Goal: Submit feedback/report problem: Submit feedback/report problem

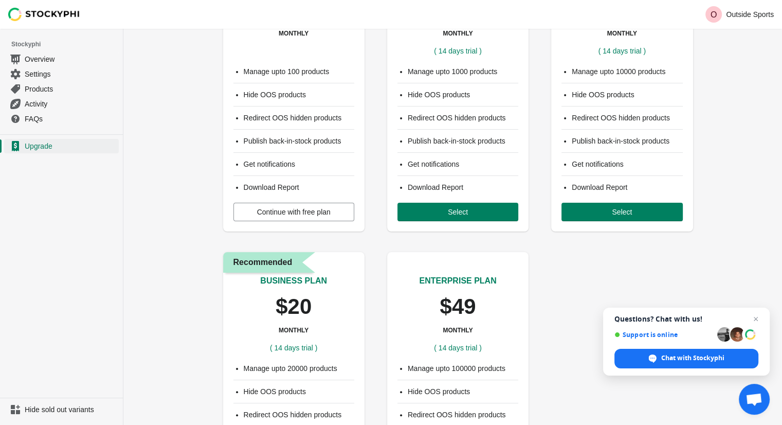
scroll to position [103, 0]
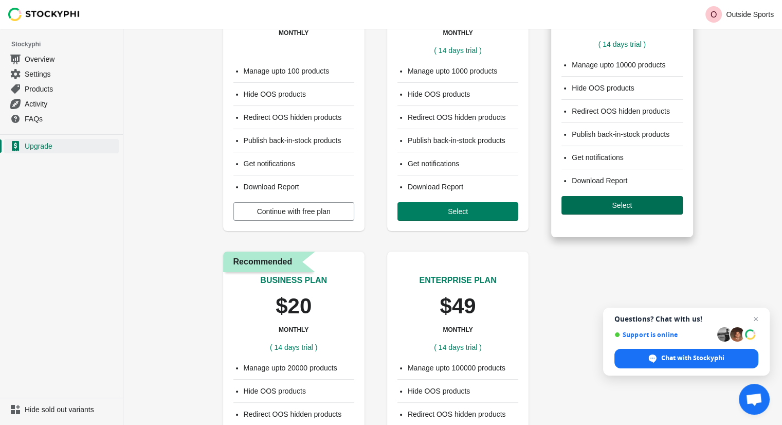
click at [615, 202] on span "Select" at bounding box center [622, 205] width 20 height 8
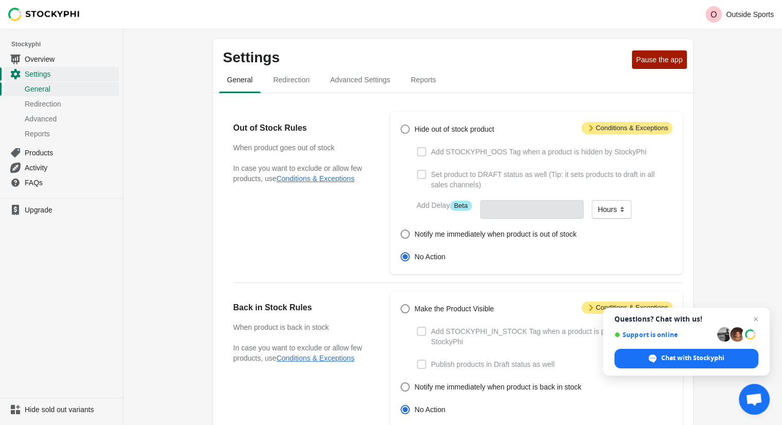
click at [483, 129] on span "Hide out of stock product" at bounding box center [455, 129] width 80 height 10
click at [401, 125] on input "Hide out of stock product" at bounding box center [401, 124] width 1 height 1
radio input "true"
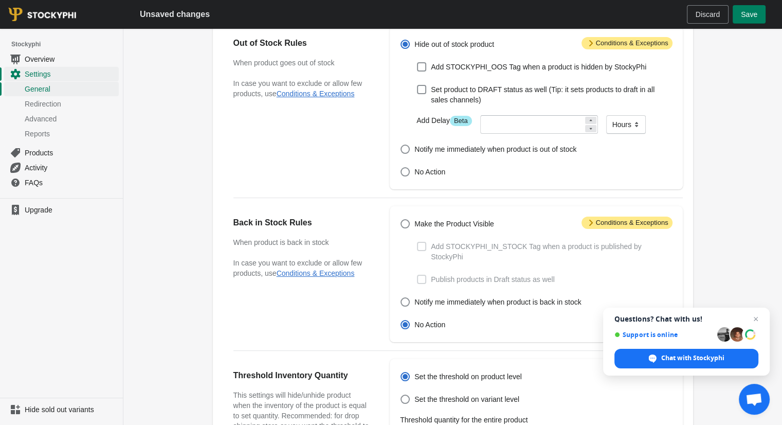
scroll to position [103, 0]
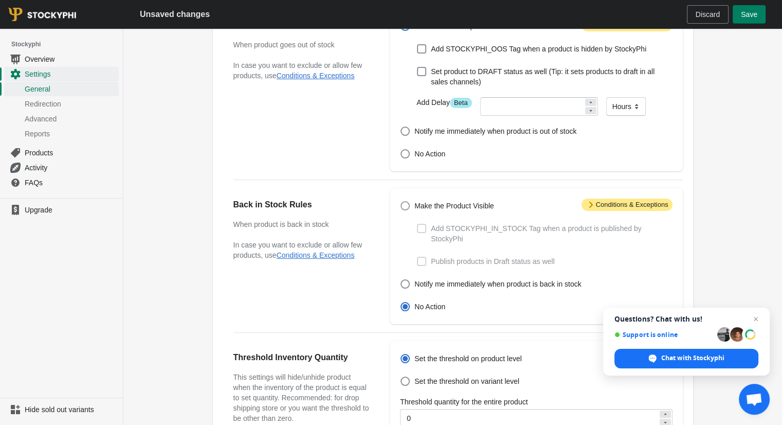
click at [467, 209] on span "Make the Product Visible" at bounding box center [455, 206] width 80 height 10
click at [401, 202] on input "Make the Product Visible" at bounding box center [401, 201] width 1 height 1
radio input "true"
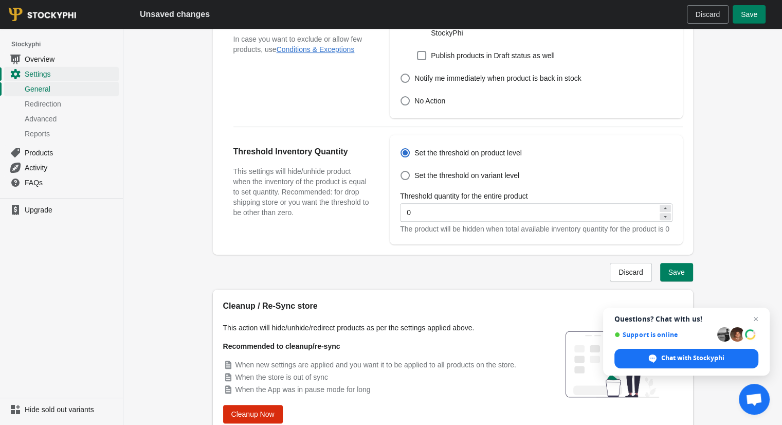
scroll to position [352, 0]
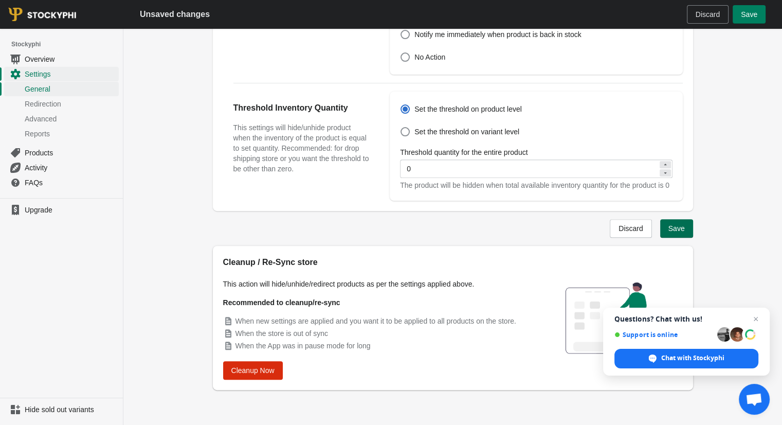
click at [685, 224] on span "Save" at bounding box center [677, 228] width 16 height 8
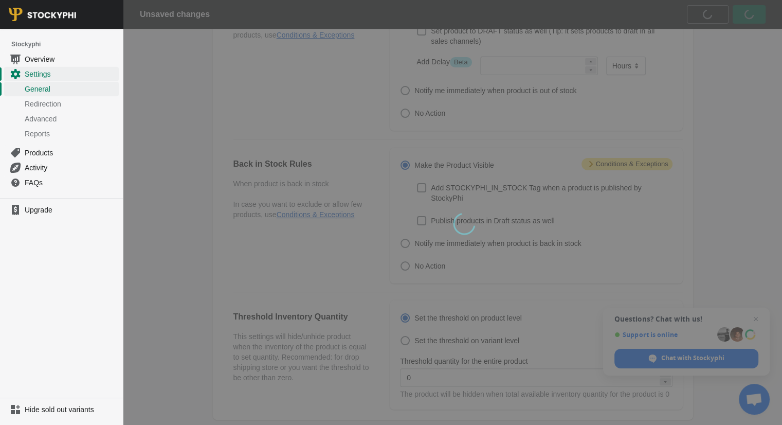
scroll to position [0, 0]
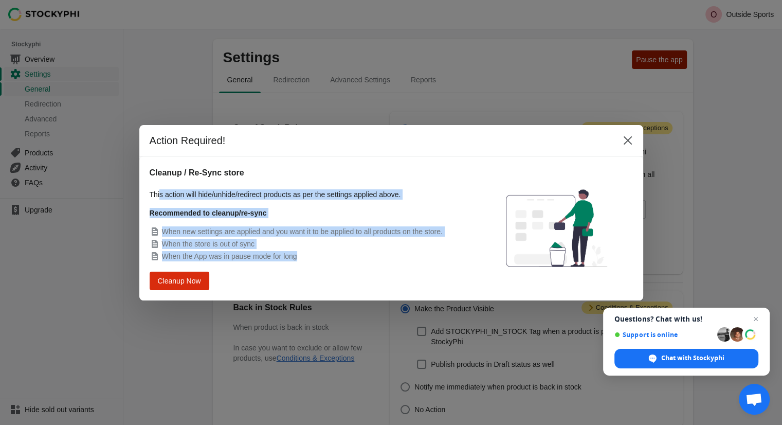
drag, startPoint x: 159, startPoint y: 197, endPoint x: 317, endPoint y: 257, distance: 168.3
click at [317, 257] on div "This action will hide/unhide/redirect products as per the settings applied abov…" at bounding box center [310, 225] width 320 height 72
click at [317, 257] on li "When the App was in pause mode for long" at bounding box center [310, 256] width 320 height 10
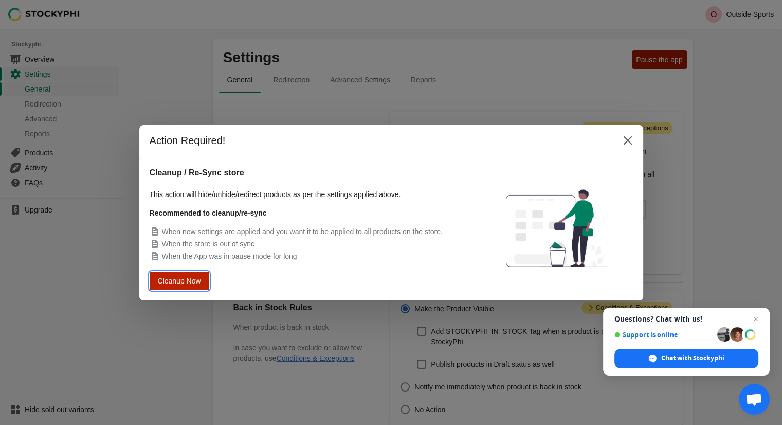
click at [187, 283] on span "Cleanup Now" at bounding box center [179, 280] width 39 height 7
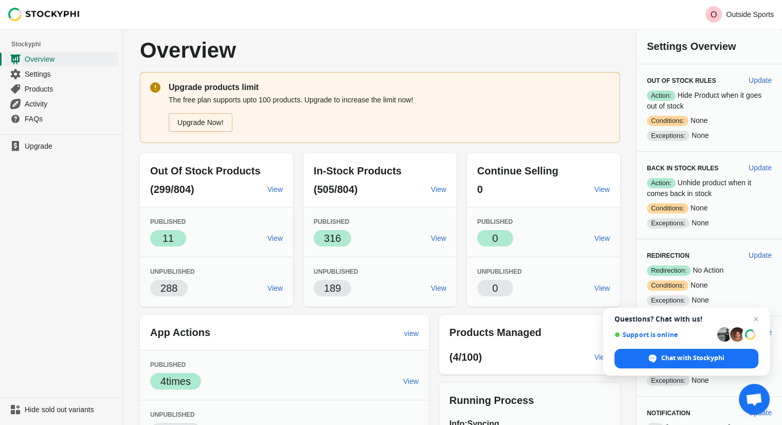
scroll to position [124, 0]
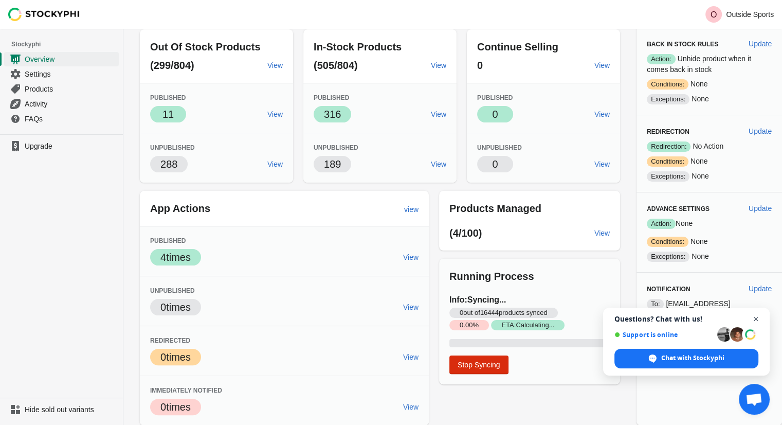
click at [752, 319] on span "Open chat" at bounding box center [756, 319] width 13 height 13
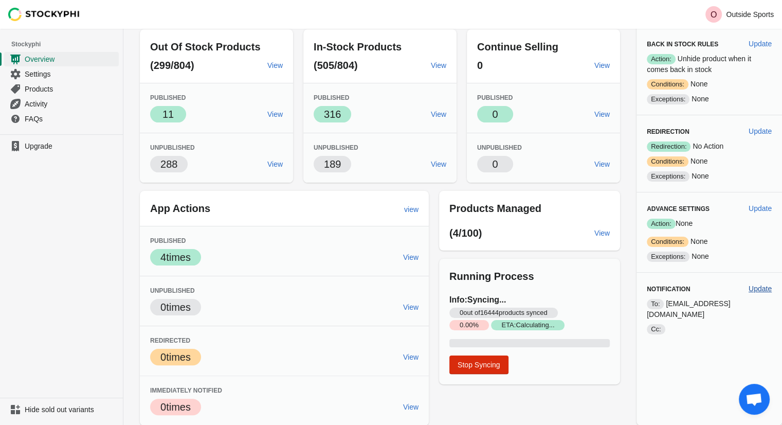
click at [762, 284] on span "Update" at bounding box center [760, 288] width 23 height 8
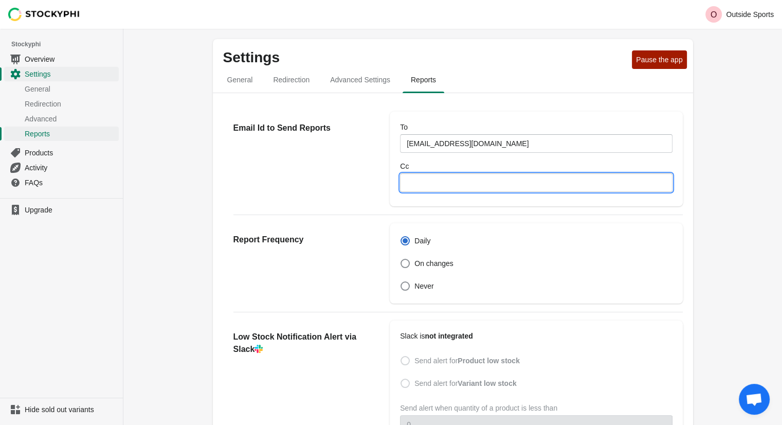
click at [436, 179] on input "Cc" at bounding box center [536, 182] width 272 height 19
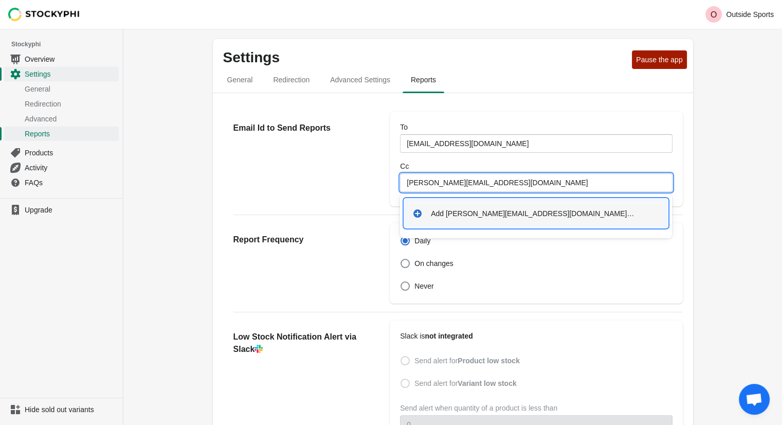
click at [475, 221] on div "Add barbara@outsidesports.co.nz…" at bounding box center [536, 213] width 256 height 21
type input "barbara@outsidesports.co.nz"
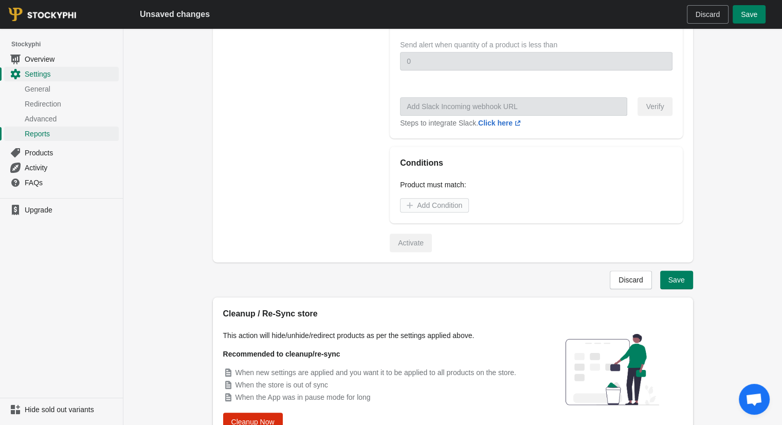
scroll to position [430, 0]
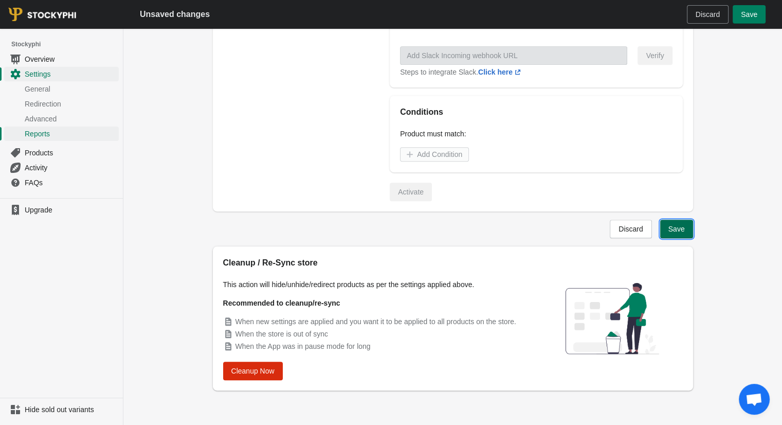
click at [674, 231] on span "Save" at bounding box center [677, 229] width 16 height 8
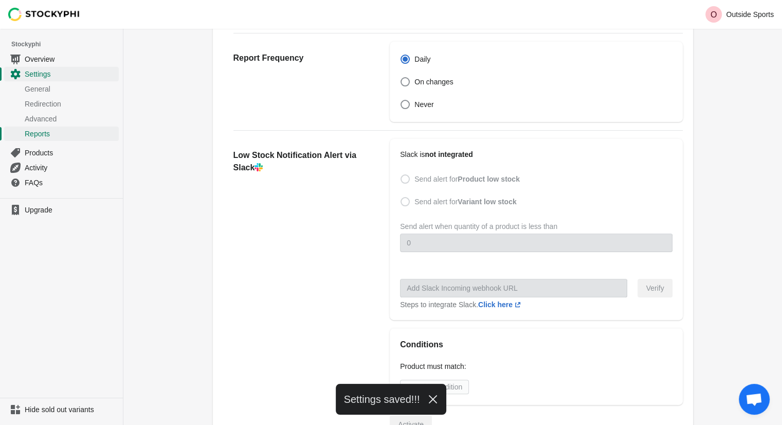
scroll to position [0, 0]
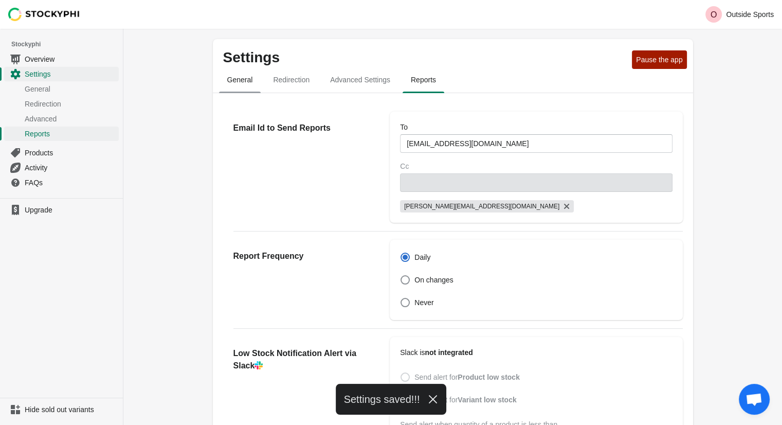
click at [239, 74] on span "General" at bounding box center [240, 79] width 42 height 19
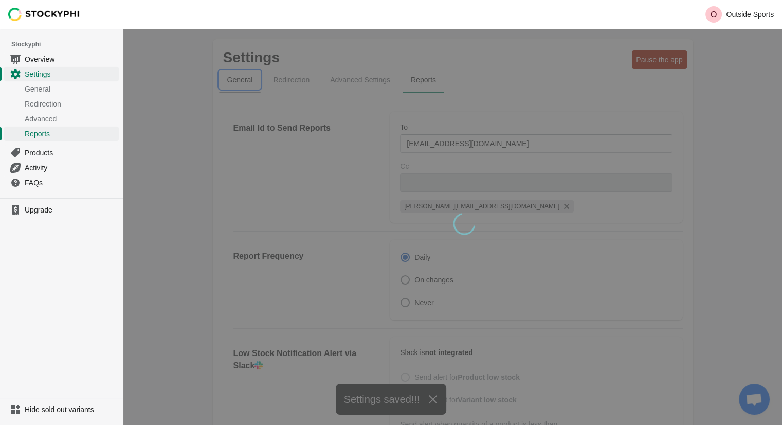
select select "hours"
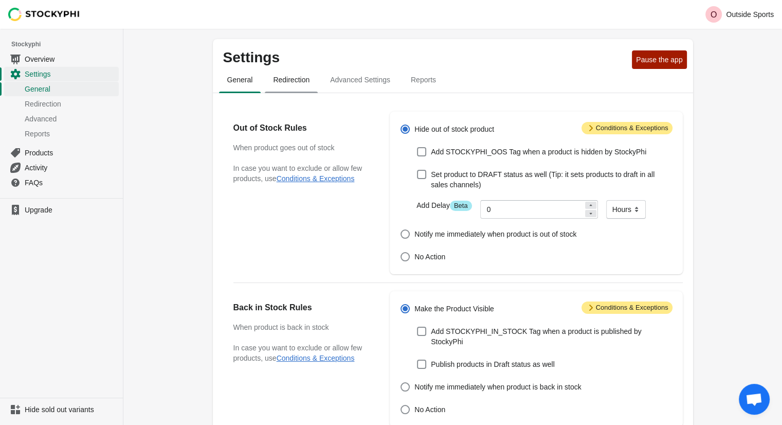
click at [288, 80] on span "Redirection" at bounding box center [291, 79] width 53 height 19
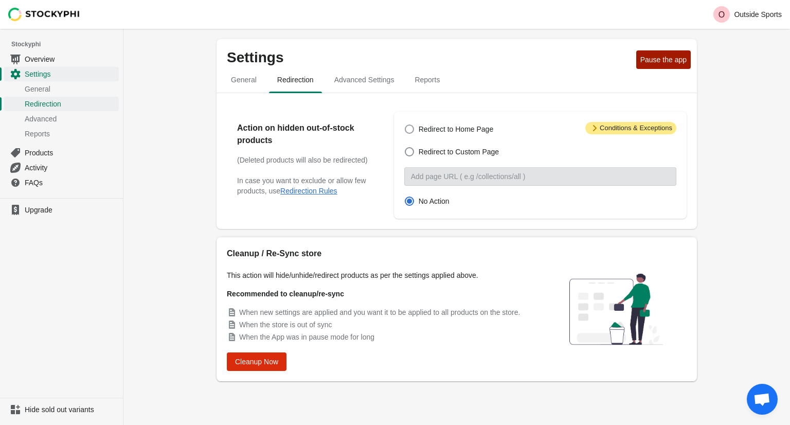
click at [408, 129] on span at bounding box center [409, 128] width 9 height 9
click at [405, 125] on input "Redirect to Home Page" at bounding box center [405, 124] width 1 height 1
radio input "true"
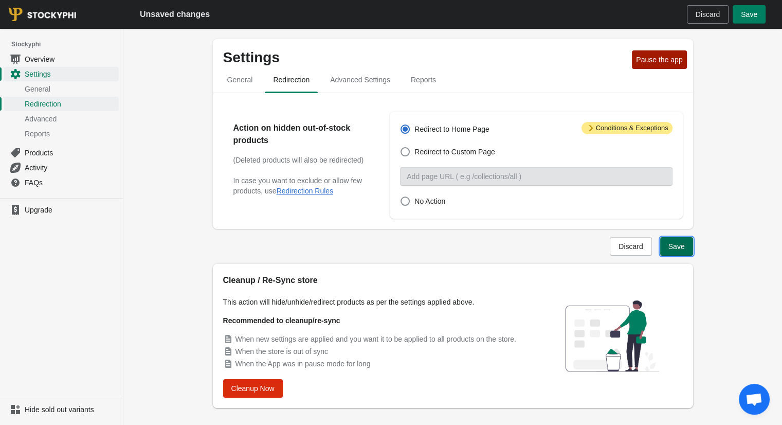
click at [684, 248] on span "Save" at bounding box center [677, 246] width 16 height 8
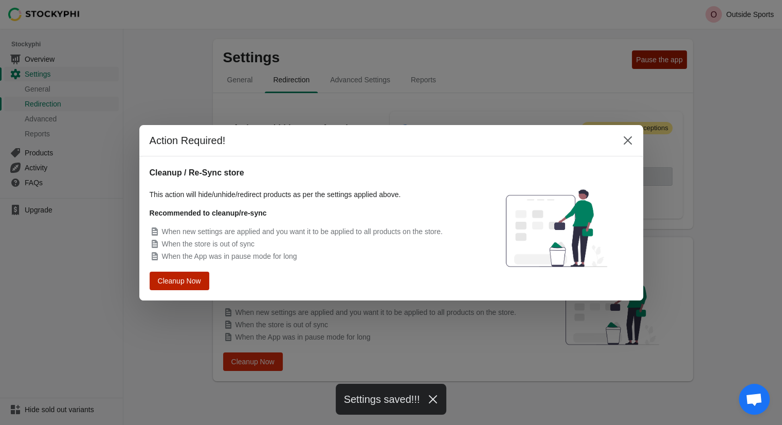
click at [197, 281] on span "Cleanup Now" at bounding box center [178, 281] width 41 height 8
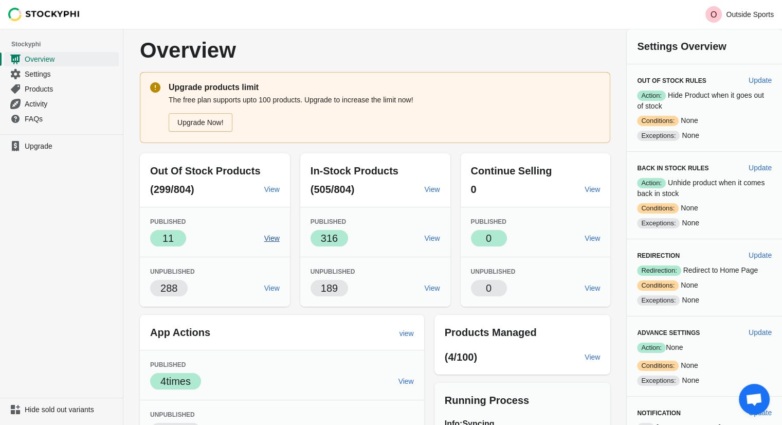
click at [270, 237] on span "View" at bounding box center [271, 238] width 15 height 8
click at [80, 64] on link "Overview" at bounding box center [61, 58] width 115 height 15
click at [68, 72] on span "Settings" at bounding box center [71, 74] width 92 height 10
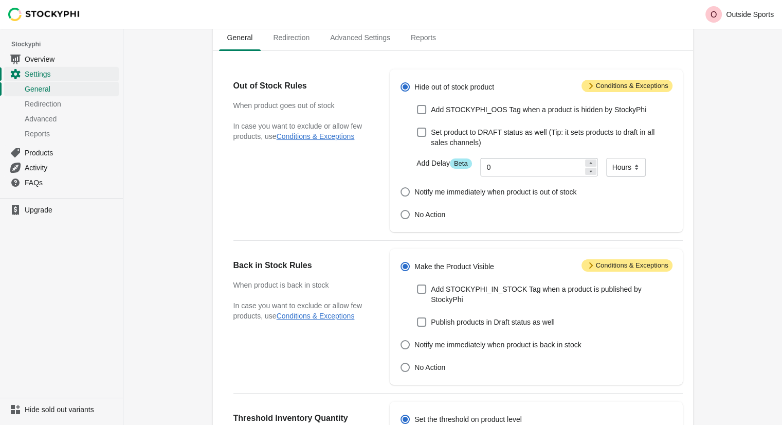
scroll to position [103, 0]
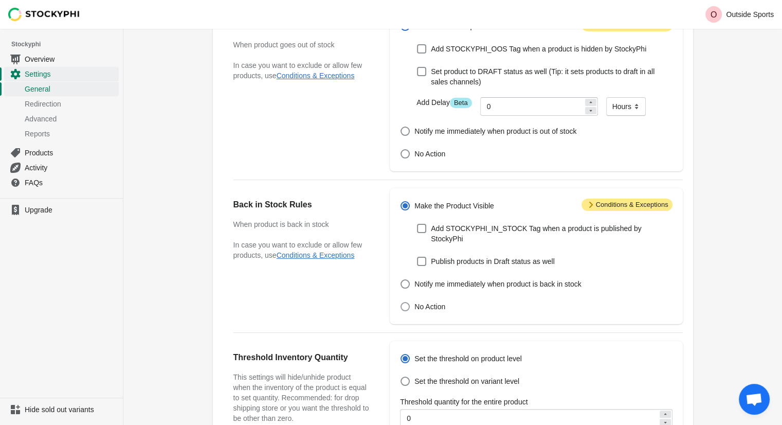
click at [408, 302] on span at bounding box center [405, 306] width 9 height 9
click at [401, 302] on input "No Action" at bounding box center [401, 302] width 1 height 1
radio input "true"
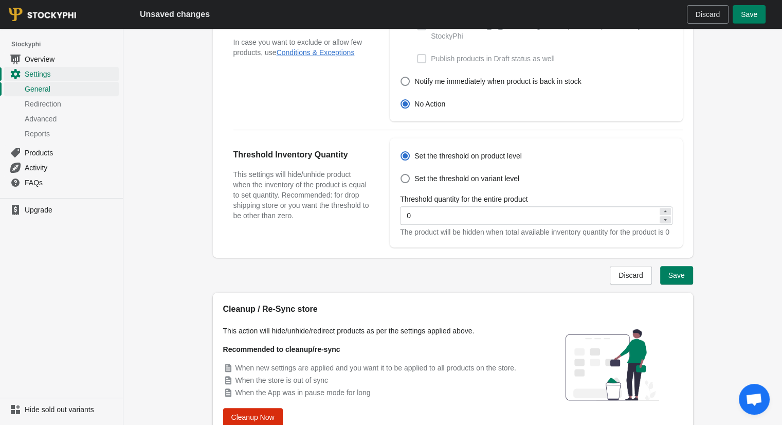
scroll to position [352, 0]
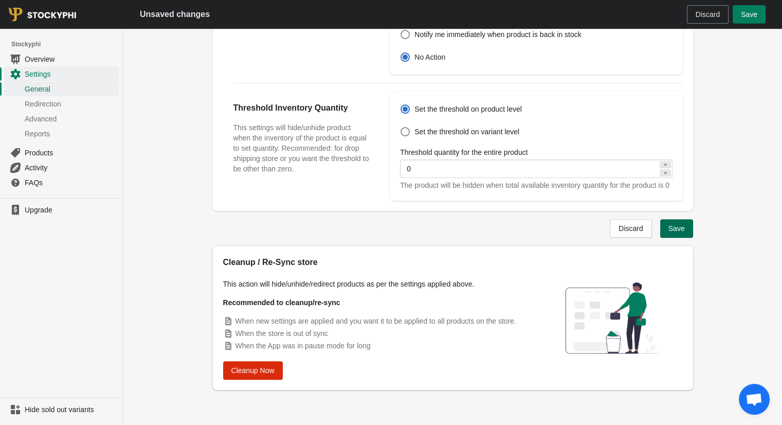
click at [676, 224] on span "Save" at bounding box center [677, 228] width 16 height 8
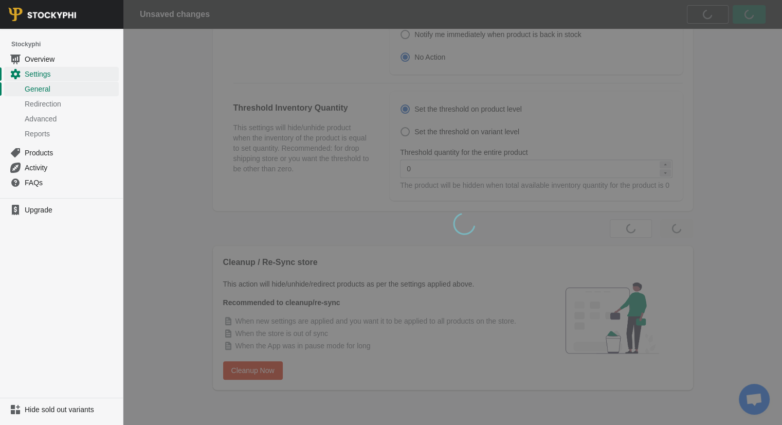
scroll to position [0, 0]
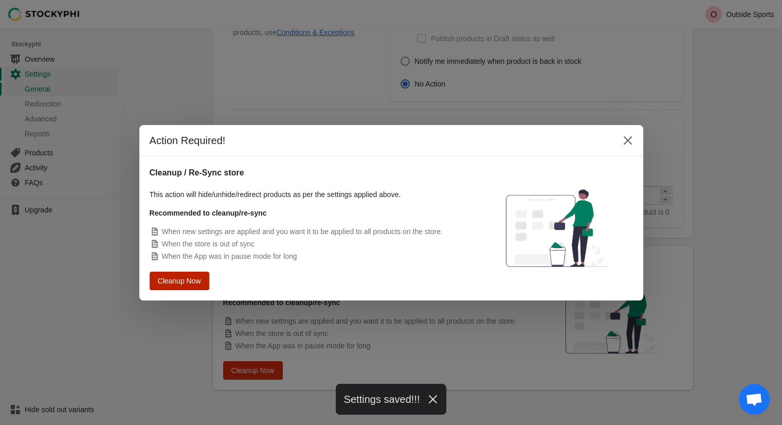
click at [188, 280] on span "Cleanup Now" at bounding box center [179, 280] width 39 height 7
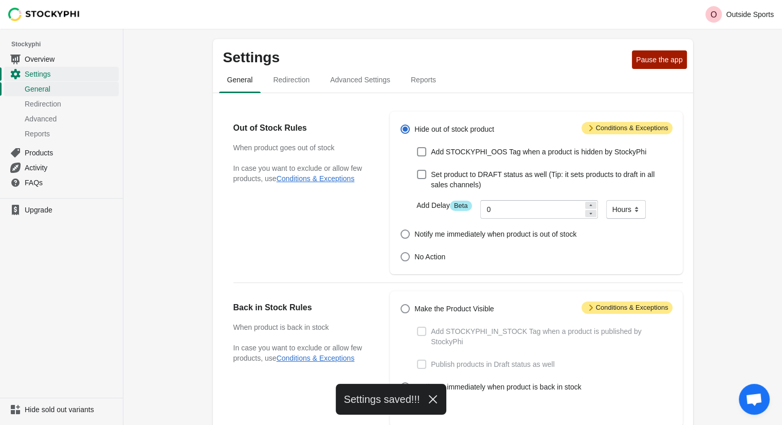
scroll to position [326, 0]
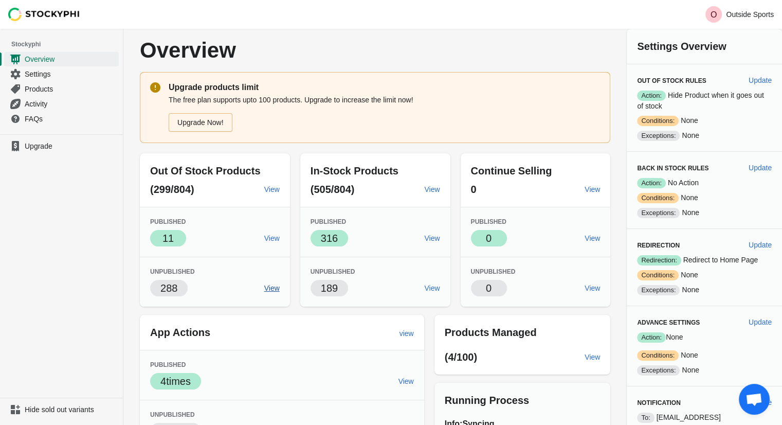
click at [277, 293] on link "View" at bounding box center [272, 288] width 24 height 19
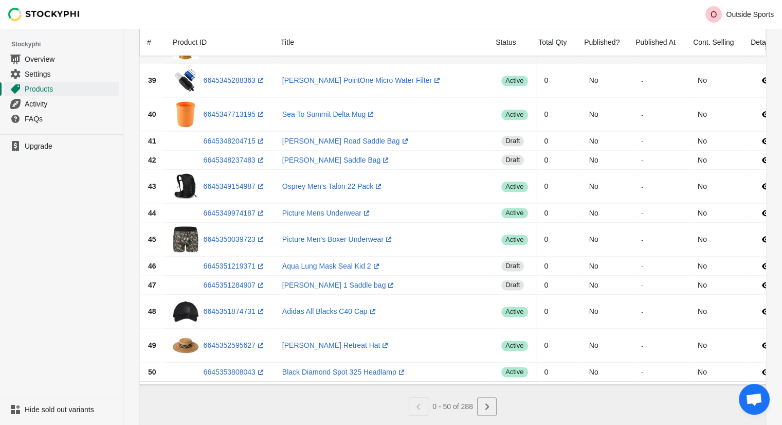
scroll to position [1360, 0]
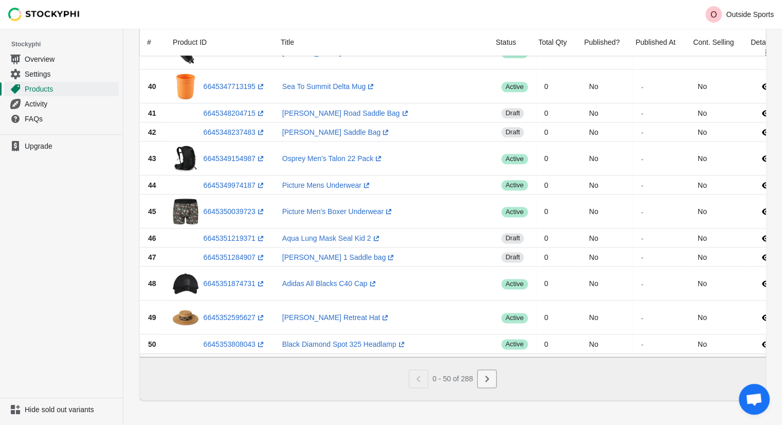
click at [484, 373] on button "Next" at bounding box center [487, 378] width 20 height 19
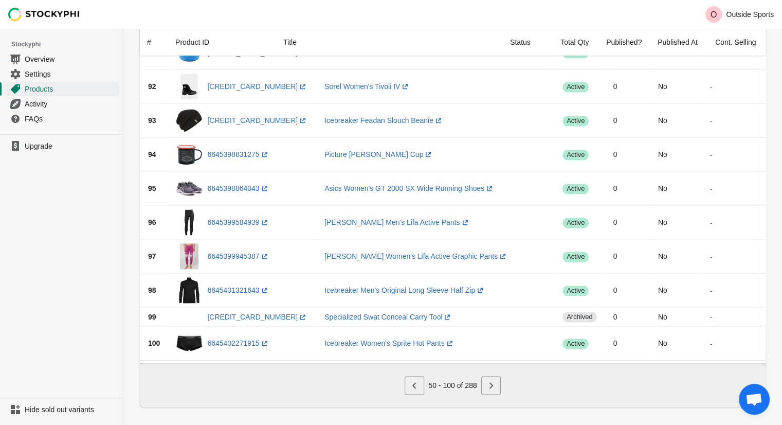
scroll to position [1375, 0]
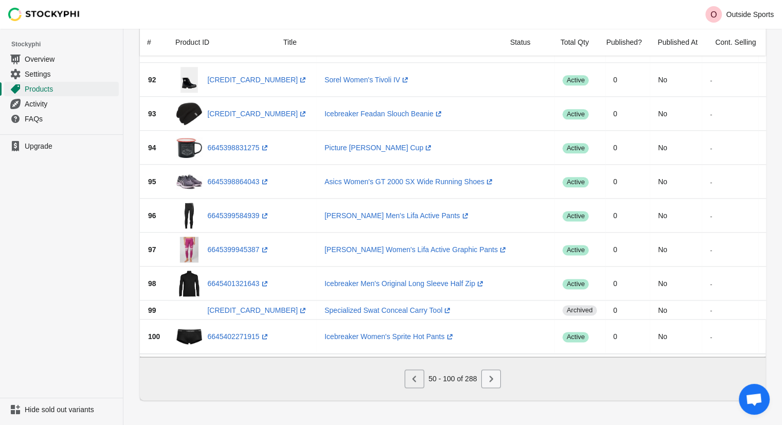
click at [491, 380] on icon "Next" at bounding box center [492, 378] width 4 height 6
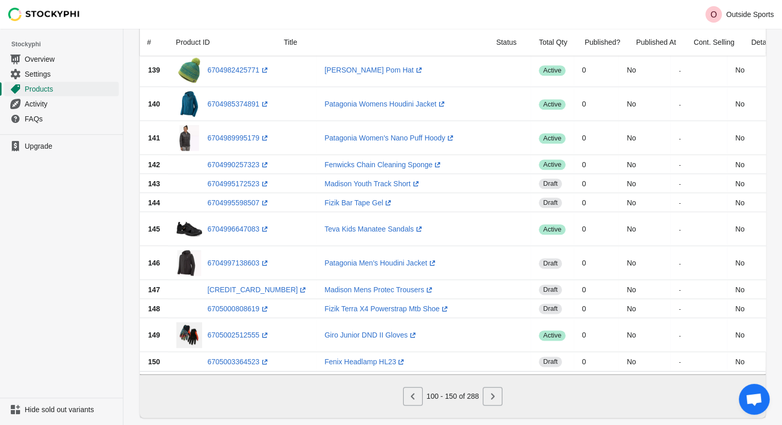
scroll to position [1331, 0]
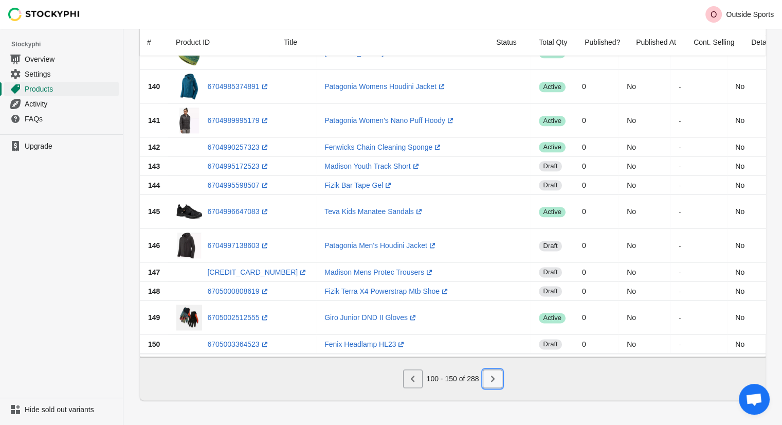
click at [484, 373] on button "Next" at bounding box center [493, 378] width 20 height 19
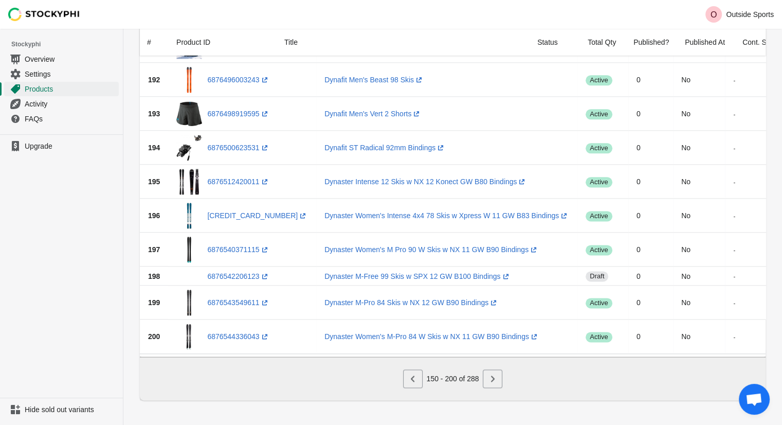
scroll to position [1390, 0]
click at [496, 372] on button "Next" at bounding box center [493, 378] width 20 height 19
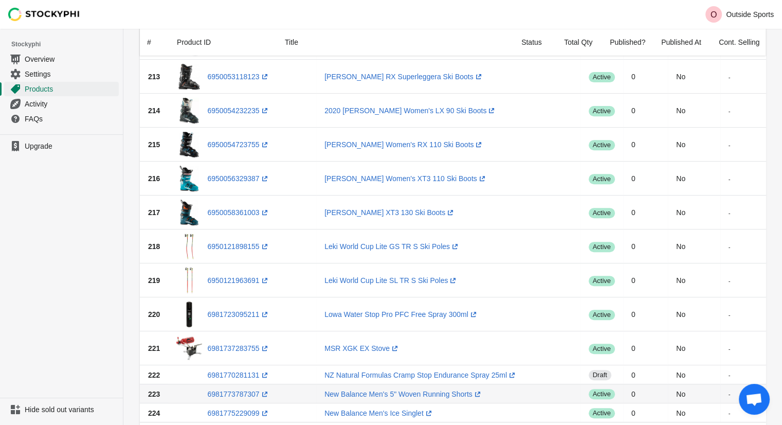
scroll to position [464, 0]
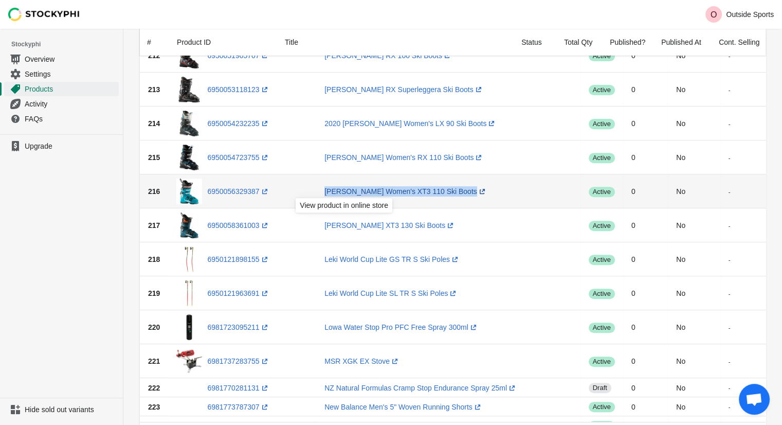
drag, startPoint x: 282, startPoint y: 176, endPoint x: 396, endPoint y: 189, distance: 114.9
click at [396, 189] on td "Lange Women's XT3 110 Ski Boots (opens a new window)" at bounding box center [448, 191] width 264 height 34
click at [217, 191] on link "6950056329387 (opens a new window)" at bounding box center [238, 191] width 62 height 8
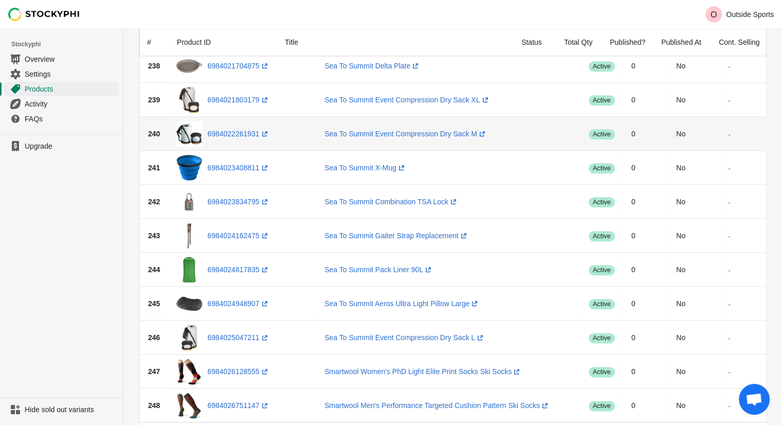
scroll to position [1390, 0]
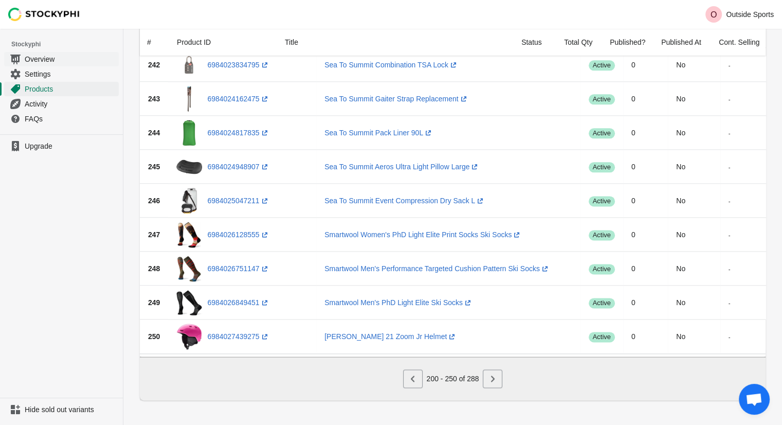
click at [54, 60] on span "Overview" at bounding box center [71, 59] width 92 height 10
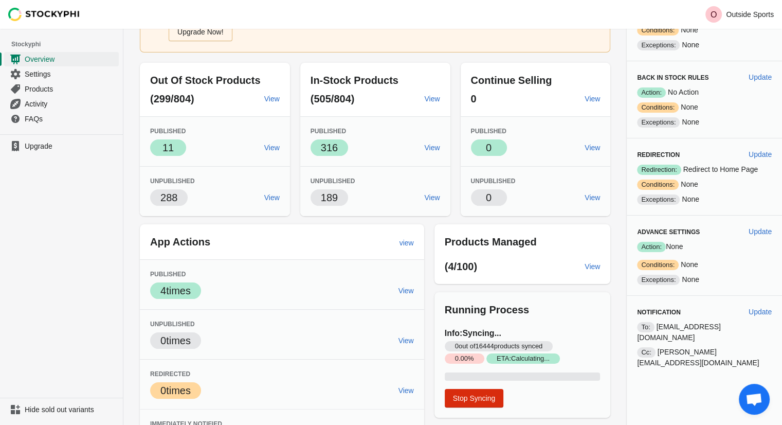
scroll to position [73, 0]
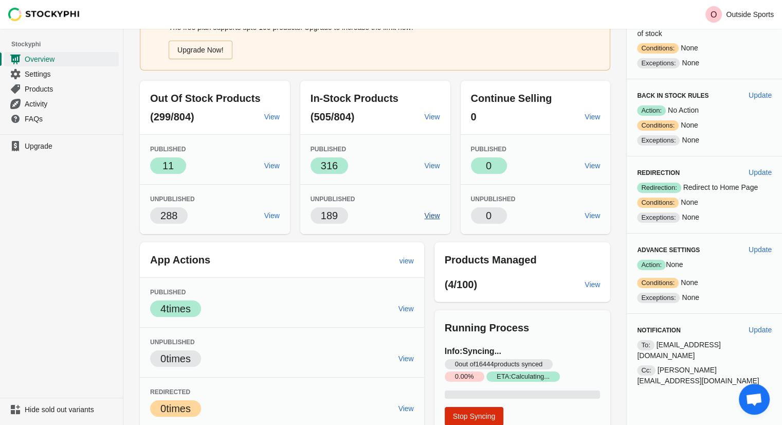
click at [437, 215] on span "View" at bounding box center [431, 215] width 15 height 8
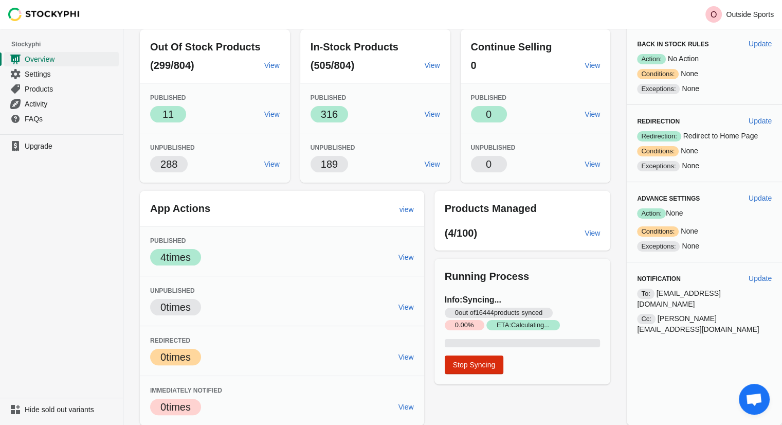
scroll to position [0, 0]
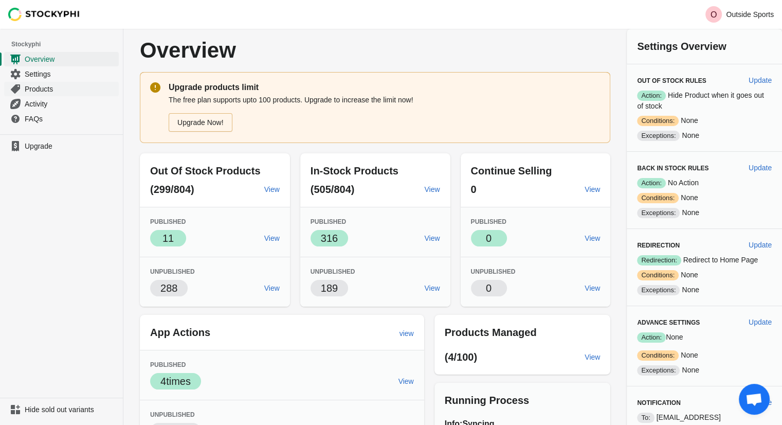
click at [67, 91] on span "Products" at bounding box center [71, 89] width 92 height 10
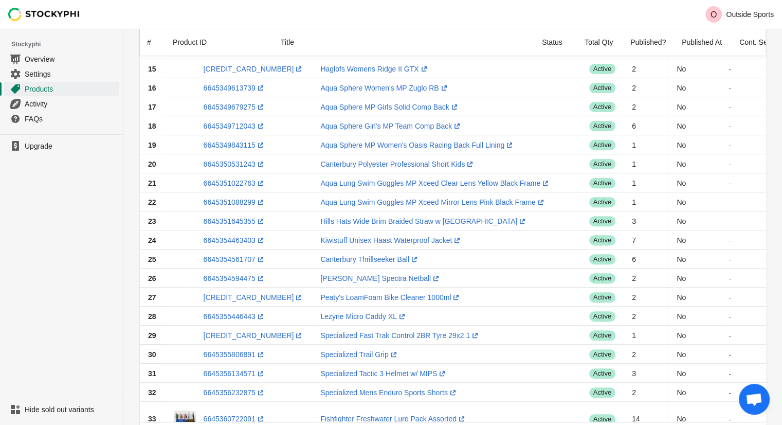
scroll to position [103, 0]
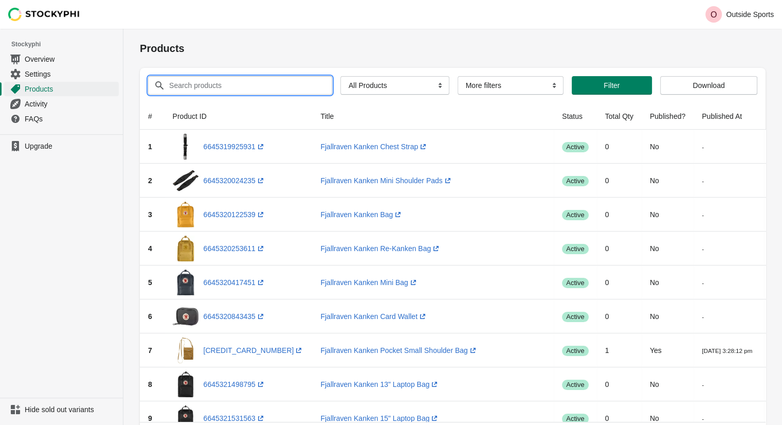
click at [245, 91] on input "Search products" at bounding box center [241, 85] width 145 height 19
type input "altra men's lone"
click at [140, 29] on button "Submit" at bounding box center [154, 34] width 29 height 11
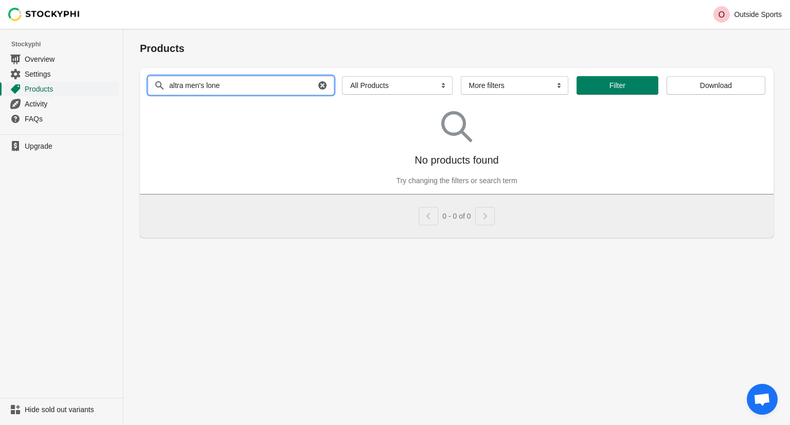
drag, startPoint x: 245, startPoint y: 91, endPoint x: 96, endPoint y: 91, distance: 148.6
click at [96, 91] on div "Skip to content O Outside Sports Stockyphi Overview Settings Products Activity …" at bounding box center [395, 212] width 790 height 425
click at [397, 80] on select "All Products InStock InStock Published InStock Un-Published OOS OOS Published O…" at bounding box center [397, 85] width 111 height 19
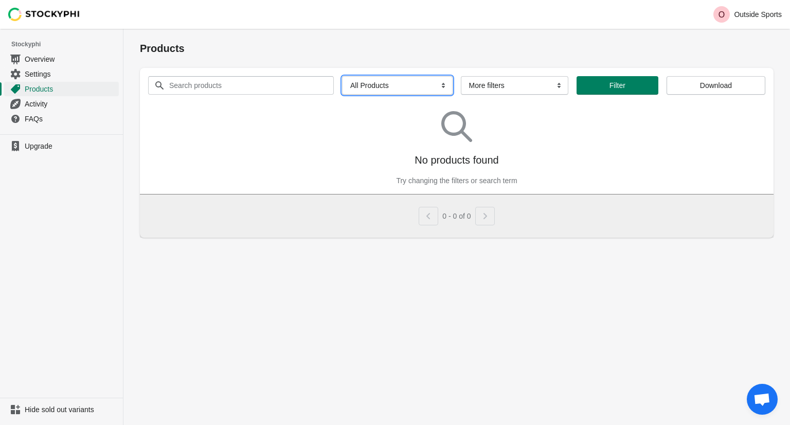
click at [342, 76] on select "All Products InStock InStock Published InStock Un-Published OOS OOS Published O…" at bounding box center [397, 85] width 111 height 19
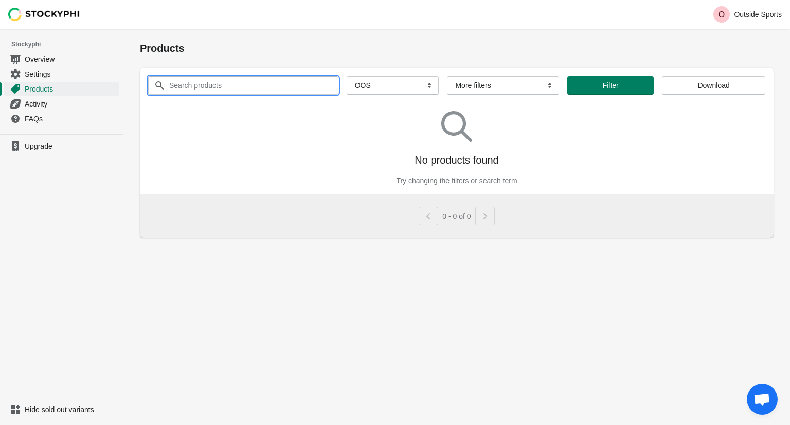
click at [283, 85] on input "Search products" at bounding box center [244, 85] width 151 height 19
click at [386, 86] on select "All Products InStock InStock Published InStock Un-Published OOS OOS Published O…" at bounding box center [393, 85] width 93 height 19
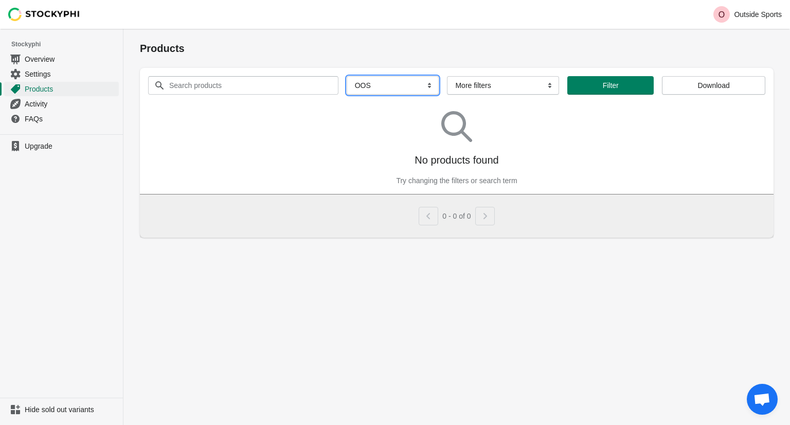
select select "oos_unpublished"
click at [347, 76] on select "All Products InStock InStock Published InStock Un-Published OOS OOS Published O…" at bounding box center [393, 85] width 93 height 19
click at [408, 90] on select "All Products InStock InStock Published InStock Un-Published OOS OOS Published O…" at bounding box center [401, 85] width 129 height 19
click at [337, 76] on select "All Products InStock InStock Published InStock Un-Published OOS OOS Published O…" at bounding box center [401, 85] width 129 height 19
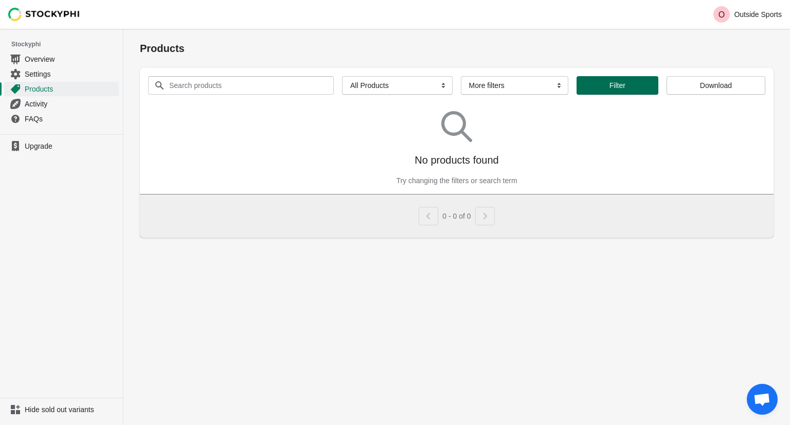
click at [639, 87] on span "Filter" at bounding box center [617, 85] width 65 height 8
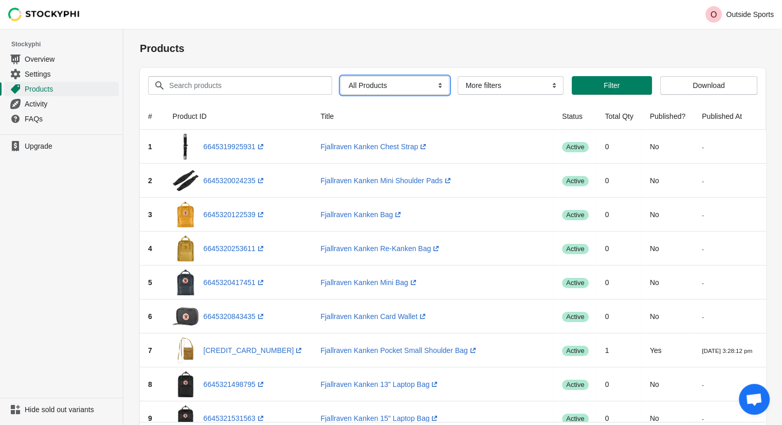
click at [356, 85] on select "All Products InStock InStock Published InStock Un-Published OOS OOS Published O…" at bounding box center [394, 85] width 109 height 19
select select "oos_unpublished"
click at [340, 76] on select "All Products InStock InStock Published InStock Un-Published OOS OOS Published O…" at bounding box center [394, 85] width 109 height 19
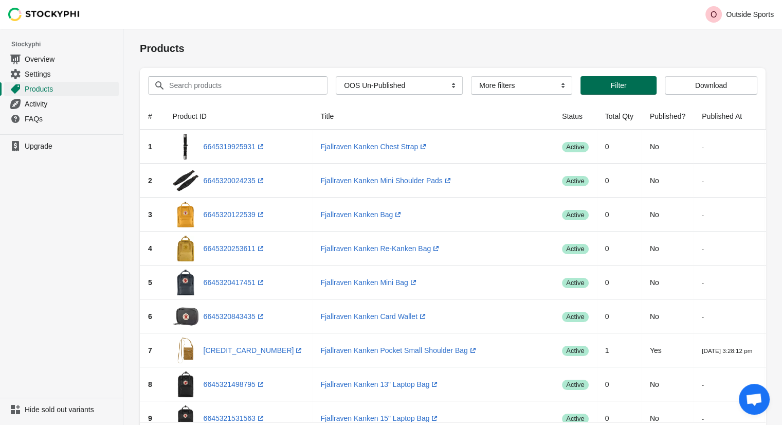
click at [601, 81] on button "Filter" at bounding box center [619, 85] width 76 height 19
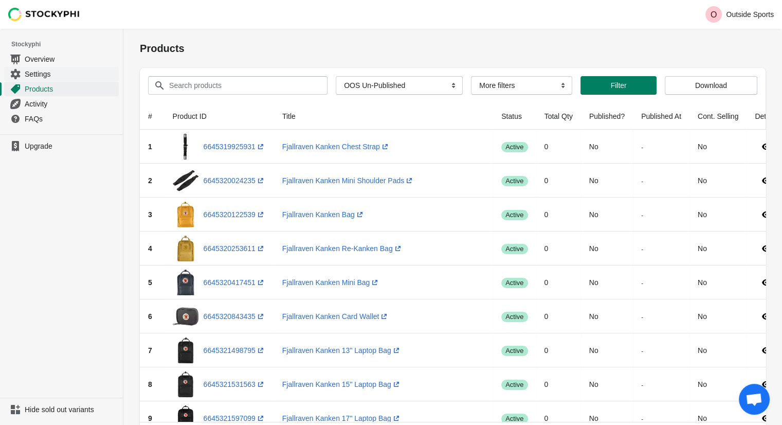
click at [40, 71] on span "Settings" at bounding box center [71, 74] width 92 height 10
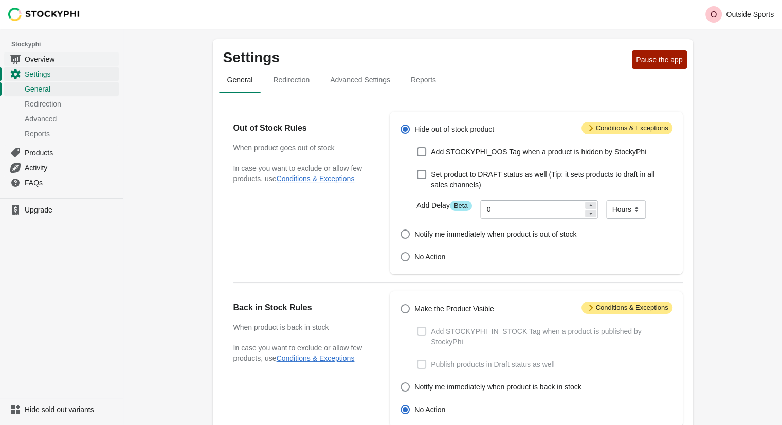
click at [49, 61] on span "Overview" at bounding box center [71, 59] width 92 height 10
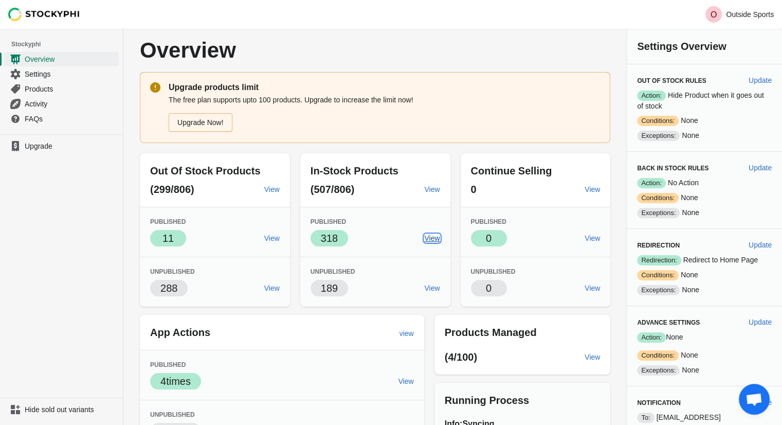
click at [439, 241] on span "View" at bounding box center [431, 238] width 15 height 8
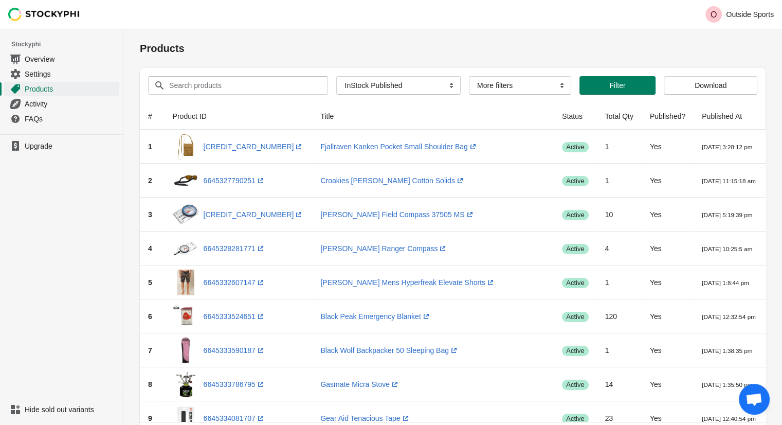
scroll to position [0, 17]
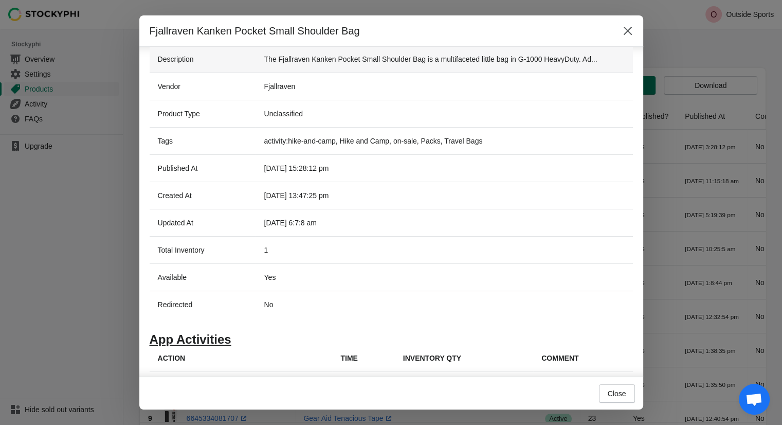
scroll to position [168, 0]
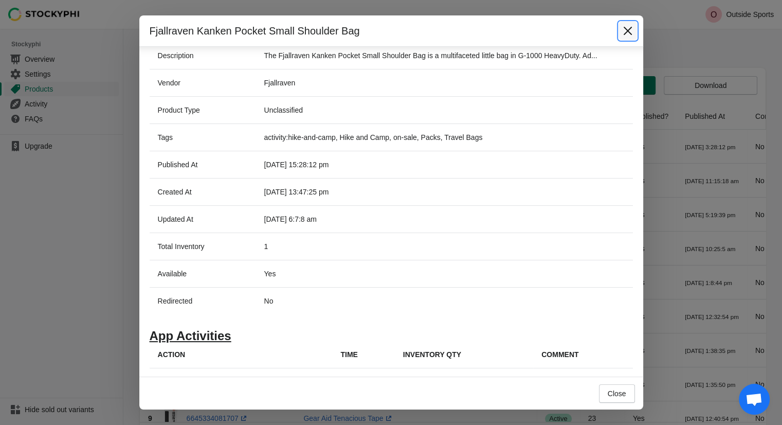
click at [626, 35] on icon "Close" at bounding box center [628, 31] width 10 height 10
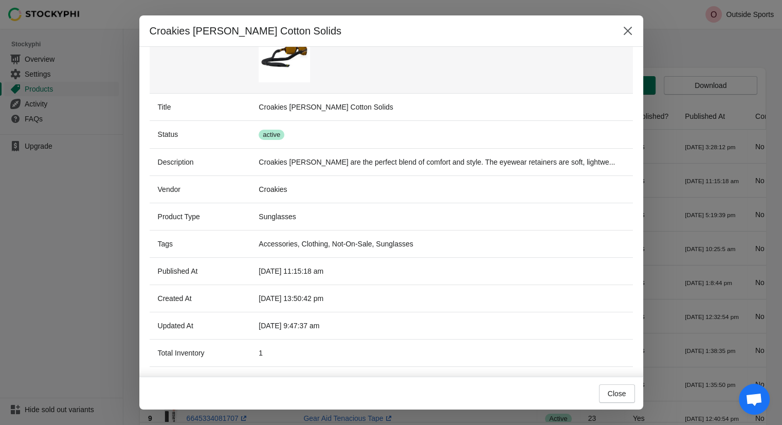
scroll to position [0, 0]
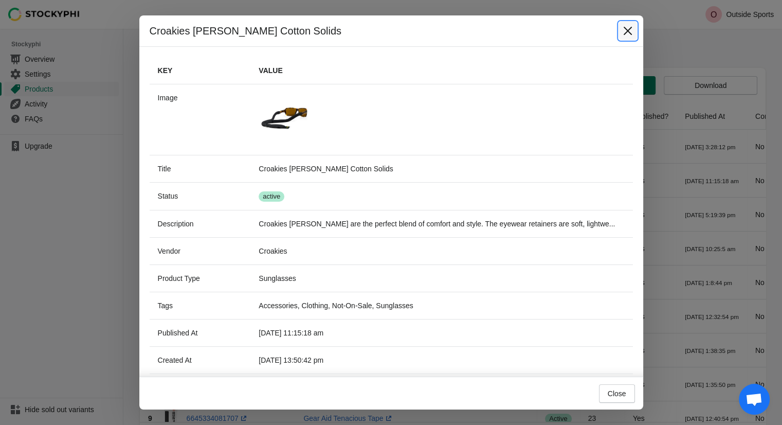
click at [623, 30] on icon "Close" at bounding box center [628, 31] width 10 height 10
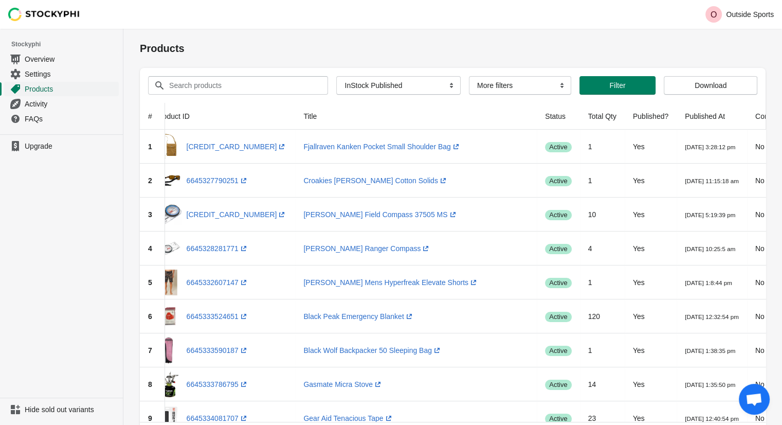
click at [65, 86] on span "Products" at bounding box center [71, 89] width 92 height 10
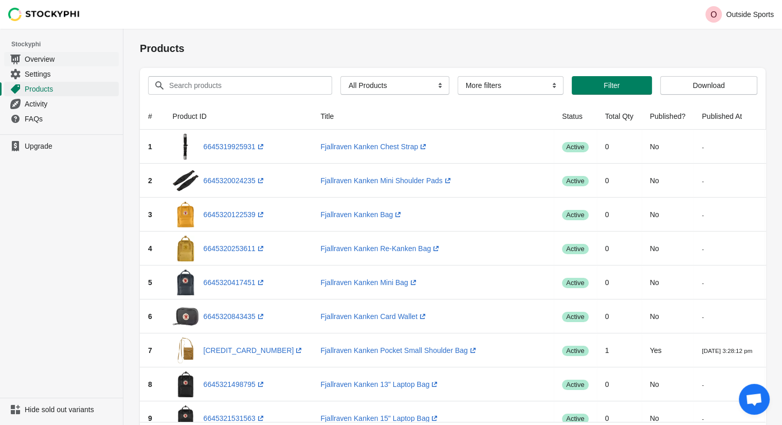
click at [49, 60] on span "Overview" at bounding box center [71, 59] width 92 height 10
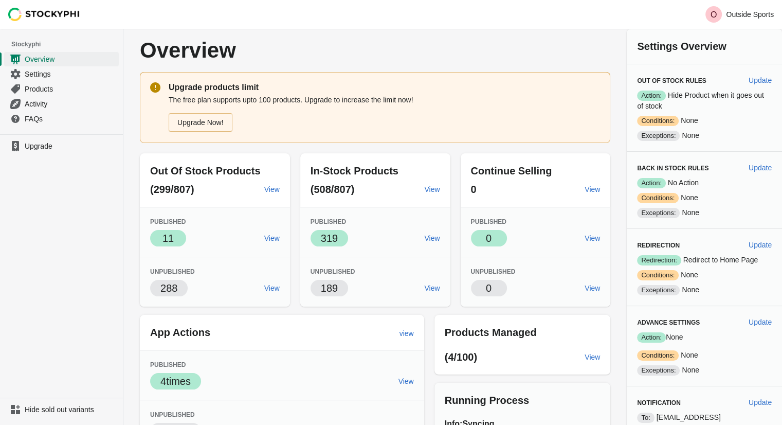
click at [41, 107] on span "Activity" at bounding box center [71, 104] width 92 height 10
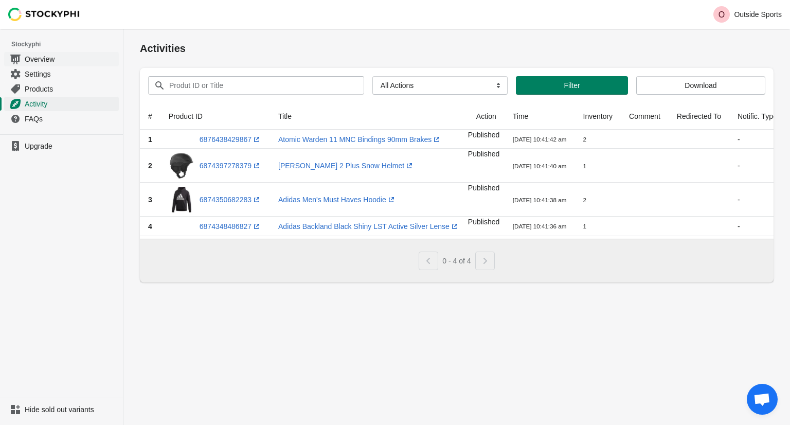
click at [66, 60] on span "Overview" at bounding box center [71, 59] width 92 height 10
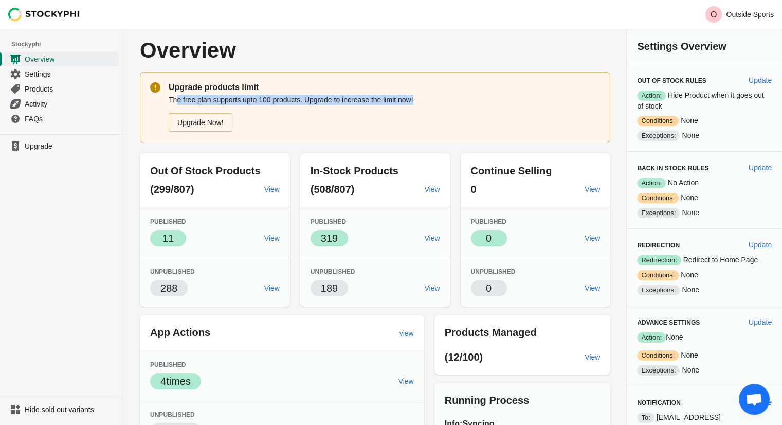
drag, startPoint x: 175, startPoint y: 99, endPoint x: 428, endPoint y: 99, distance: 253.6
click at [428, 99] on p "The free plan supports upto 100 products. Upgrade to increase the limit now!" at bounding box center [385, 100] width 432 height 10
click at [212, 128] on link "Upgrade Now!" at bounding box center [201, 122] width 64 height 19
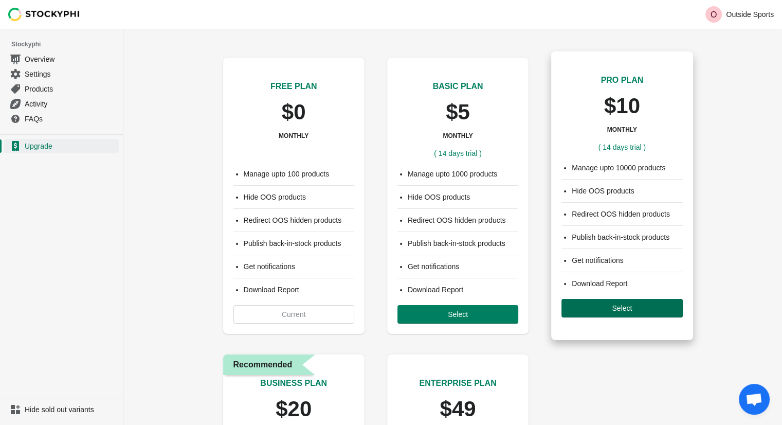
click at [617, 313] on button "Select" at bounding box center [622, 308] width 121 height 19
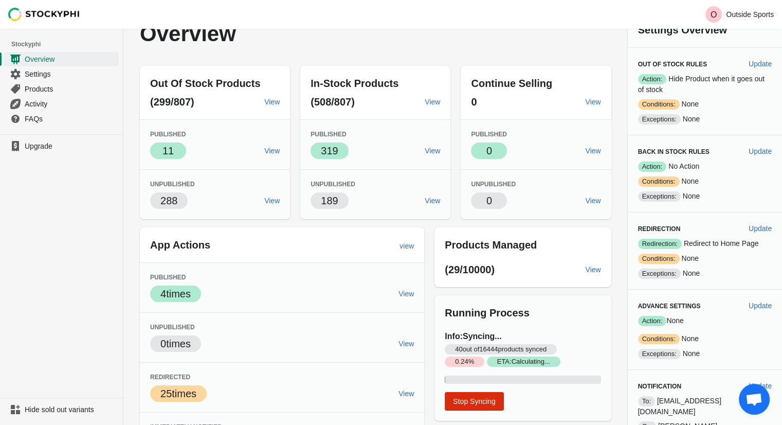
scroll to position [2, 0]
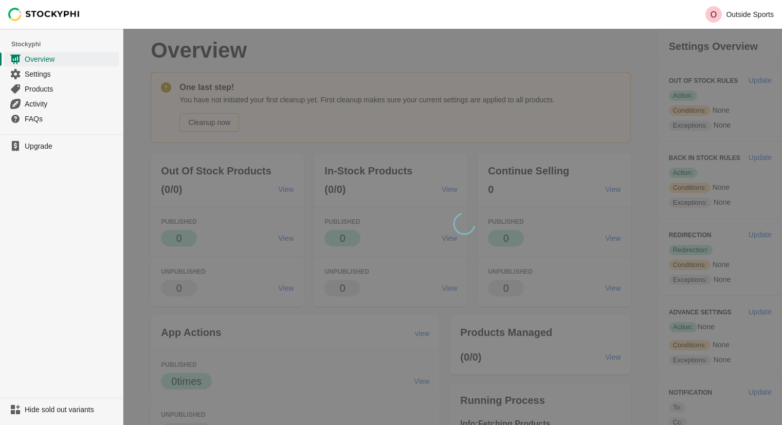
scroll to position [2, 0]
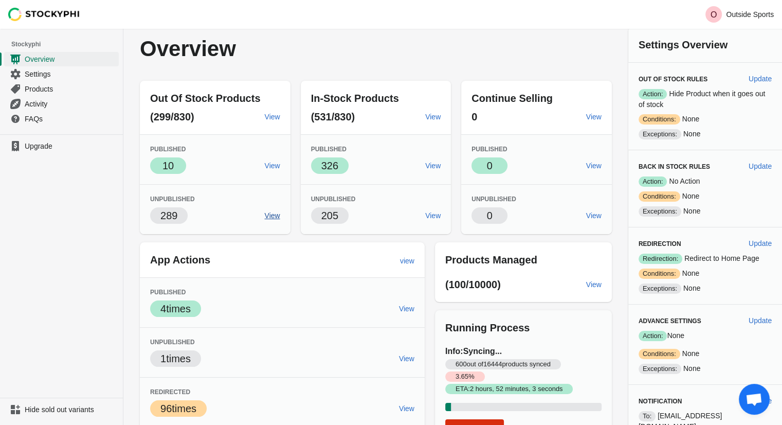
click at [273, 217] on span "View" at bounding box center [271, 215] width 15 height 8
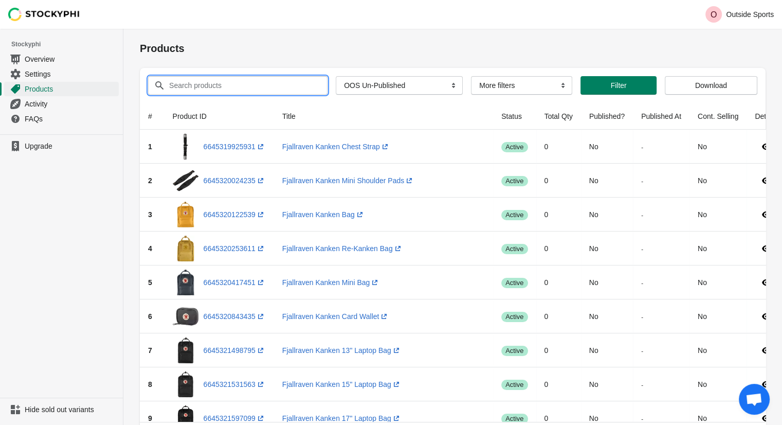
click at [215, 82] on input "Search products" at bounding box center [239, 85] width 140 height 19
type input "altra"
click at [615, 88] on span "Filter" at bounding box center [619, 85] width 16 height 8
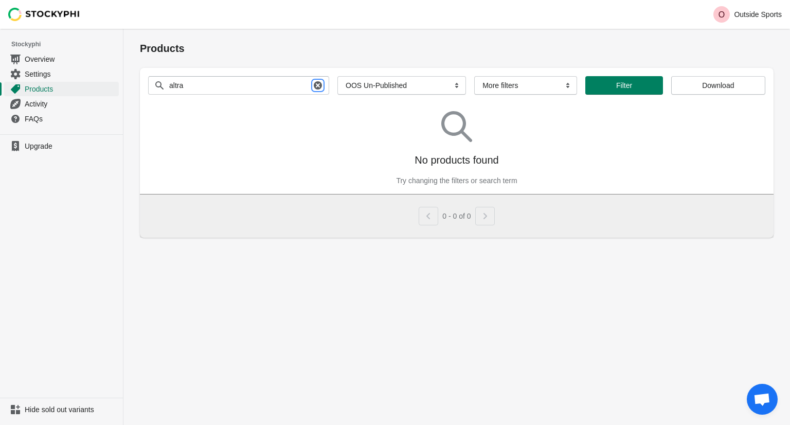
click at [314, 83] on icon "button" at bounding box center [318, 85] width 8 height 8
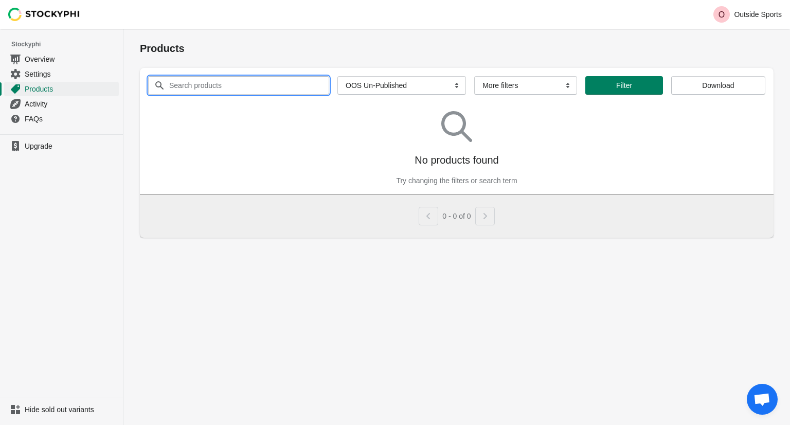
click at [225, 84] on input "Search products" at bounding box center [240, 85] width 142 height 19
click at [599, 77] on button "Filter" at bounding box center [623, 85] width 77 height 19
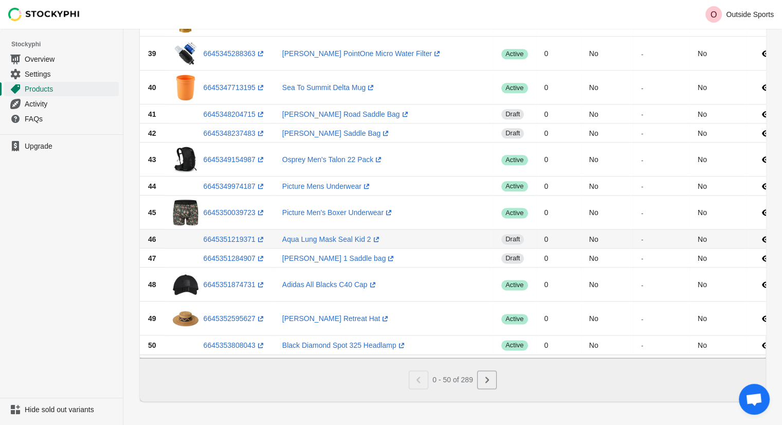
scroll to position [1360, 0]
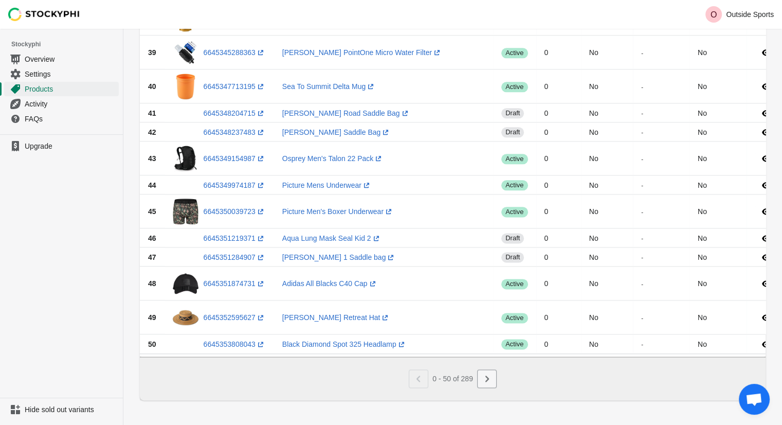
click at [494, 379] on button "Next" at bounding box center [487, 378] width 20 height 19
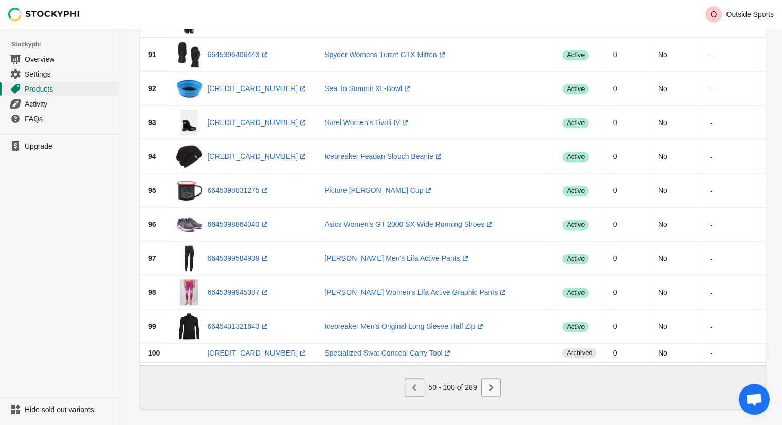
click at [493, 397] on button "Next" at bounding box center [491, 387] width 20 height 19
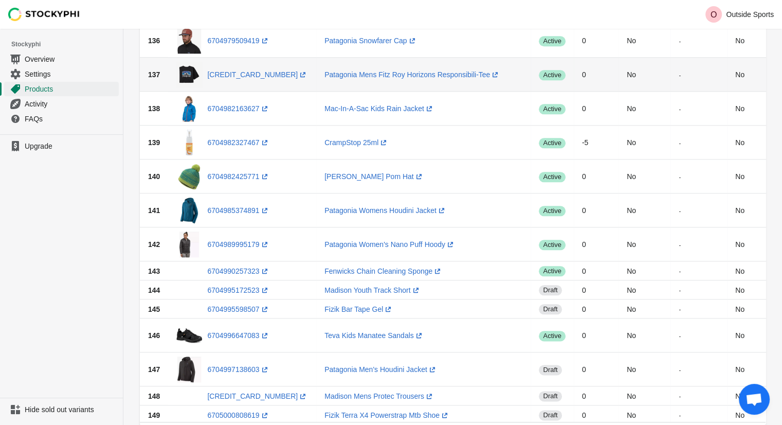
scroll to position [1346, 0]
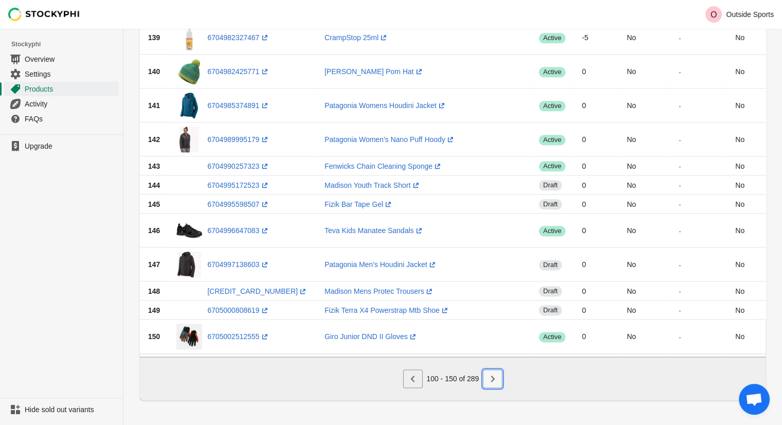
click at [491, 383] on icon "Next" at bounding box center [493, 378] width 10 height 10
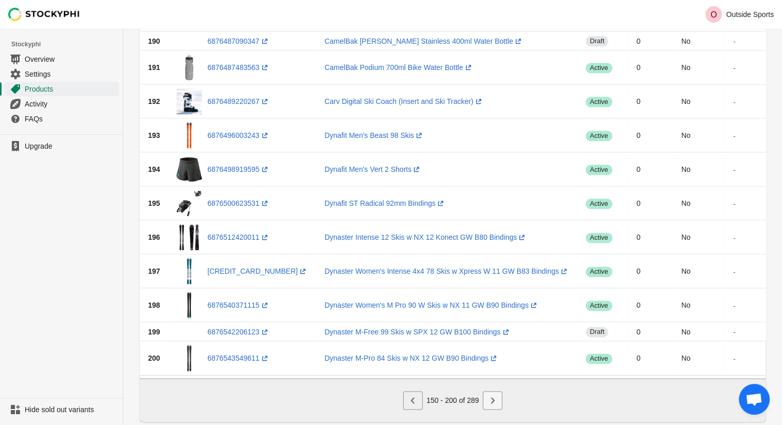
scroll to position [1375, 0]
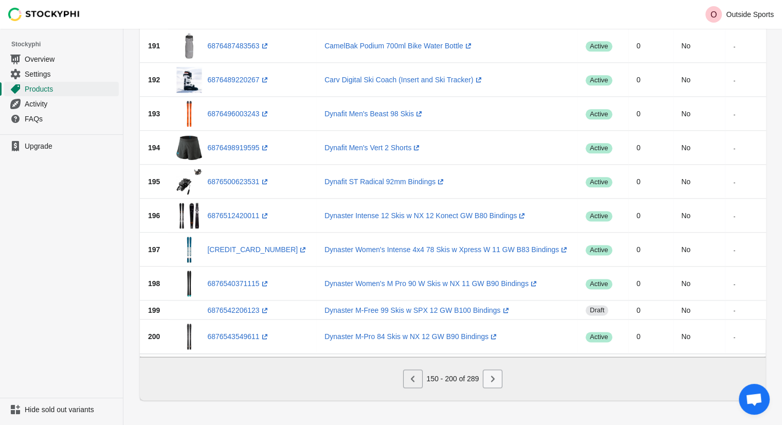
click at [491, 383] on icon "Next" at bounding box center [493, 378] width 10 height 10
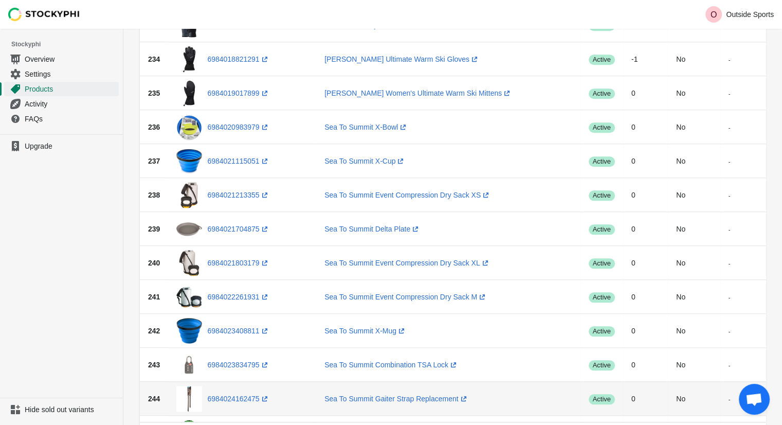
scroll to position [1390, 0]
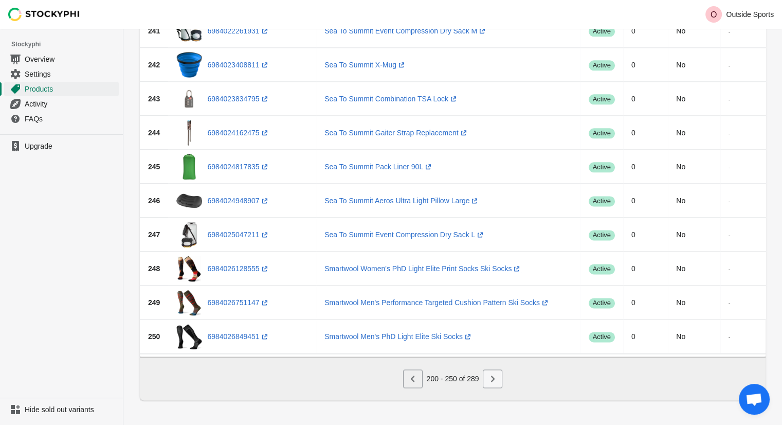
click at [491, 383] on icon "Next" at bounding box center [493, 378] width 10 height 10
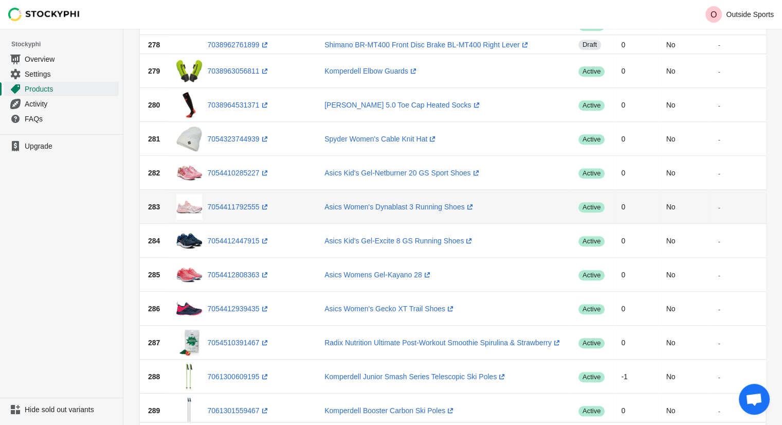
scroll to position [987, 0]
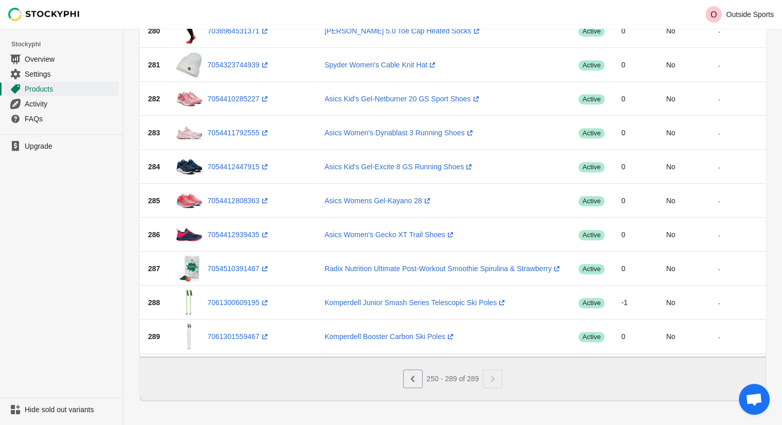
click at [491, 383] on div "Pagination" at bounding box center [493, 378] width 20 height 19
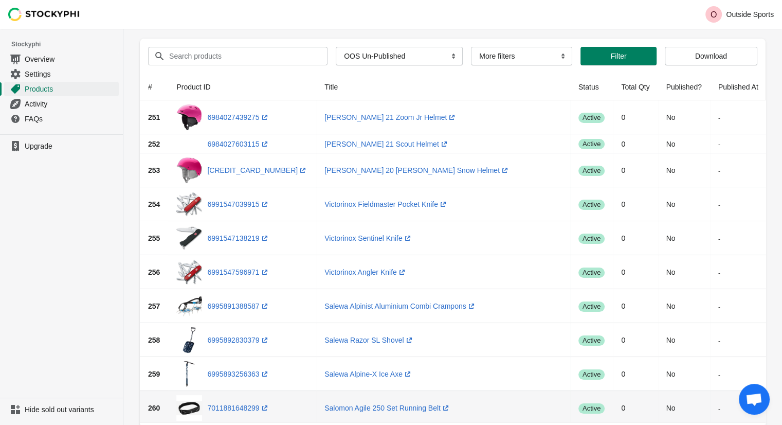
scroll to position [0, 0]
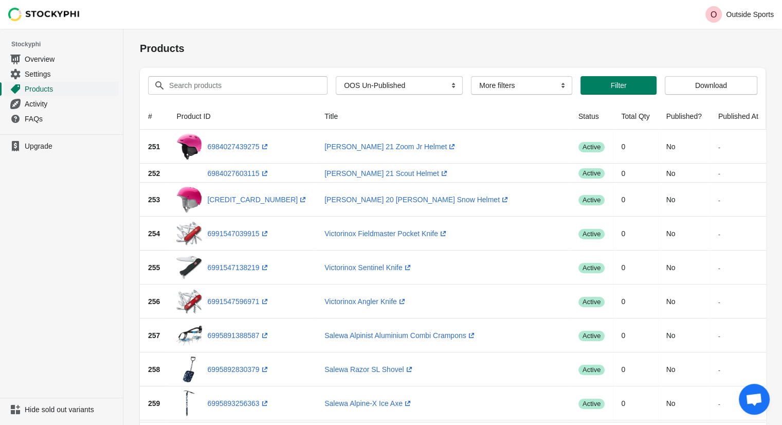
click at [45, 92] on span "Products" at bounding box center [71, 89] width 92 height 10
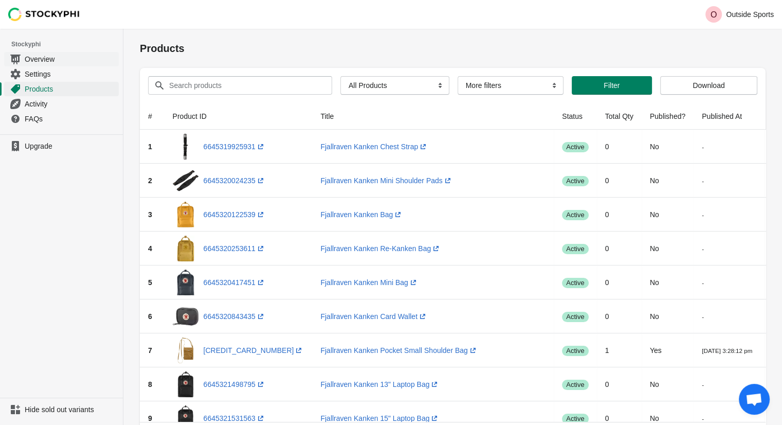
click at [57, 58] on span "Overview" at bounding box center [71, 59] width 92 height 10
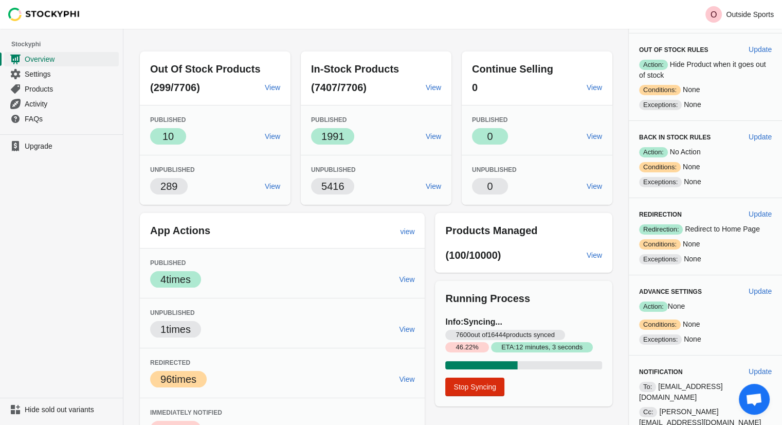
scroll to position [53, 0]
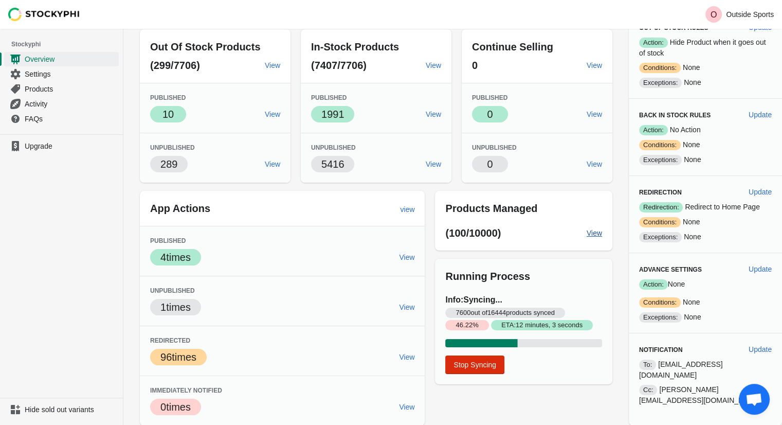
click at [599, 233] on span "View" at bounding box center [594, 233] width 15 height 8
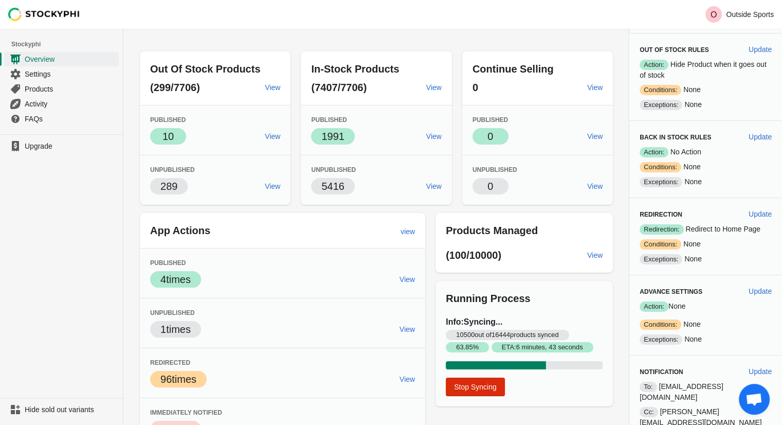
scroll to position [0, 0]
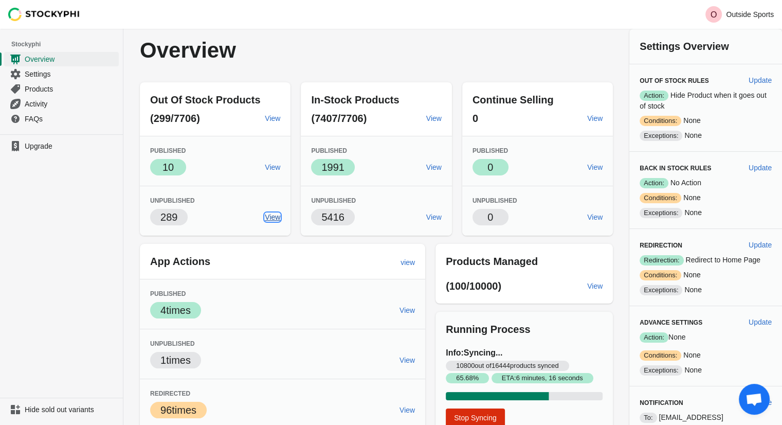
click at [274, 219] on span "View" at bounding box center [272, 217] width 15 height 8
click at [446, 213] on link "View" at bounding box center [434, 217] width 24 height 19
click at [51, 73] on span "Settings" at bounding box center [71, 74] width 92 height 10
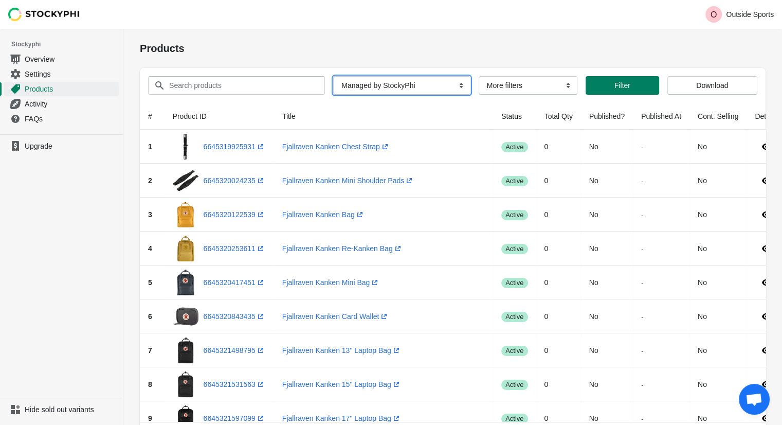
click at [339, 85] on select "All Products InStock InStock Published InStock Un-Published OOS OOS Published O…" at bounding box center [401, 85] width 137 height 19
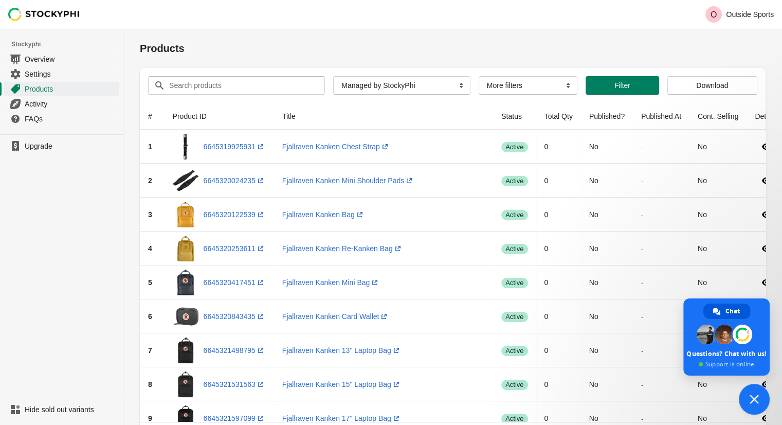
type textarea "and it actually unpublished manu in-stock products"
type textarea "tra"
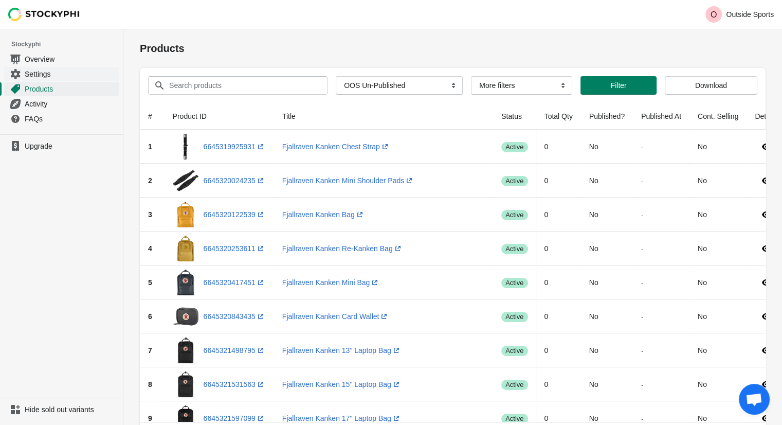
click at [59, 75] on span "Settings" at bounding box center [71, 74] width 92 height 10
click at [54, 59] on span "Overview" at bounding box center [71, 59] width 92 height 10
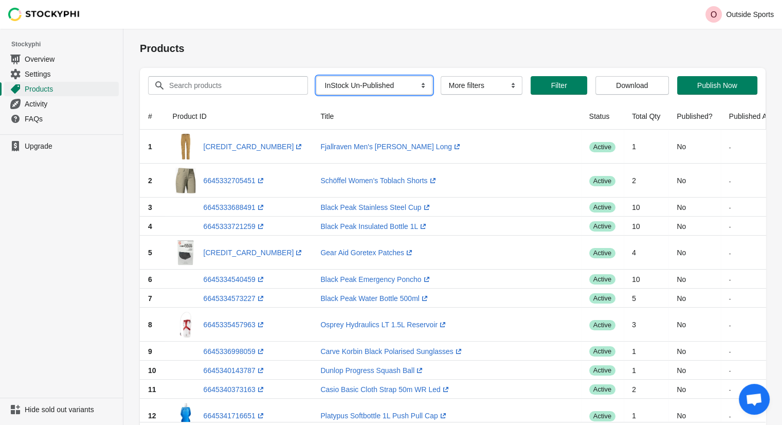
click at [393, 79] on select "All Products InStock InStock Published InStock Un-Published OOS OOS Published O…" at bounding box center [374, 85] width 116 height 19
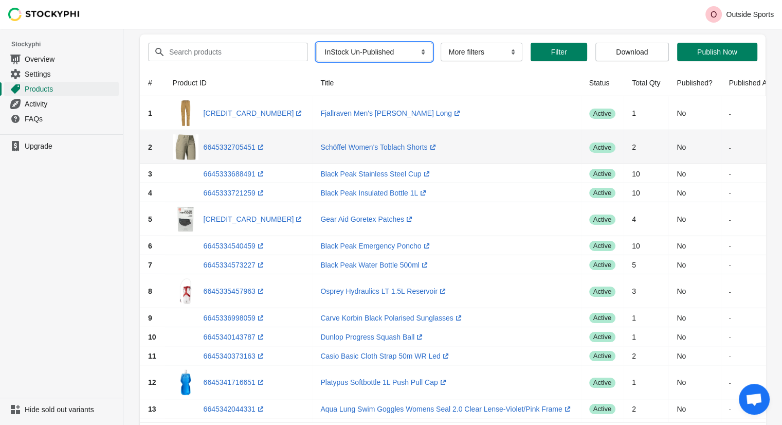
scroll to position [0, 62]
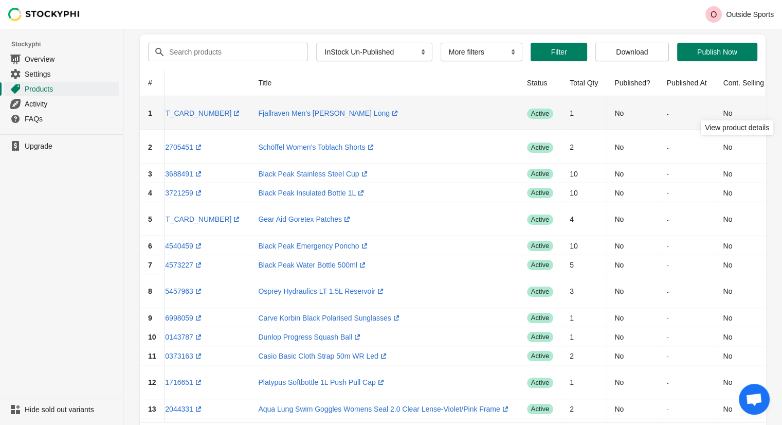
click at [787, 111] on icon at bounding box center [791, 113] width 8 height 6
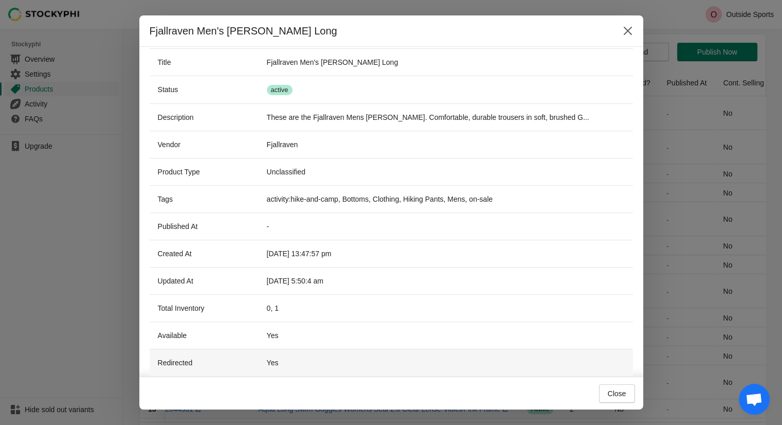
scroll to position [0, 0]
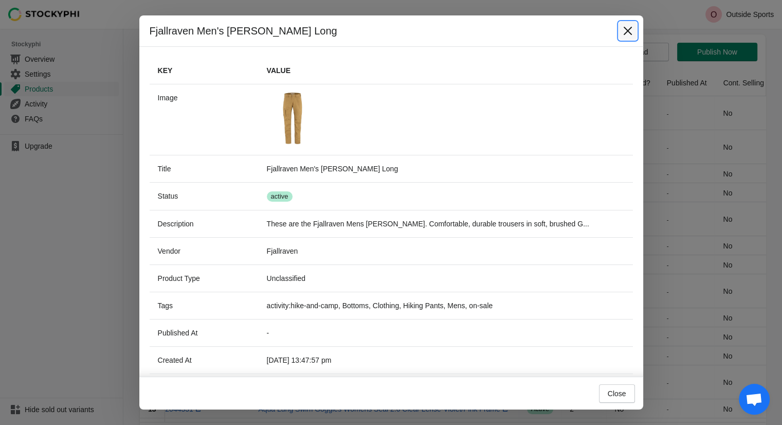
click at [625, 31] on icon "Close" at bounding box center [628, 31] width 10 height 10
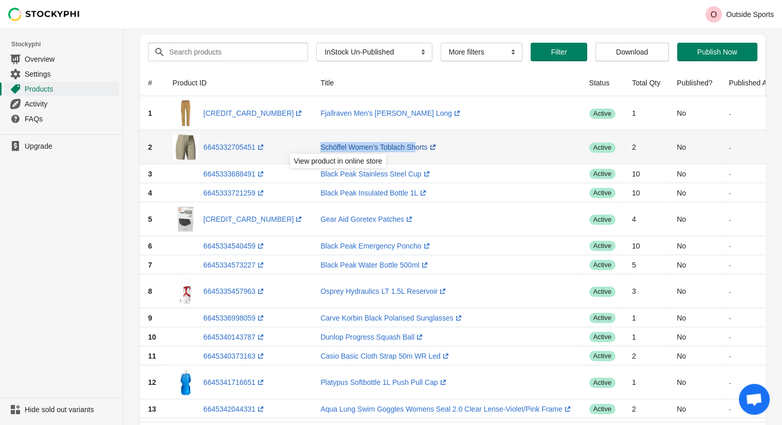
drag, startPoint x: 278, startPoint y: 145, endPoint x: 373, endPoint y: 145, distance: 95.7
click at [373, 145] on td "Schöffel Women's Toblach Shorts (opens a new window)" at bounding box center [446, 147] width 268 height 34
click at [373, 145] on link "Schöffel Women's Toblach Shorts (opens a new window)" at bounding box center [378, 147] width 117 height 8
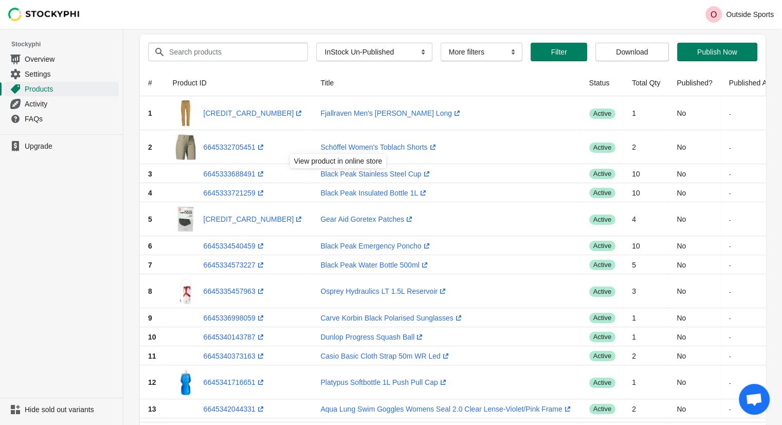
click at [391, 79] on th "Title" at bounding box center [446, 82] width 268 height 27
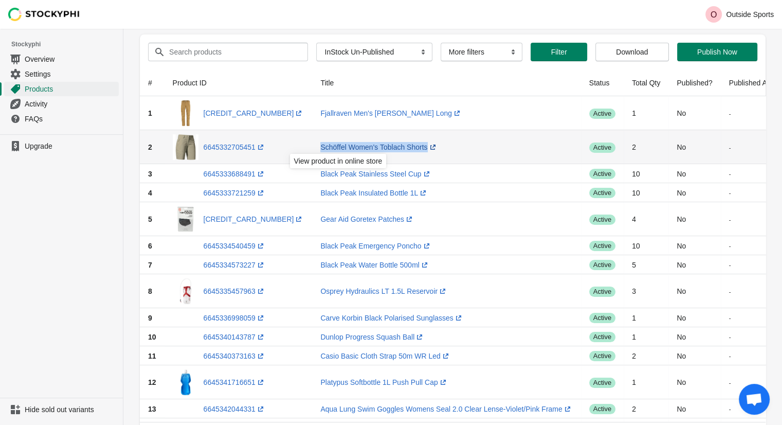
drag, startPoint x: 279, startPoint y: 146, endPoint x: 385, endPoint y: 146, distance: 105.4
click at [385, 146] on td "Schöffel Women's Toblach Shorts (opens a new window)" at bounding box center [446, 147] width 268 height 34
copy link "Schöffel Women's Toblach Shorts"
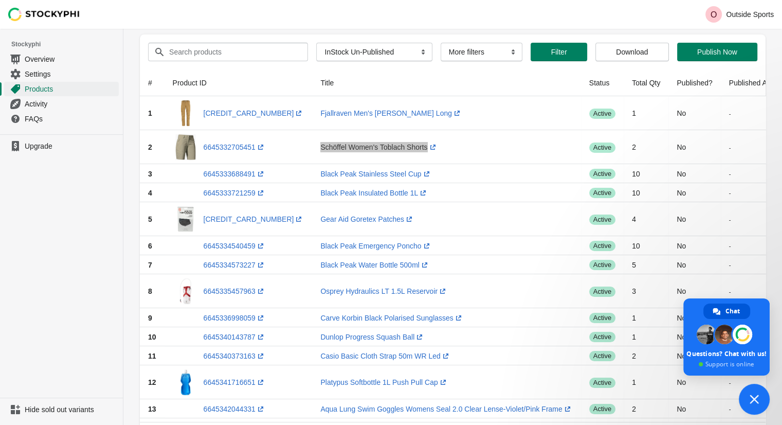
type textarea "and it actually unpublished manu in-stock products"
type textarea "tra"
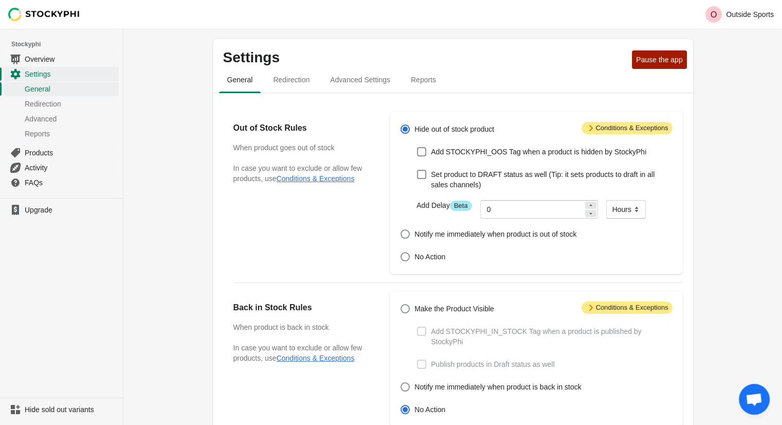
click at [596, 122] on span "Attention Conditions & Exceptions" at bounding box center [627, 128] width 91 height 12
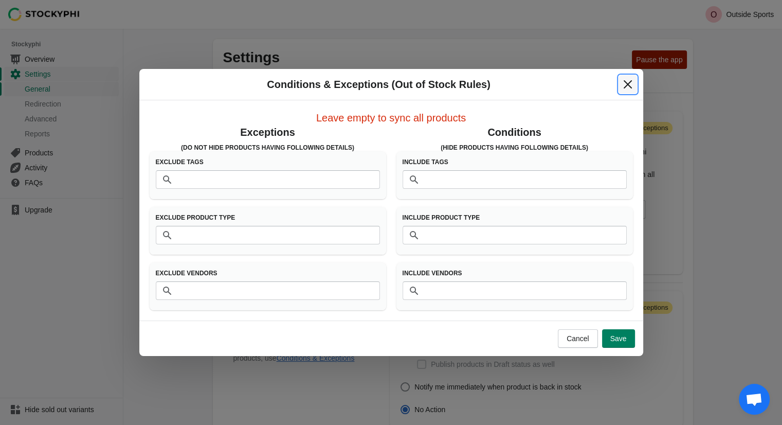
click at [629, 87] on icon "Close" at bounding box center [628, 84] width 10 height 10
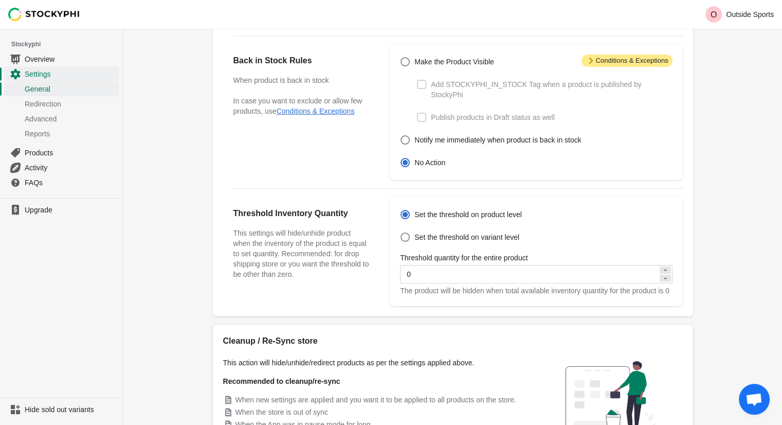
scroll to position [257, 0]
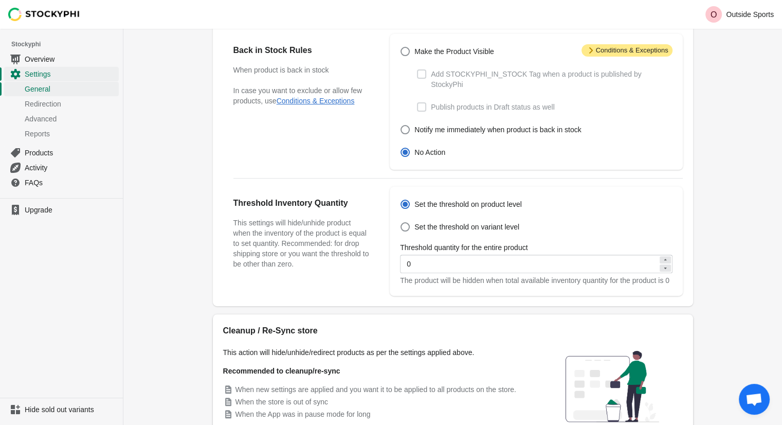
click at [457, 242] on label "Threshold quantity for the entire product" at bounding box center [464, 247] width 128 height 10
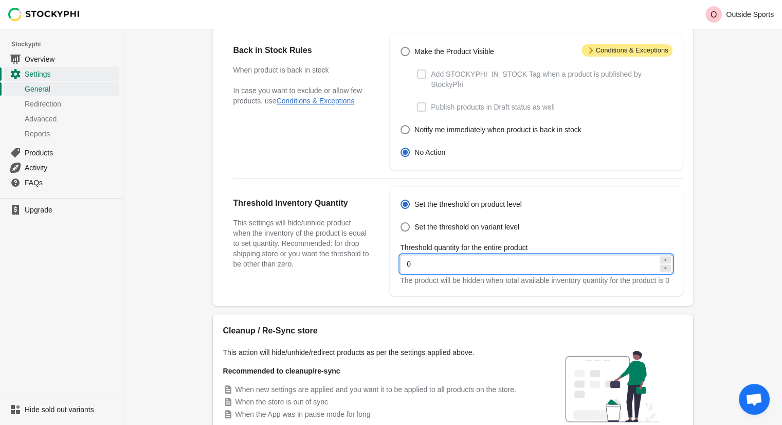
click at [457, 255] on input "0" at bounding box center [529, 264] width 258 height 19
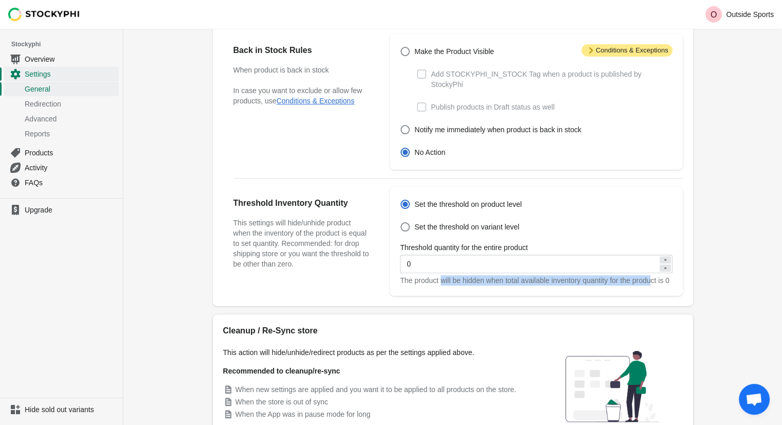
drag, startPoint x: 442, startPoint y: 273, endPoint x: 656, endPoint y: 275, distance: 213.4
click at [656, 275] on div "The product will be hidden when total available inventory quantity for the prod…" at bounding box center [536, 280] width 272 height 10
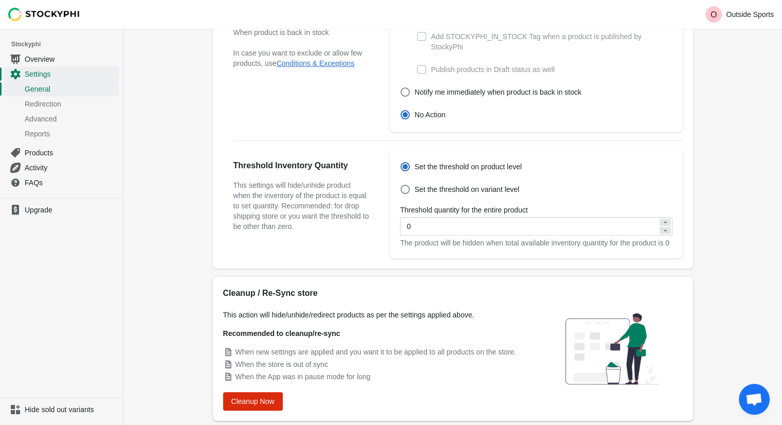
scroll to position [326, 0]
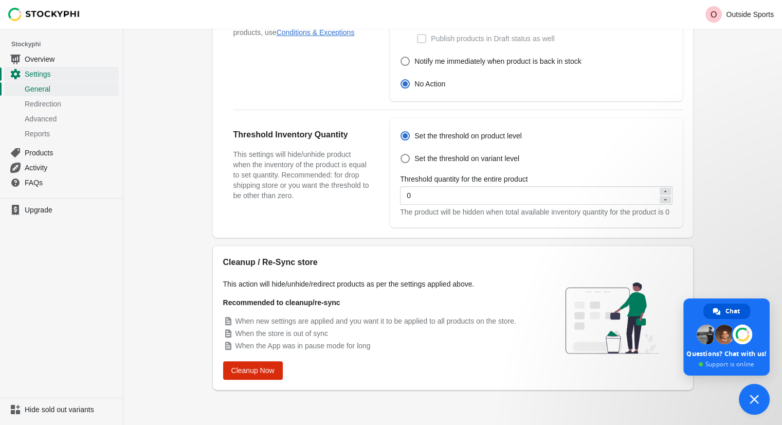
type textarea "and it actually unpublished manu in-stock products"
type textarea "tra"
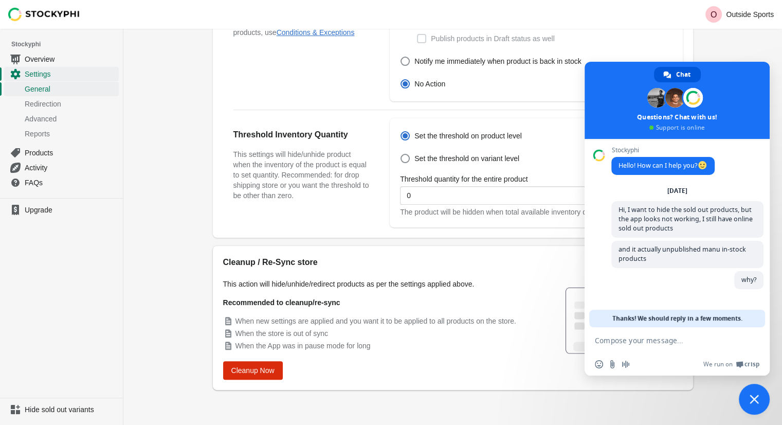
scroll to position [0, 0]
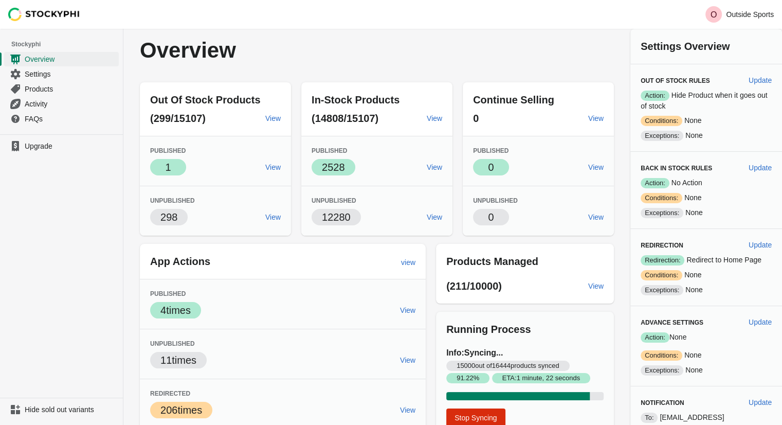
click at [54, 59] on span "Overview" at bounding box center [71, 59] width 92 height 10
click at [49, 76] on span "Settings" at bounding box center [71, 74] width 92 height 10
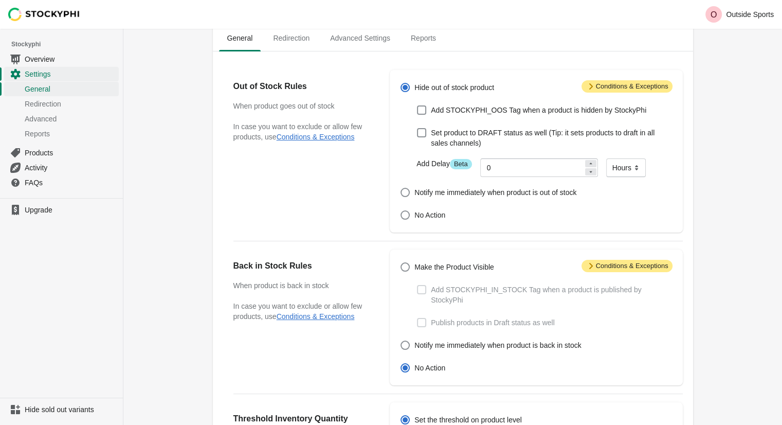
scroll to position [103, 0]
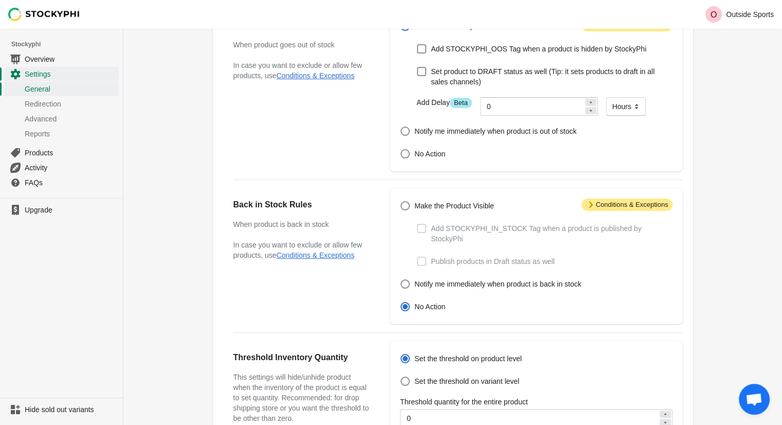
click at [597, 207] on span "Attention Conditions & Exceptions" at bounding box center [627, 205] width 91 height 12
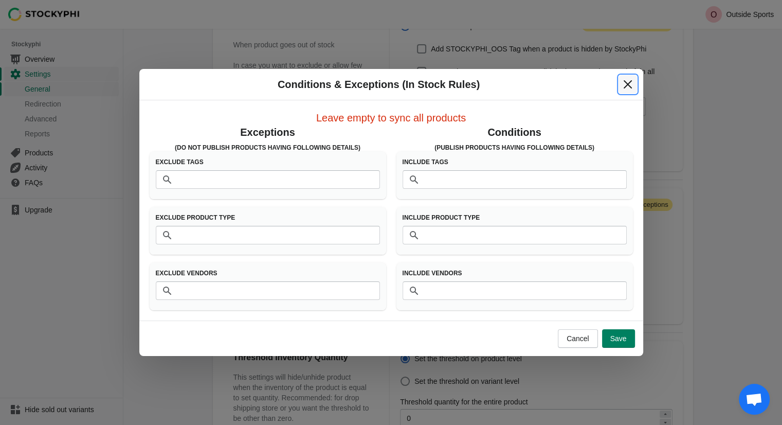
click at [626, 78] on button "Close" at bounding box center [628, 84] width 19 height 19
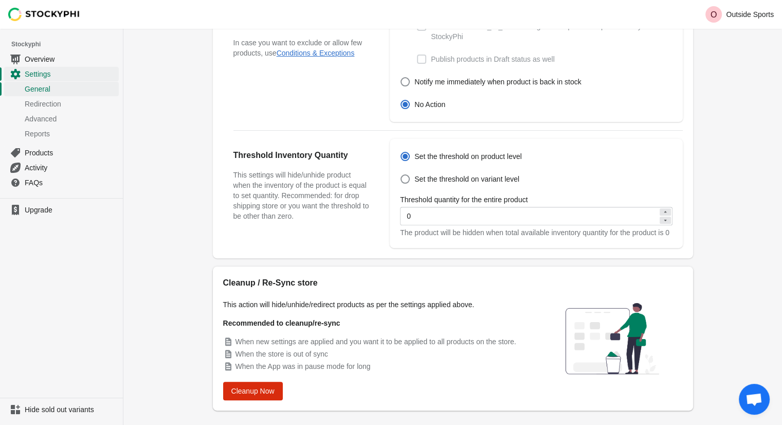
scroll to position [309, 0]
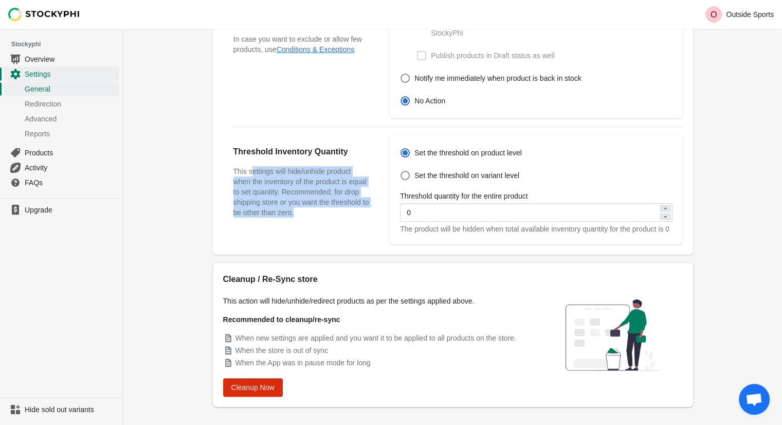
drag, startPoint x: 249, startPoint y: 158, endPoint x: 366, endPoint y: 206, distance: 126.2
click at [366, 206] on h3 "This settings will hide/unhide product when the inventory of the product is equ…" at bounding box center [301, 191] width 136 height 51
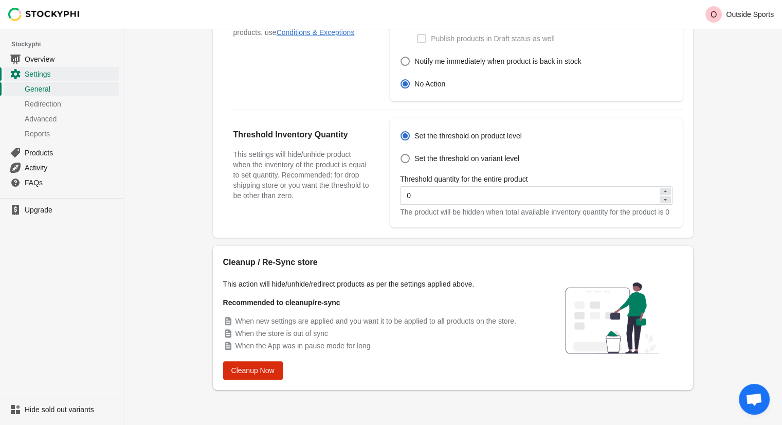
scroll to position [68, 0]
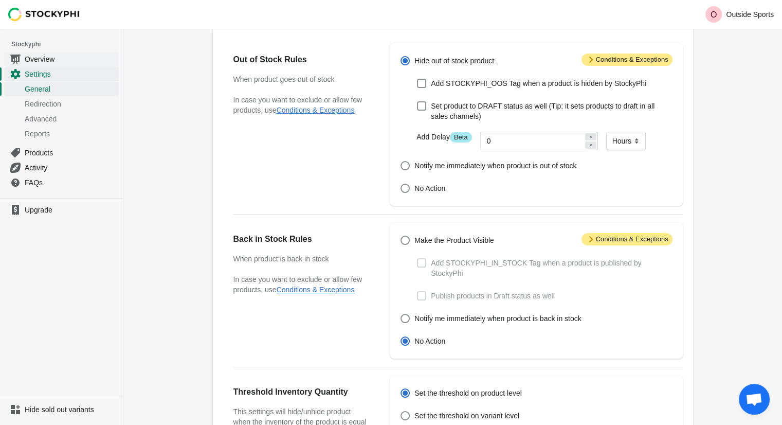
click at [62, 58] on span "Overview" at bounding box center [71, 59] width 92 height 10
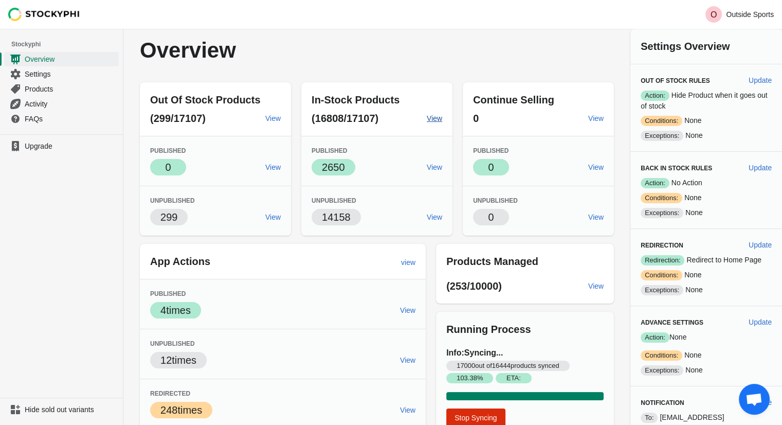
click at [440, 117] on span "View" at bounding box center [434, 118] width 15 height 8
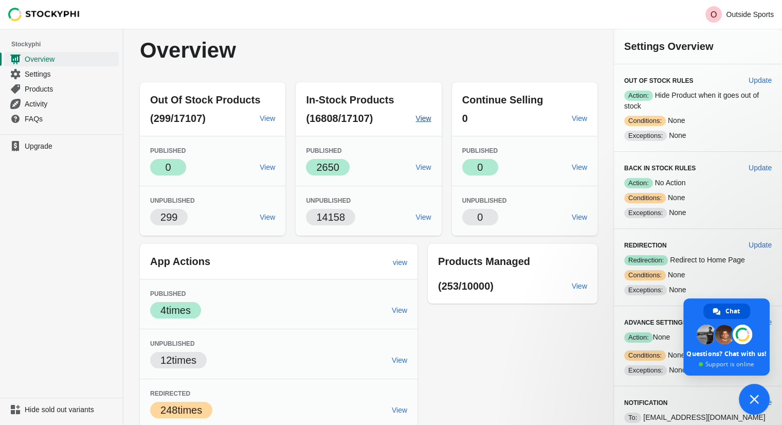
type textarea "and it actually unpublished manu in-stock products"
type textarea "tra"
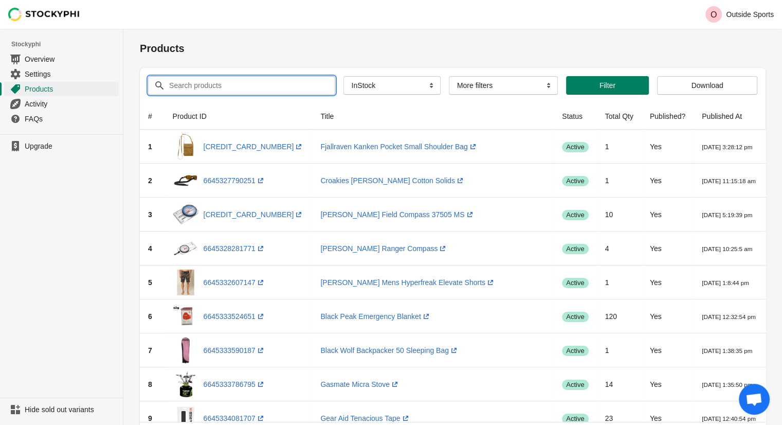
click at [278, 93] on input "Search products" at bounding box center [243, 85] width 148 height 19
type input "altra"
click at [319, 81] on icon "button" at bounding box center [324, 85] width 10 height 10
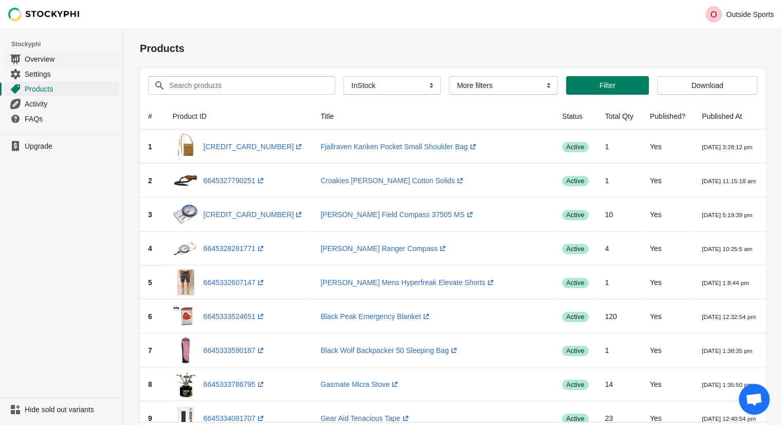
click at [49, 56] on span "Overview" at bounding box center [71, 59] width 92 height 10
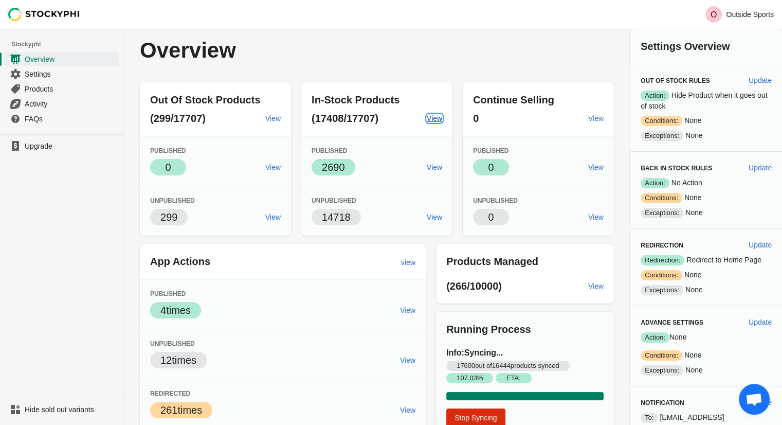
click at [438, 119] on span "View" at bounding box center [434, 118] width 15 height 8
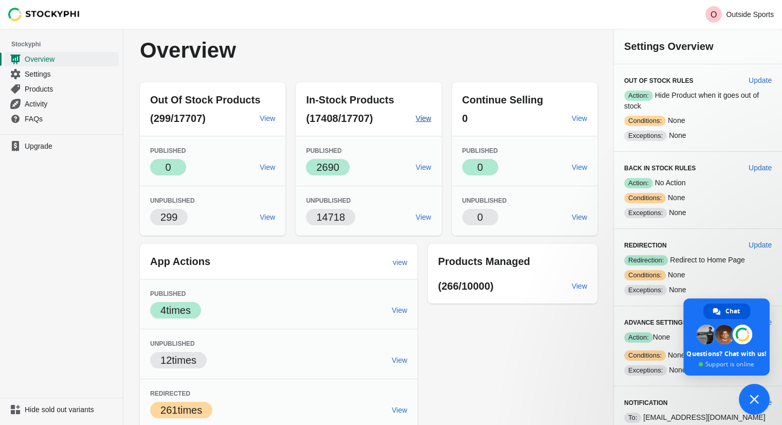
type textarea "and it actually unpublished manu in-stock products"
type textarea "tra"
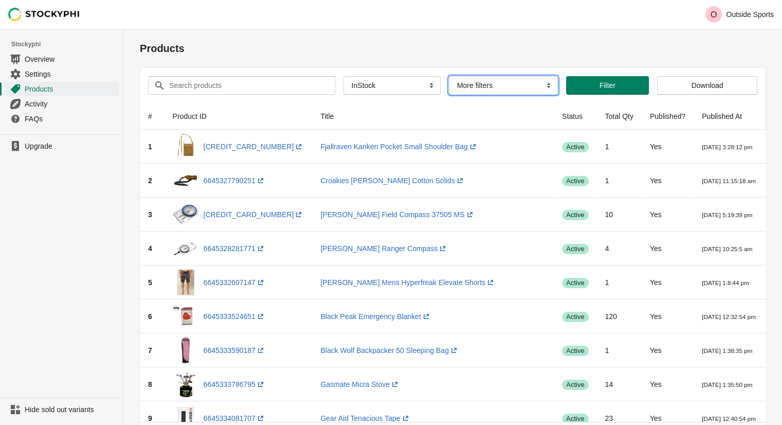
click at [517, 77] on select "More filters Delayed product hide" at bounding box center [503, 85] width 109 height 19
click at [525, 84] on select "More filters Delayed product hide" at bounding box center [503, 85] width 109 height 19
click at [642, 116] on th "Published?" at bounding box center [668, 116] width 52 height 27
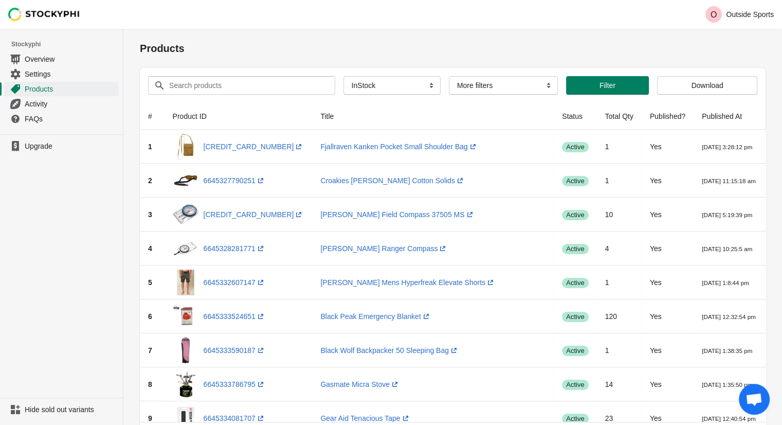
click at [338, 68] on div "Search products Clear All Products InStock InStock Published InStock Un-Publish…" at bounding box center [449, 81] width 618 height 27
click at [368, 86] on select "All Products InStock InStock Published InStock Un-Published OOS OOS Published O…" at bounding box center [392, 85] width 97 height 19
select select "instock_unpublished"
click at [344, 76] on select "All Products InStock InStock Published InStock Un-Published OOS OOS Published O…" at bounding box center [392, 85] width 97 height 19
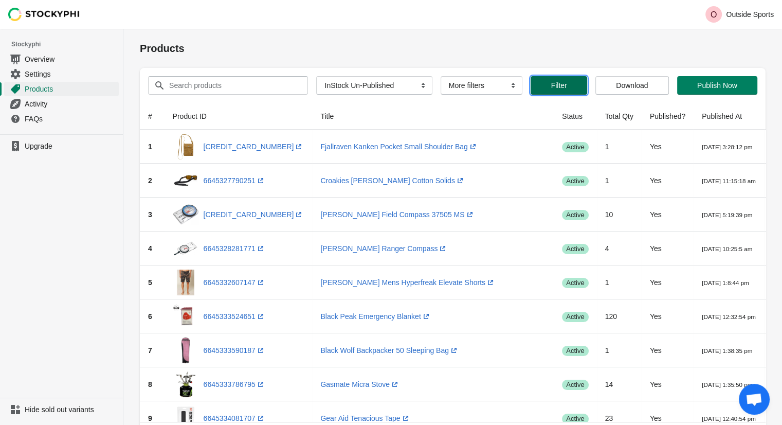
click at [573, 87] on span "Filter" at bounding box center [559, 85] width 40 height 8
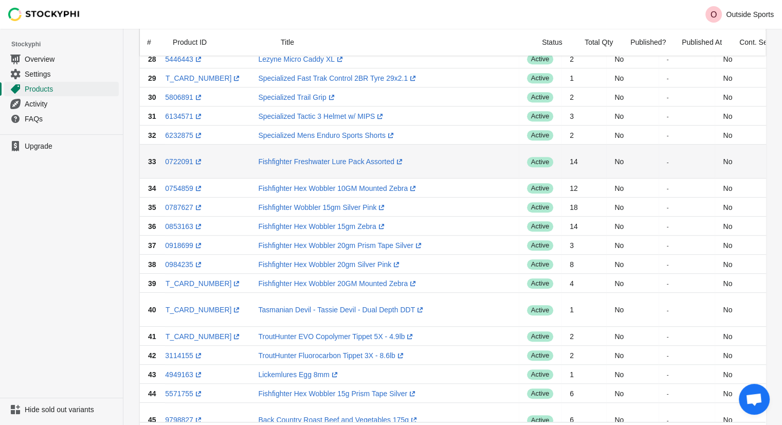
scroll to position [0, 62]
click at [787, 165] on icon at bounding box center [791, 161] width 8 height 6
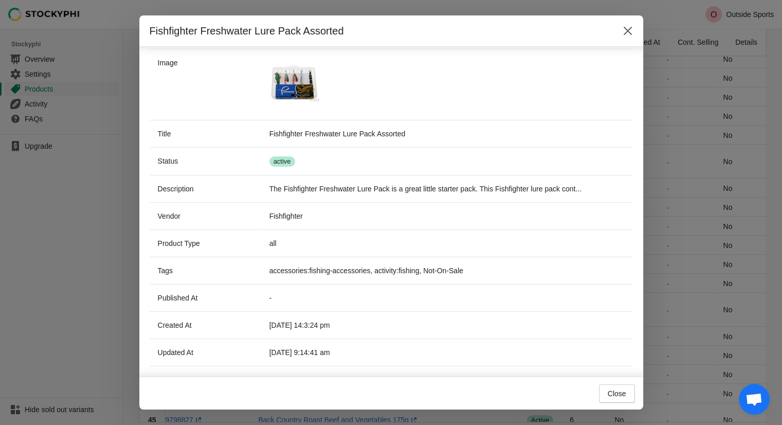
scroll to position [0, 0]
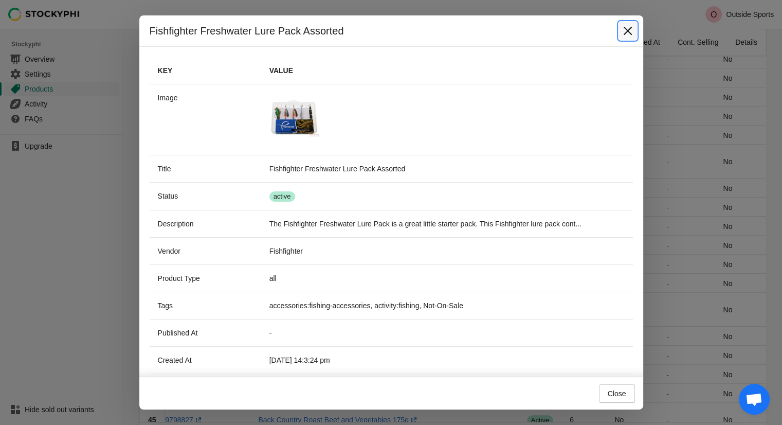
click at [631, 32] on icon "Close" at bounding box center [628, 31] width 10 height 10
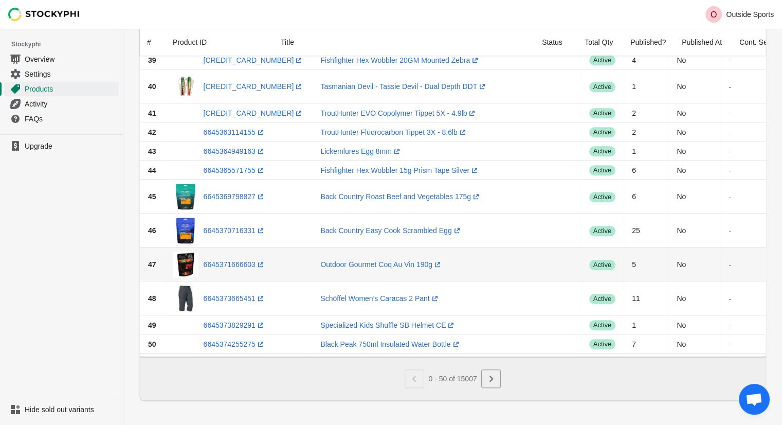
scroll to position [891, 0]
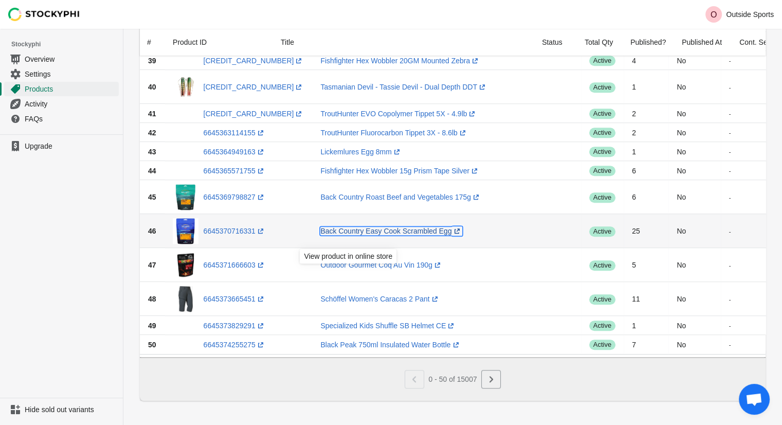
click at [325, 235] on link "Back Country Easy Cook Scrambled Egg (opens a new window)" at bounding box center [390, 231] width 141 height 8
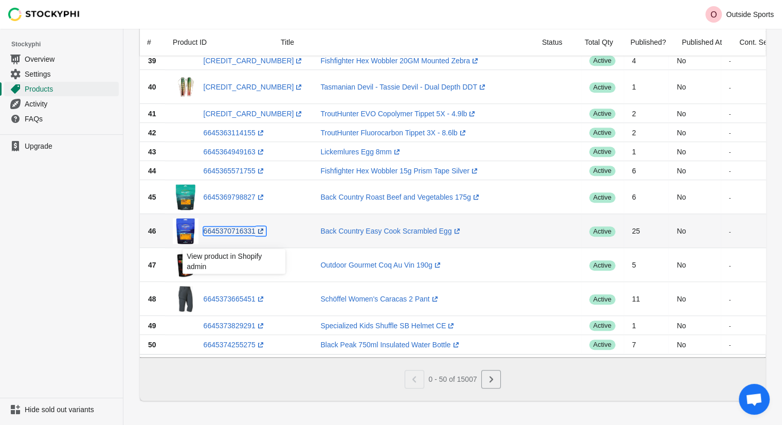
click at [239, 235] on link "6645370716331 (opens a new window)" at bounding box center [235, 231] width 62 height 8
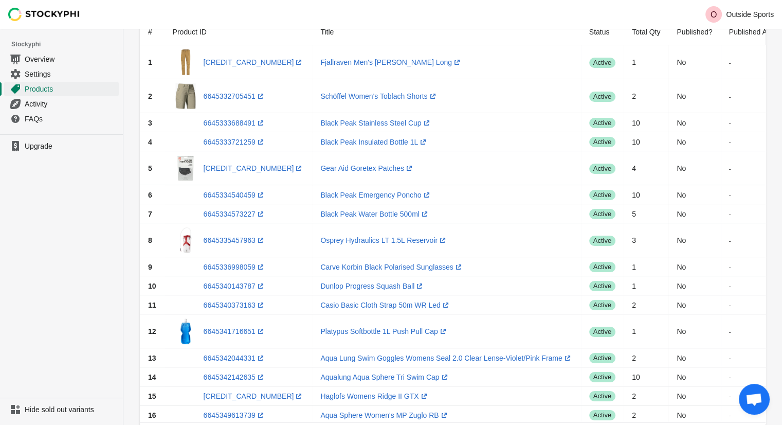
scroll to position [0, 0]
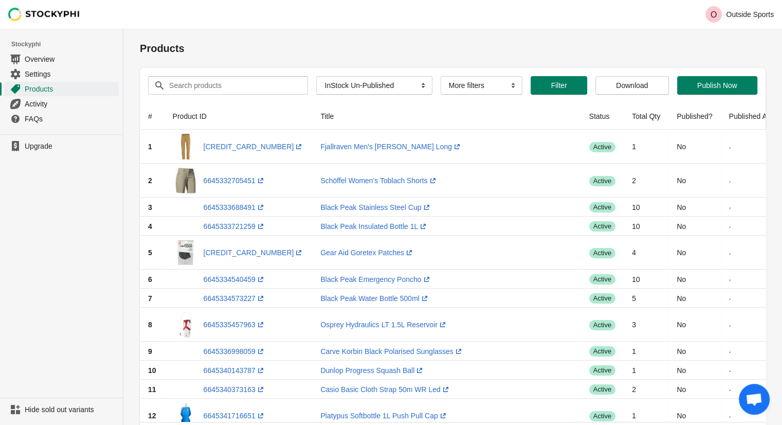
click at [624, 116] on th "Total Qty" at bounding box center [646, 116] width 45 height 27
click at [498, 83] on select "More filters Delayed product hide" at bounding box center [482, 85] width 82 height 19
click at [63, 64] on span "Overview" at bounding box center [71, 59] width 92 height 10
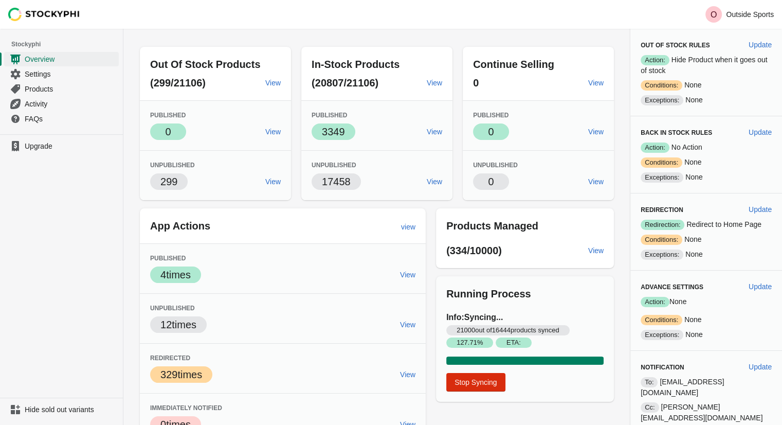
scroll to position [53, 0]
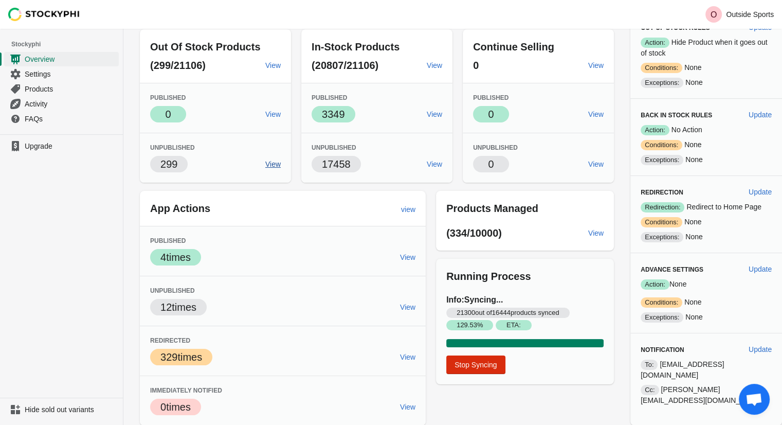
click at [278, 167] on span "View" at bounding box center [272, 164] width 15 height 8
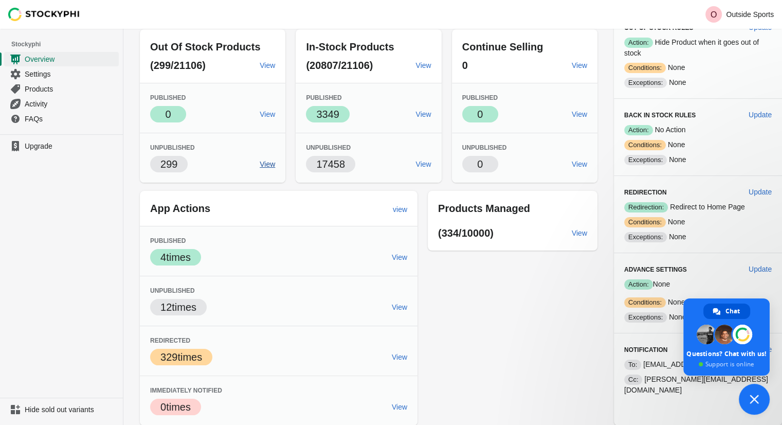
type textarea "and it actually unpublished manu in-stock products"
type textarea "tra"
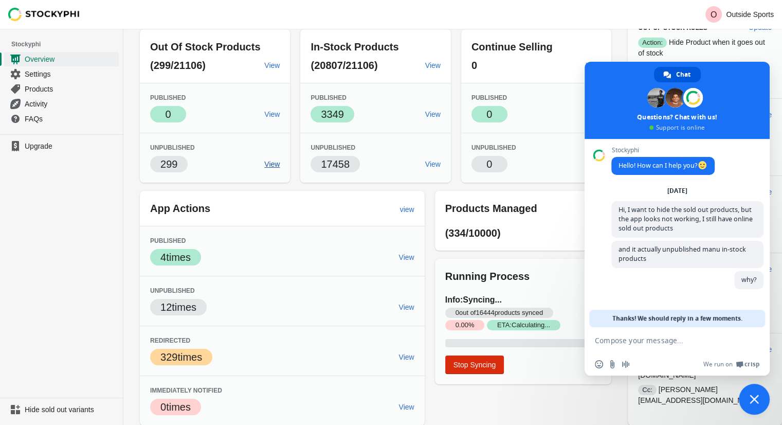
scroll to position [0, 0]
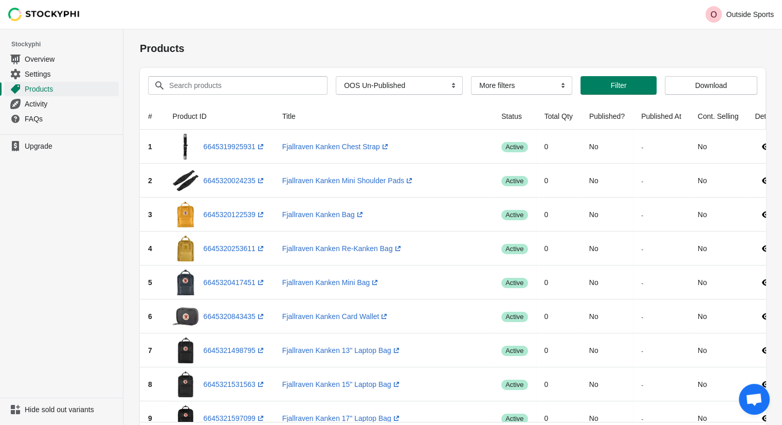
click at [256, 75] on div "Search products Clear All Products InStock InStock Published InStock Un-Publish…" at bounding box center [449, 81] width 618 height 27
click at [246, 95] on div "Search products Clear All Products InStock InStock Published InStock Un-Publish…" at bounding box center [453, 85] width 626 height 35
click at [247, 87] on input "Search products" at bounding box center [239, 85] width 140 height 19
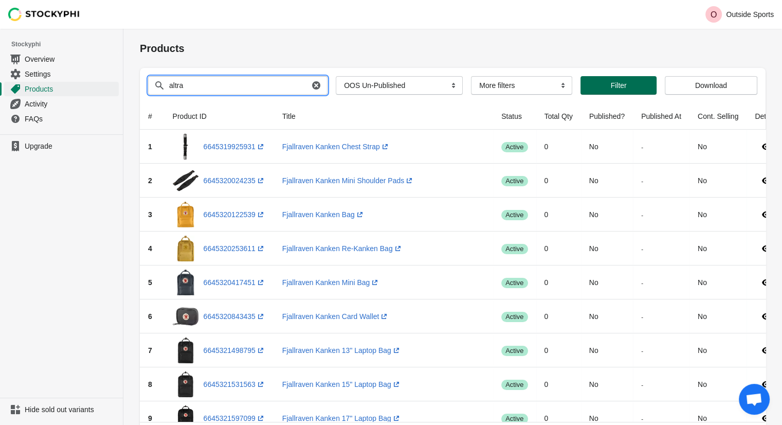
type input "altra"
click at [592, 84] on span "Filter" at bounding box center [618, 85] width 59 height 8
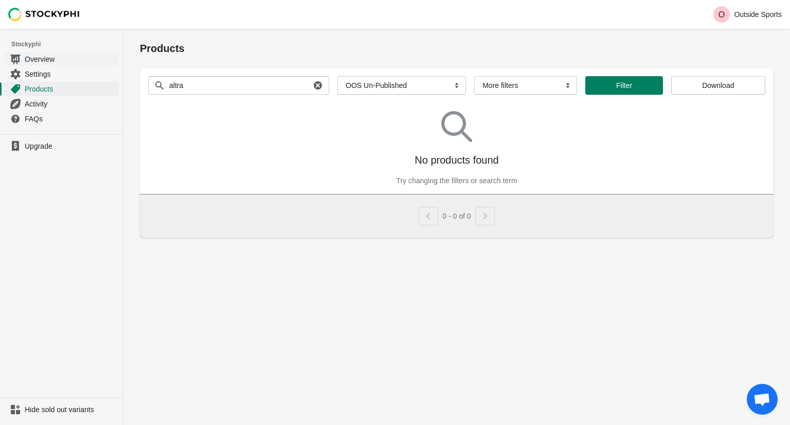
click at [67, 61] on span "Overview" at bounding box center [71, 59] width 92 height 10
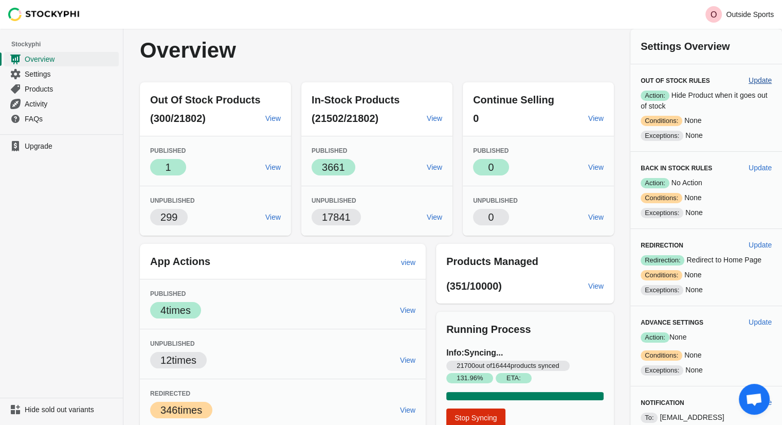
click at [756, 78] on span "Update" at bounding box center [760, 80] width 23 height 8
select select "hours"
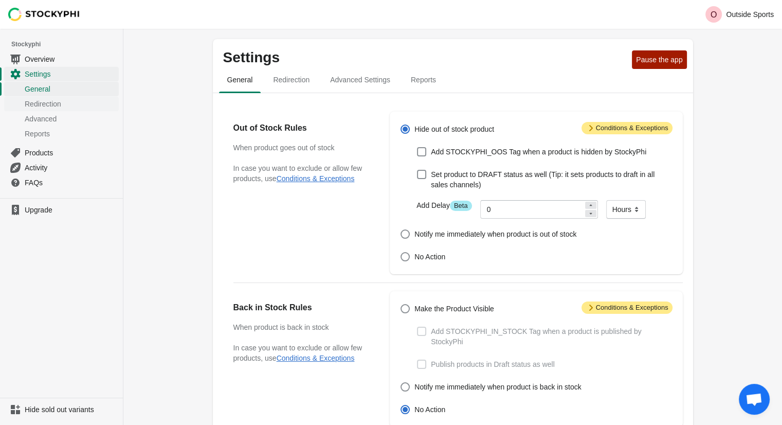
click at [58, 101] on span "Redirection" at bounding box center [71, 104] width 92 height 10
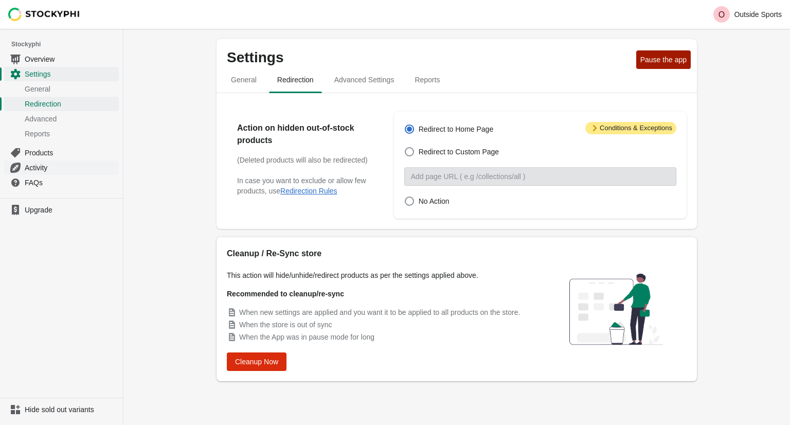
click at [79, 160] on link "Activity" at bounding box center [61, 167] width 115 height 15
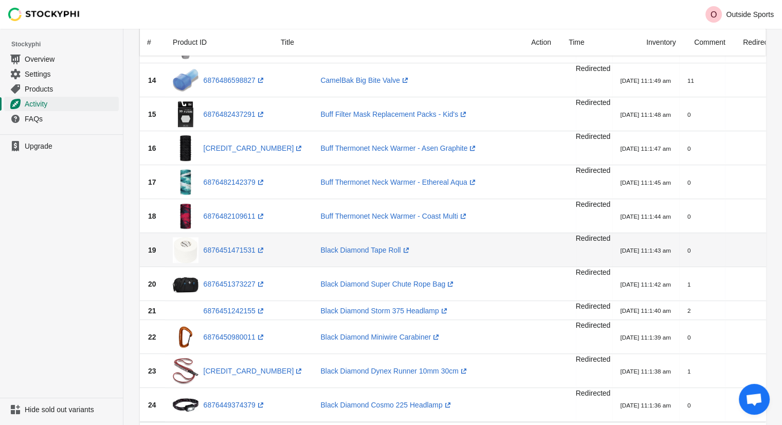
scroll to position [463, 0]
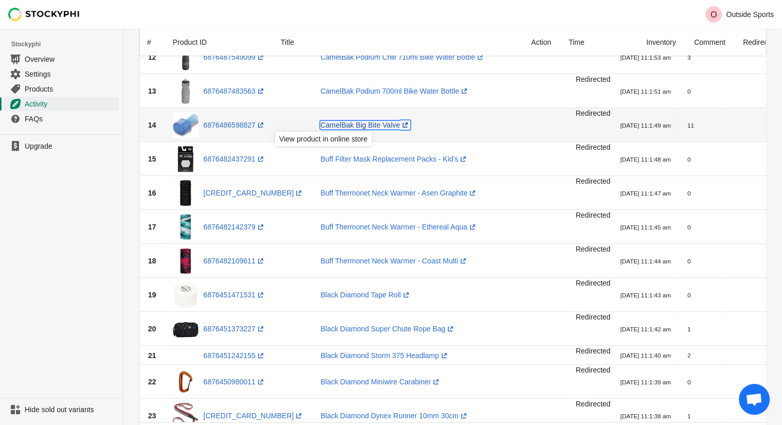
click at [320, 122] on link "CamelBak Big Bite Valve (opens a new window)" at bounding box center [365, 125] width 90 height 8
click at [236, 121] on link "6876486598827 (opens a new window)" at bounding box center [235, 125] width 62 height 8
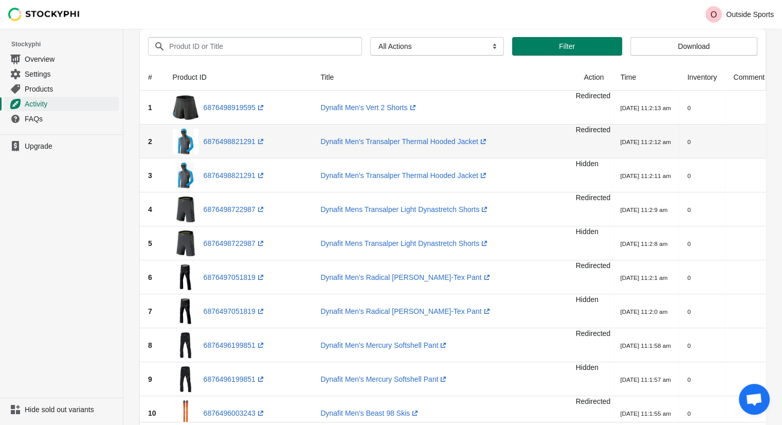
scroll to position [0, 0]
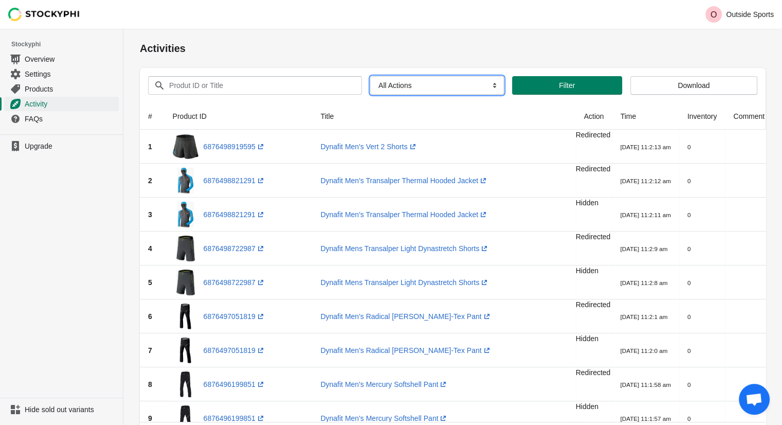
click at [386, 86] on select "All Actions Hide Products Show Products Redirect Products Send Notification" at bounding box center [437, 85] width 134 height 19
select select "hide_product"
click at [370, 76] on select "All Actions Hide Products Show Products Redirect Products Send Notification" at bounding box center [437, 85] width 134 height 19
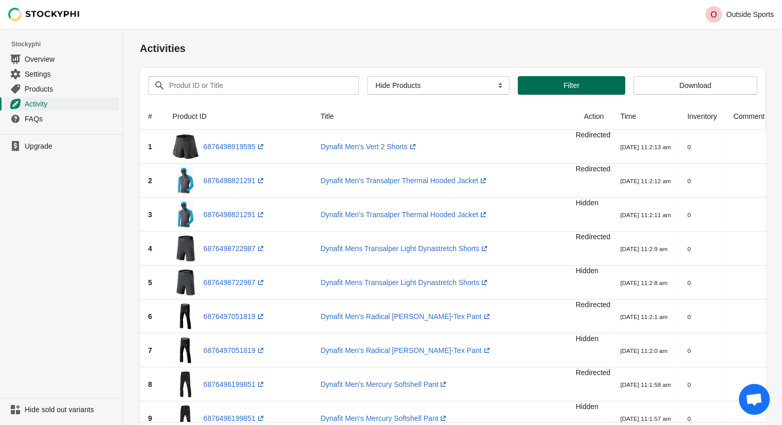
click at [555, 91] on button "Filter" at bounding box center [571, 85] width 107 height 19
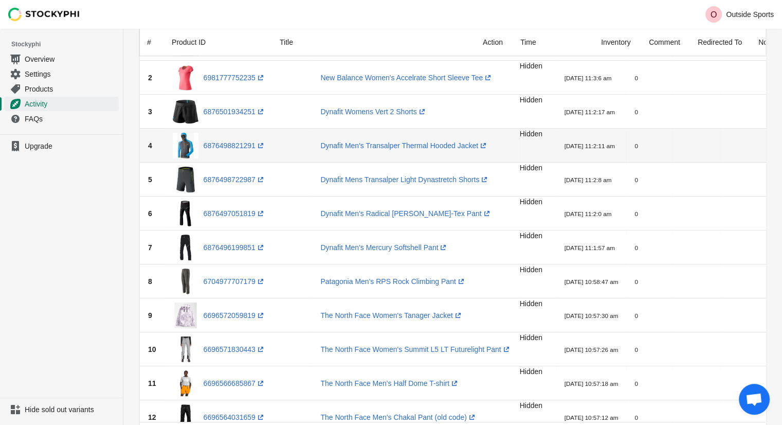
scroll to position [154, 0]
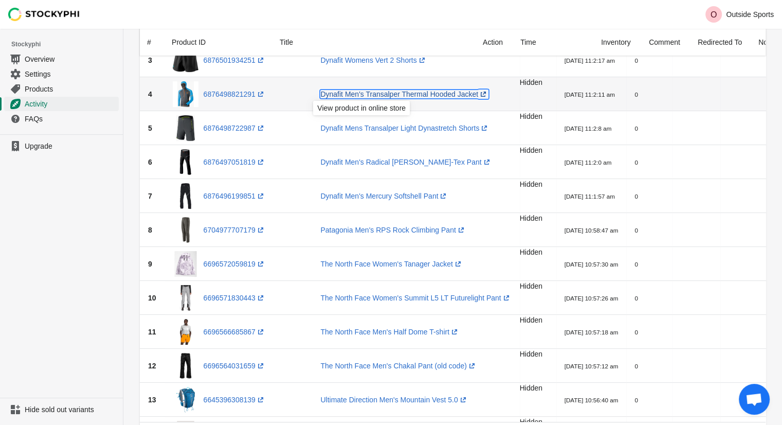
click at [321, 95] on link "Dynafit Men's Transalper Thermal Hooded Jacket (opens a new window)" at bounding box center [404, 94] width 168 height 8
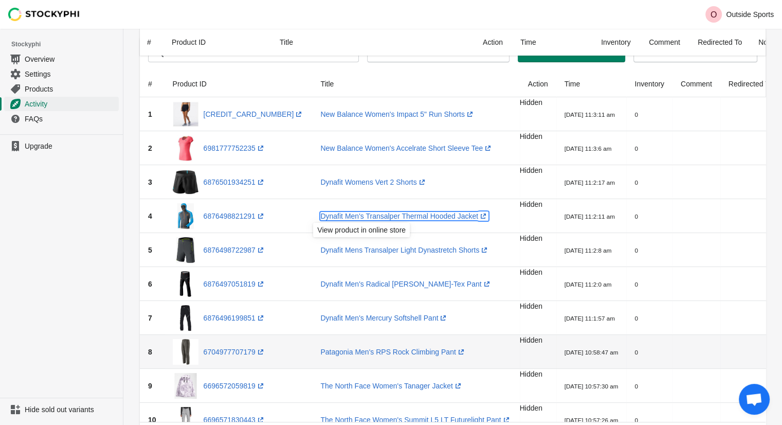
scroll to position [0, 0]
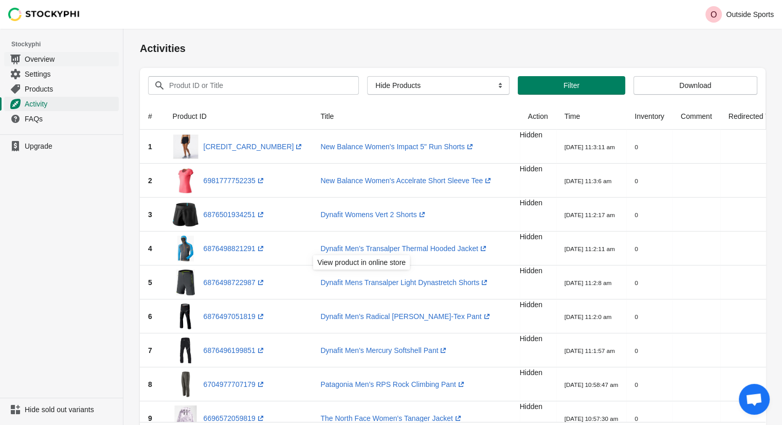
click at [65, 62] on span "Overview" at bounding box center [71, 59] width 92 height 10
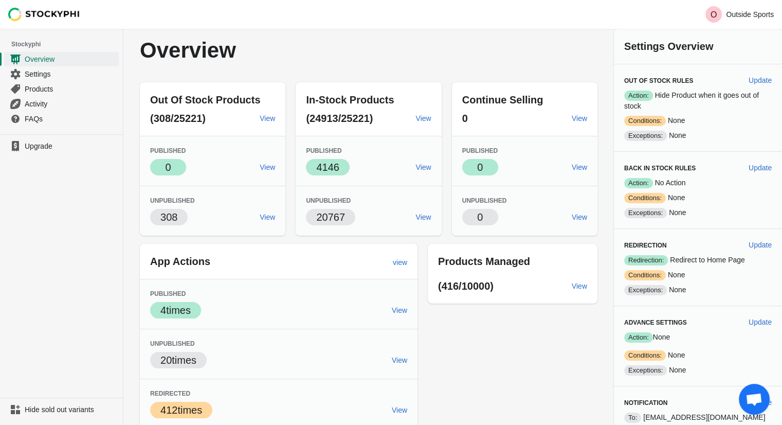
click at [754, 394] on span "Open chat" at bounding box center [754, 400] width 17 height 14
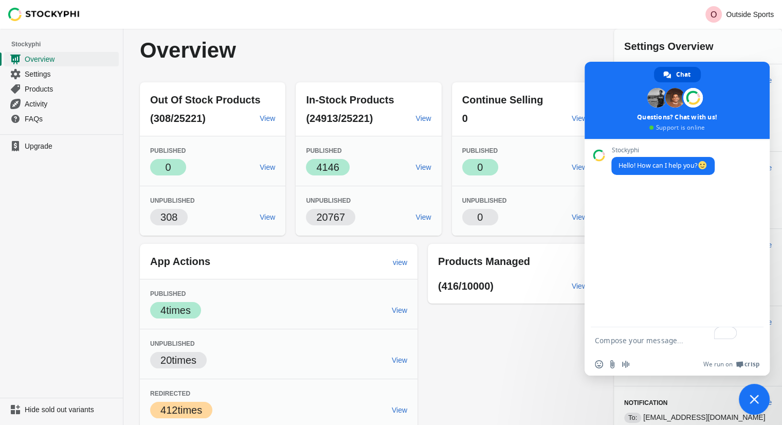
click at [657, 349] on textarea "To enrich screen reader interactions, please activate Accessibility in Grammarl…" at bounding box center [667, 340] width 144 height 26
click at [653, 346] on textarea "To enrich screen reader interactions, please activate Accessibility in Grammarl…" at bounding box center [667, 340] width 144 height 26
type textarea "Hi, I want to hide the sold out products, but the app looks not working, I stil…"
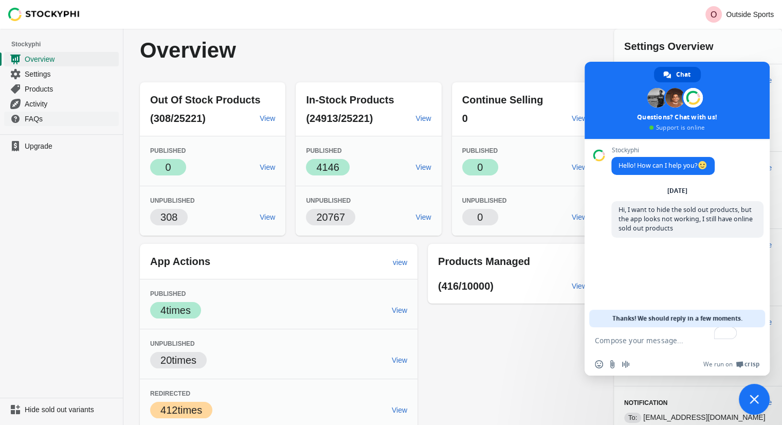
click at [49, 120] on span "FAQs" at bounding box center [71, 119] width 92 height 10
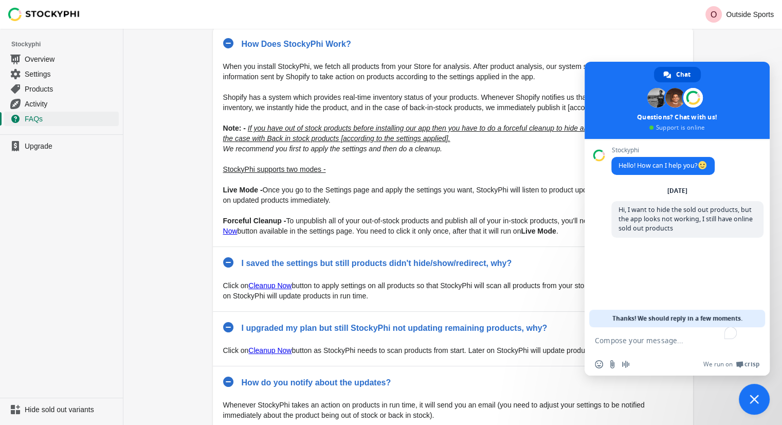
scroll to position [103, 0]
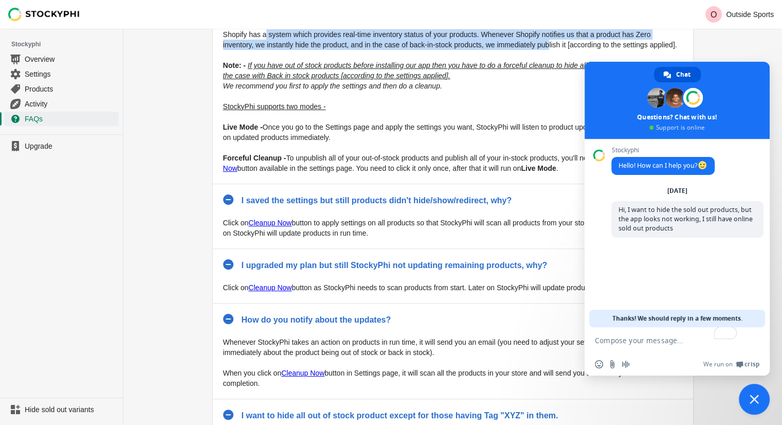
drag, startPoint x: 265, startPoint y: 39, endPoint x: 518, endPoint y: 46, distance: 253.7
click at [518, 46] on p "Shopify has a system which provides real-time inventory status of your products…" at bounding box center [453, 39] width 460 height 21
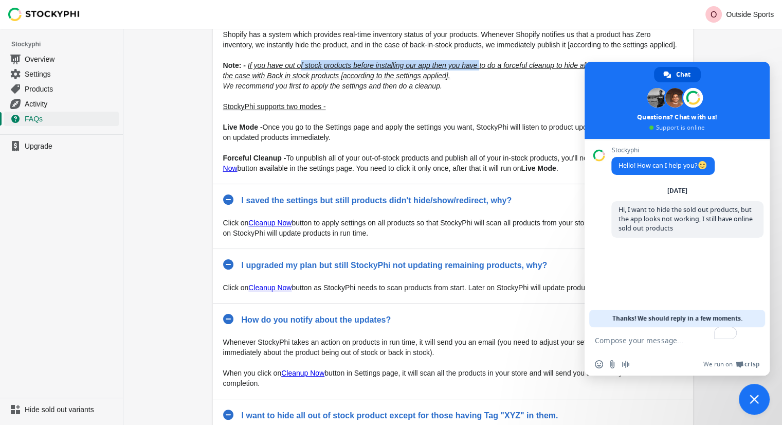
drag, startPoint x: 301, startPoint y: 66, endPoint x: 476, endPoint y: 66, distance: 174.9
click at [476, 66] on icon "If you have out of stock products before installing our app then you have to do…" at bounding box center [447, 70] width 448 height 19
click at [475, 79] on p "Note: - If you have out of stock products before installing our app then you ha…" at bounding box center [453, 70] width 460 height 21
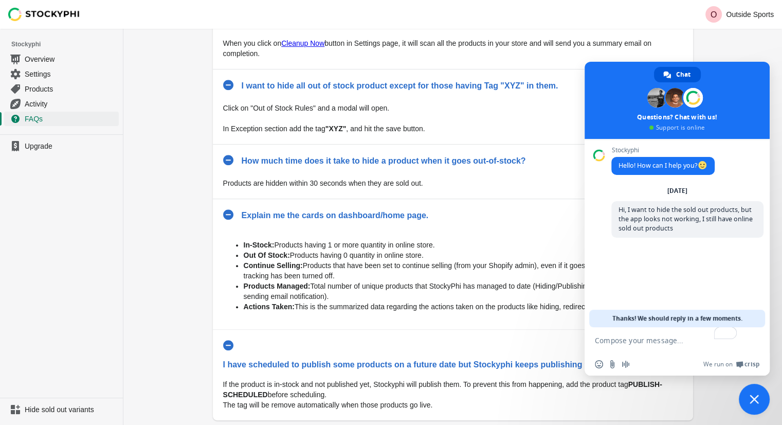
scroll to position [433, 0]
drag, startPoint x: 275, startPoint y: 238, endPoint x: 450, endPoint y: 243, distance: 175.5
click at [450, 243] on li "In-Stock: Products having 1 or more quantity in online store." at bounding box center [463, 244] width 439 height 10
drag, startPoint x: 290, startPoint y: 251, endPoint x: 455, endPoint y: 249, distance: 165.1
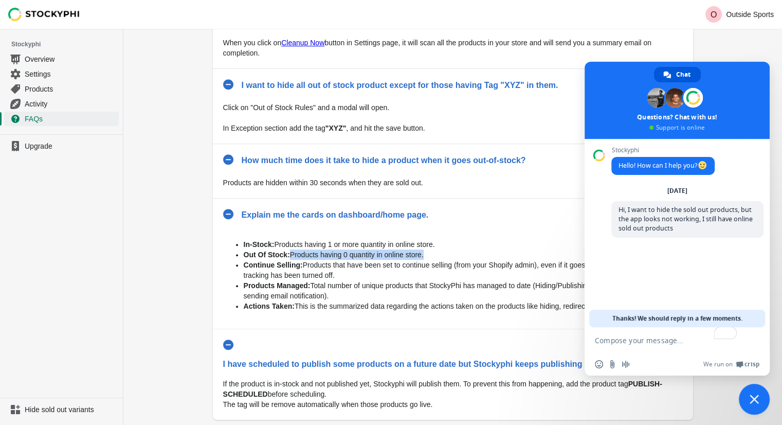
click at [455, 249] on li "Out Of Stock: Products having 0 quantity in online store." at bounding box center [463, 254] width 439 height 10
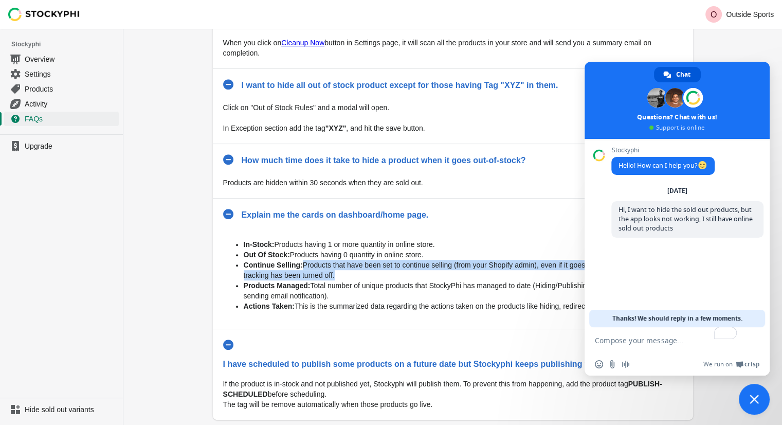
drag, startPoint x: 302, startPoint y: 262, endPoint x: 364, endPoint y: 266, distance: 61.3
click at [364, 266] on li "Continue Selling: Products that have been set to continue selling (from your Sh…" at bounding box center [463, 270] width 439 height 21
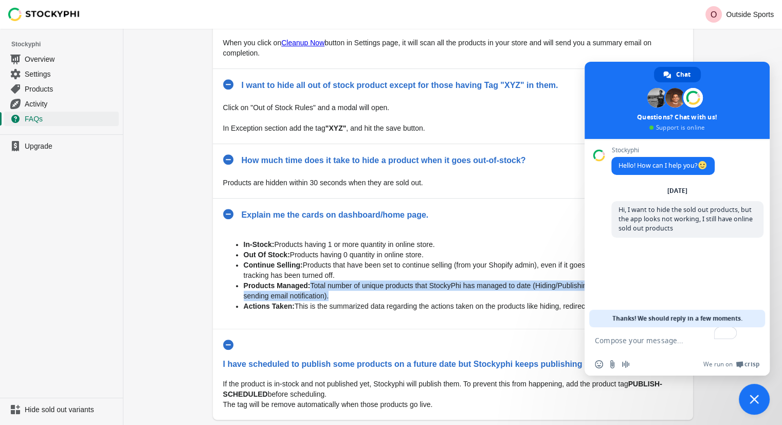
drag, startPoint x: 309, startPoint y: 283, endPoint x: 394, endPoint y: 289, distance: 86.1
click at [394, 289] on li "Products Managed: Total number of unique products that StockyPhi has managed to…" at bounding box center [463, 290] width 439 height 21
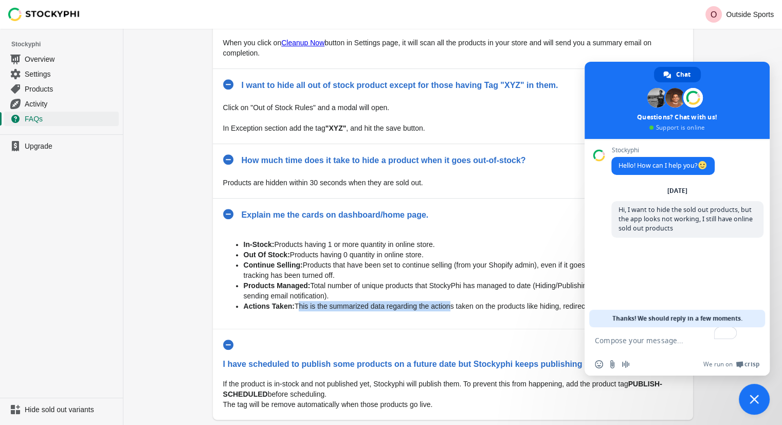
drag, startPoint x: 299, startPoint y: 302, endPoint x: 447, endPoint y: 308, distance: 148.7
click at [447, 308] on div "In-Stock: Products having 1 or more quantity in online store. Out Of Stock: Pro…" at bounding box center [453, 275] width 460 height 86
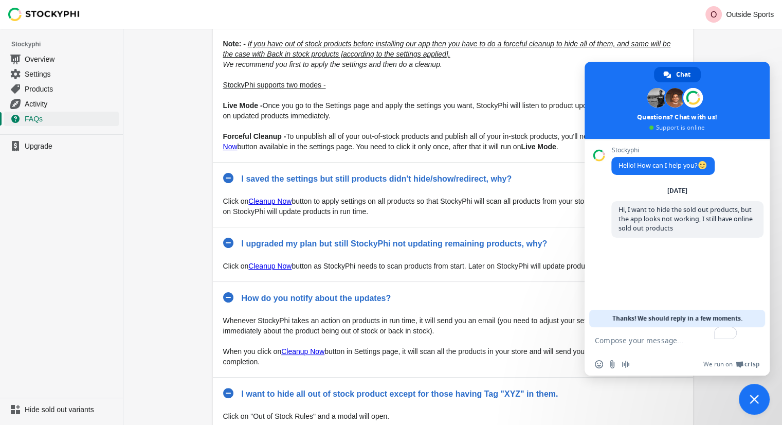
scroll to position [0, 0]
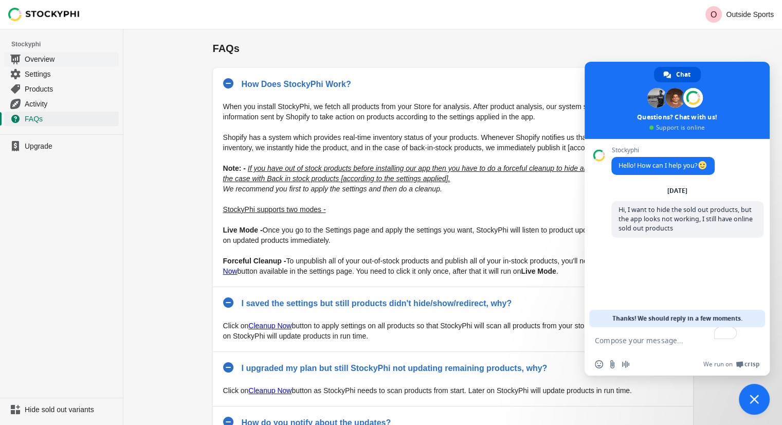
click at [75, 61] on span "Overview" at bounding box center [71, 59] width 92 height 10
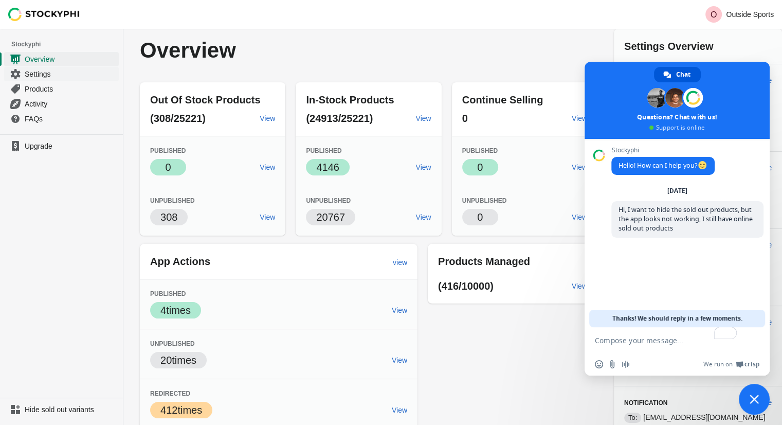
click at [60, 77] on span "Settings" at bounding box center [71, 74] width 92 height 10
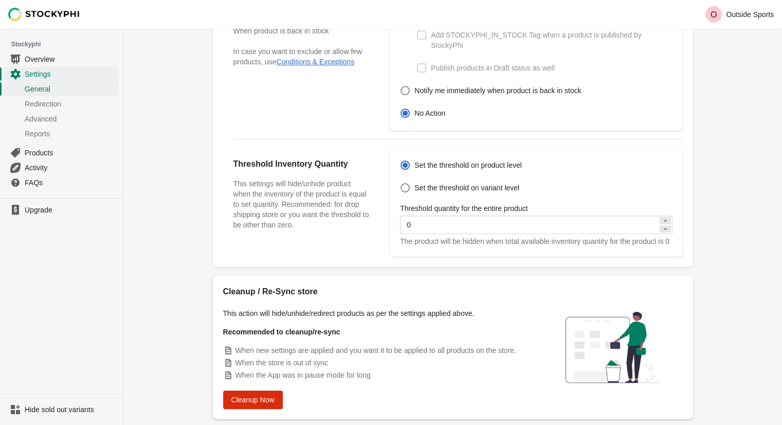
scroll to position [326, 0]
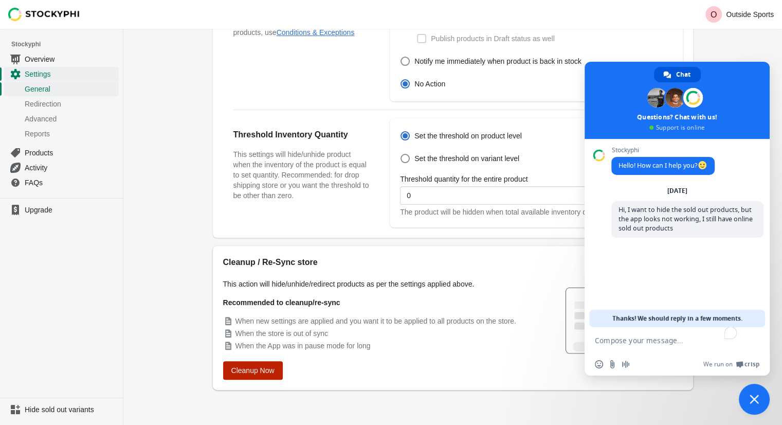
click at [277, 365] on button "Cleanup Now" at bounding box center [253, 370] width 60 height 19
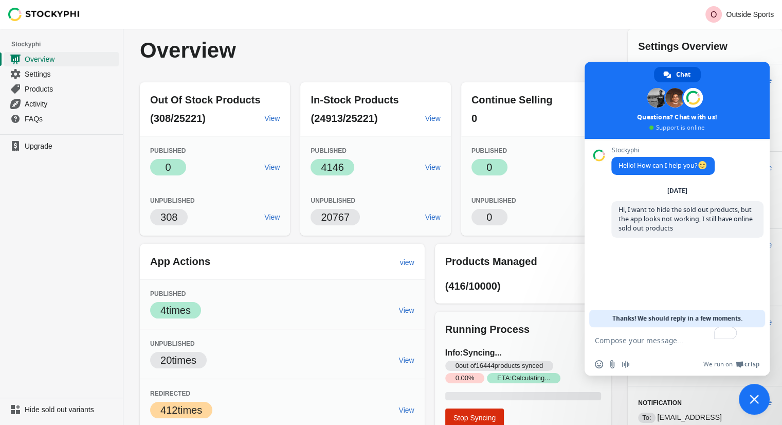
click at [640, 347] on textarea "To enrich screen reader interactions, please activate Accessibility in Grammarl…" at bounding box center [667, 340] width 144 height 26
click at [697, 340] on textarea "and it actually unpub" at bounding box center [667, 340] width 144 height 26
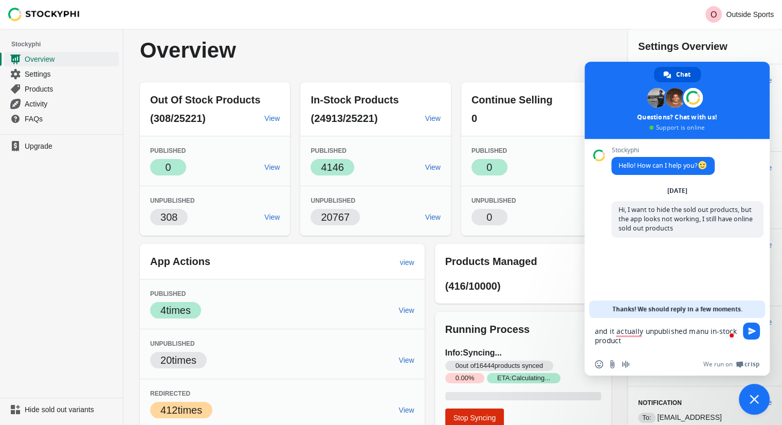
type textarea "and it actually unpublished manu in-stock products"
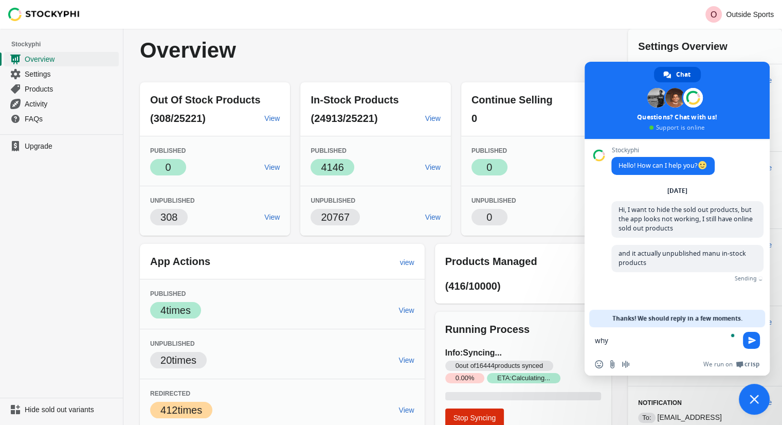
type textarea "why?"
click at [440, 224] on link "View" at bounding box center [433, 217] width 24 height 19
click at [277, 218] on span "View" at bounding box center [271, 217] width 15 height 8
type textarea "tra"
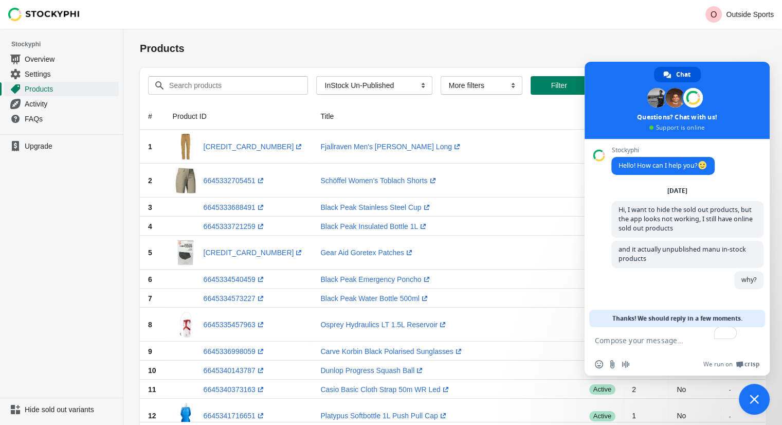
type textarea "tra"
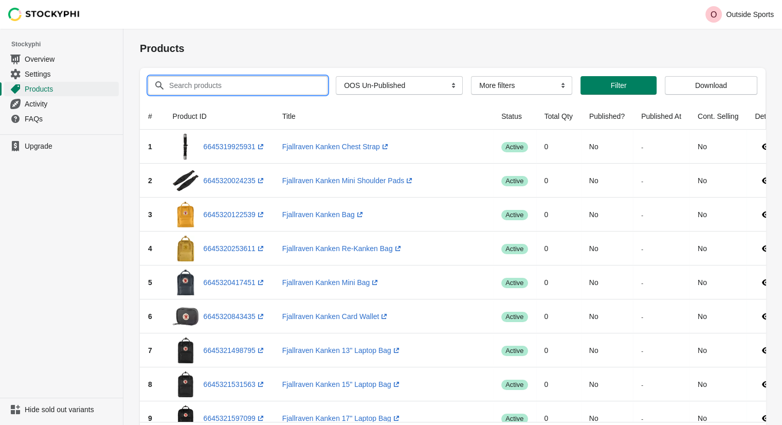
click at [244, 85] on input "Search products" at bounding box center [239, 85] width 140 height 19
type input "al"
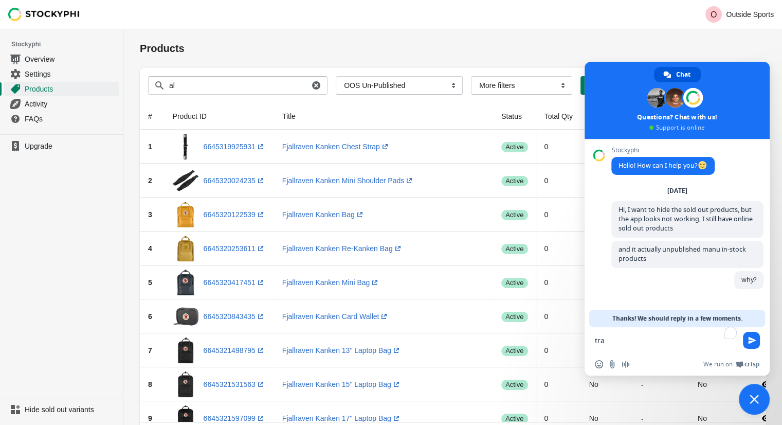
type textarea "tra"
click at [244, 85] on input "al" at bounding box center [239, 85] width 140 height 19
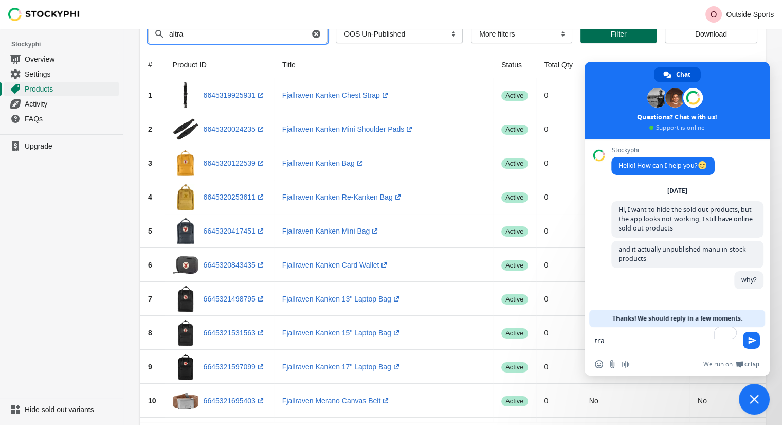
type input "altra"
click at [599, 32] on span "Filter" at bounding box center [618, 34] width 59 height 8
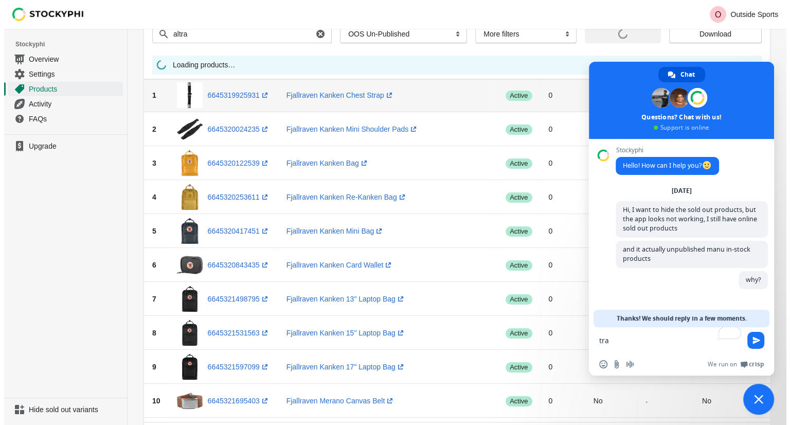
scroll to position [0, 0]
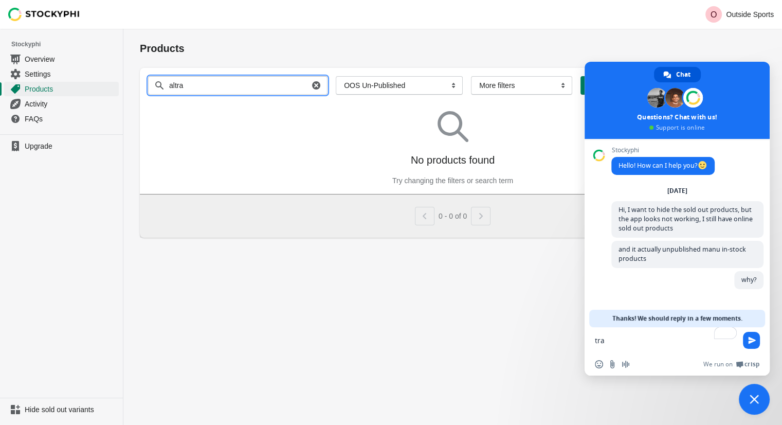
drag, startPoint x: 216, startPoint y: 87, endPoint x: 174, endPoint y: 84, distance: 42.3
click at [174, 84] on input "altra" at bounding box center [239, 85] width 140 height 19
click at [312, 86] on icon "button" at bounding box center [316, 85] width 8 height 8
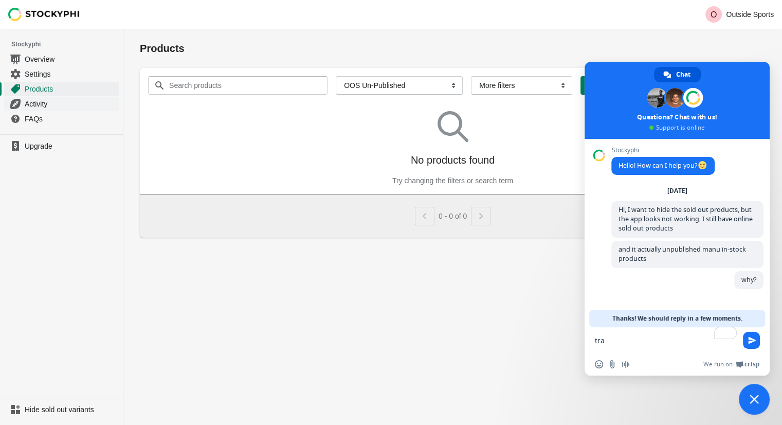
click at [42, 104] on span "Activity" at bounding box center [71, 104] width 92 height 10
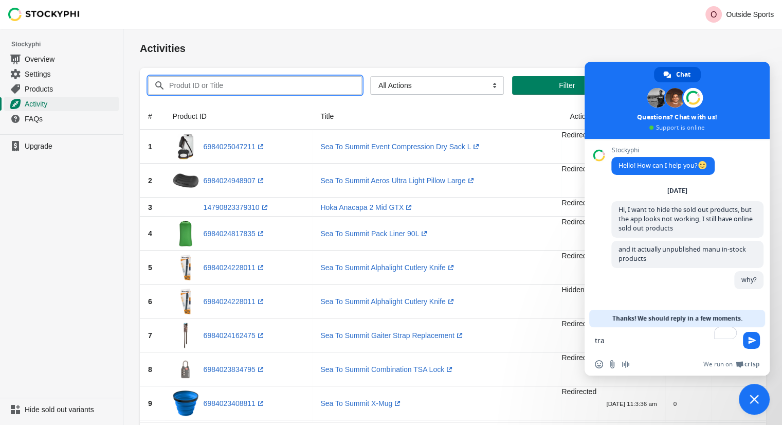
click at [212, 86] on input "Produt ID or Title" at bounding box center [256, 85] width 175 height 19
click at [140, 29] on button "Submit" at bounding box center [154, 34] width 29 height 11
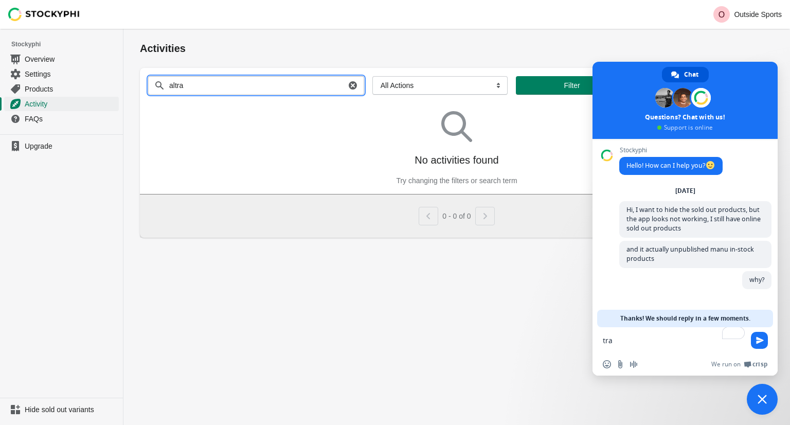
drag, startPoint x: 212, startPoint y: 86, endPoint x: 145, endPoint y: 81, distance: 67.6
click at [145, 81] on div "Produt ID or Title altra Clear All Actions Hide Products Show Products Redirect…" at bounding box center [452, 81] width 625 height 27
type input "altra women's superior 6 trail running shoes"
click at [140, 29] on button "Submit" at bounding box center [154, 34] width 29 height 11
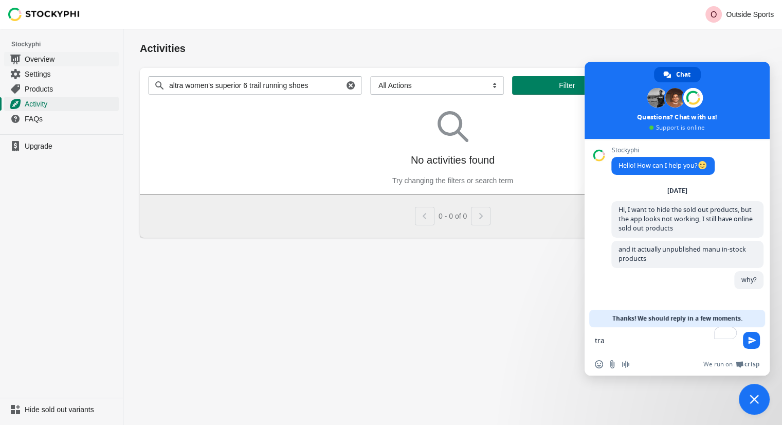
click at [65, 62] on span "Overview" at bounding box center [71, 59] width 92 height 10
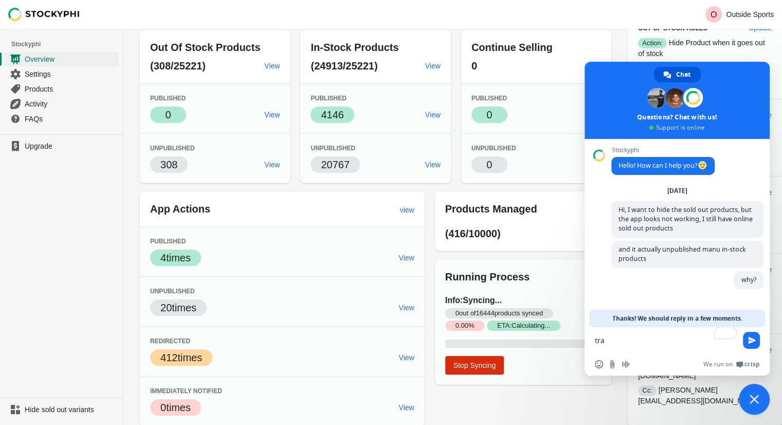
scroll to position [53, 0]
click at [414, 205] on span "view" at bounding box center [407, 209] width 14 height 8
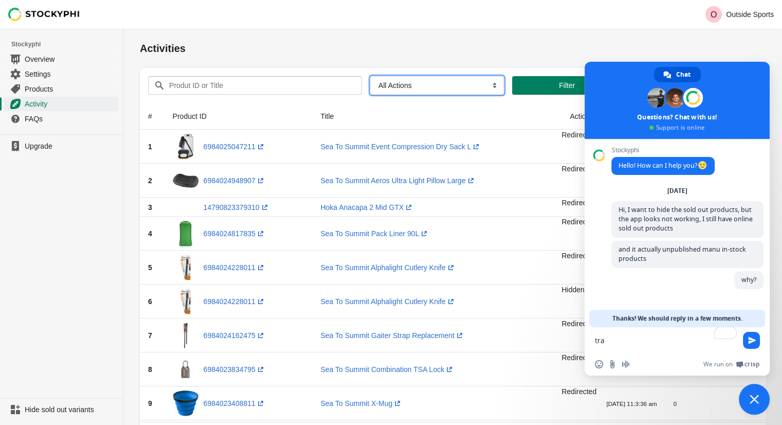
click at [411, 86] on select "All Actions Hide Products Show Products Redirect Products Send Notification" at bounding box center [437, 85] width 134 height 19
click at [370, 76] on select "All Actions Hide Products Show Products Redirect Products Send Notification" at bounding box center [437, 85] width 134 height 19
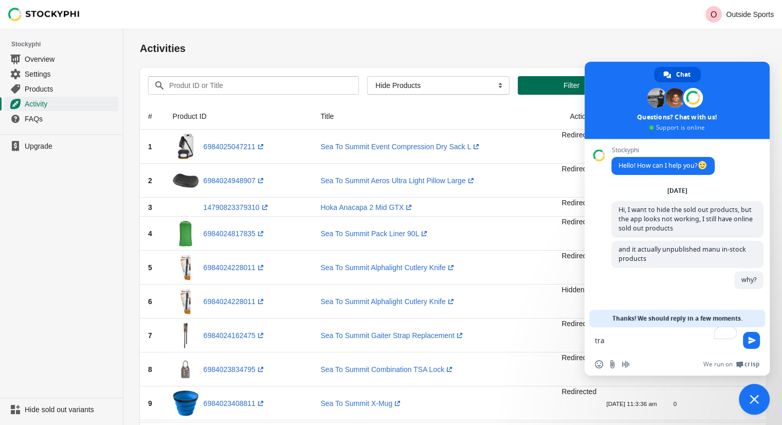
click at [533, 86] on span "Filter" at bounding box center [571, 85] width 91 height 8
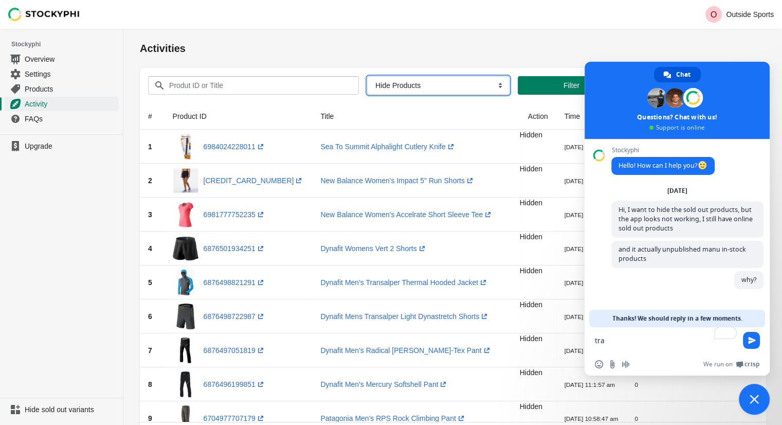
click at [480, 83] on select "All Actions Hide Products Show Products Redirect Products Send Notification" at bounding box center [438, 85] width 142 height 19
click at [367, 76] on select "All Actions Hide Products Show Products Redirect Products Send Notification" at bounding box center [438, 85] width 142 height 19
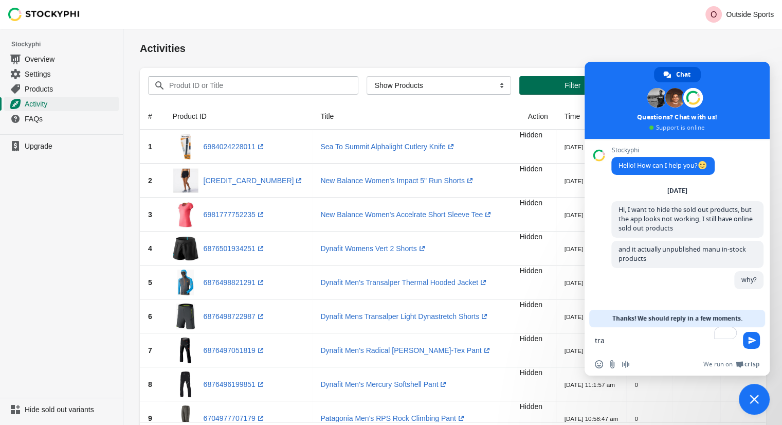
click at [547, 87] on span "Filter" at bounding box center [573, 85] width 90 height 8
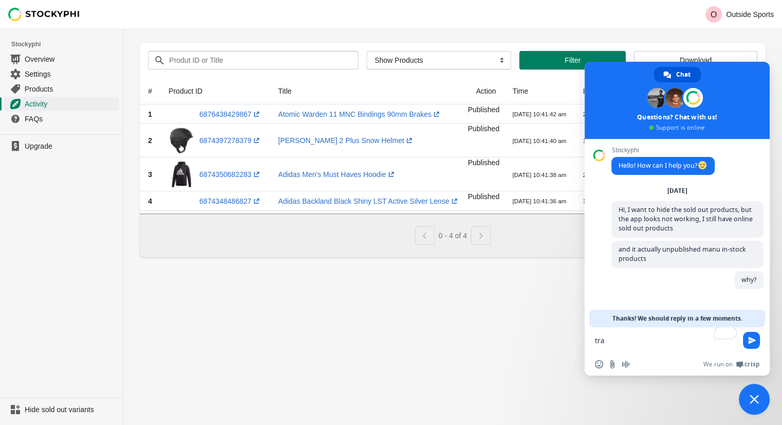
scroll to position [26, 0]
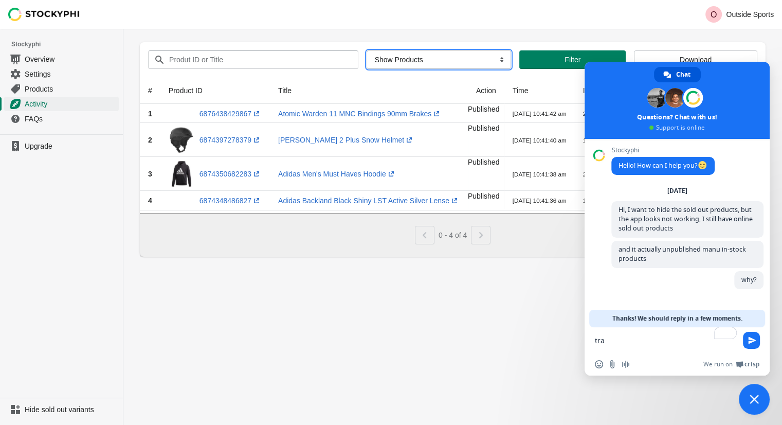
click at [469, 63] on select "All Actions Hide Products Show Products Redirect Products Send Notification" at bounding box center [439, 59] width 145 height 19
select select "redirect_product"
click at [367, 50] on select "All Actions Hide Products Show Products Redirect Products Send Notification" at bounding box center [439, 59] width 145 height 19
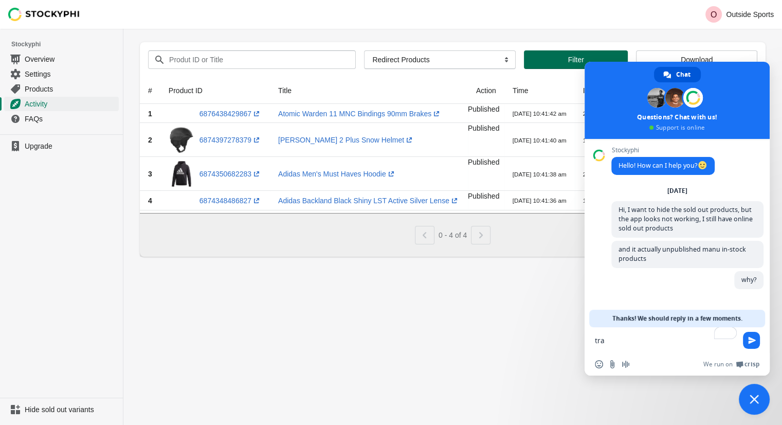
click at [545, 63] on span "Filter" at bounding box center [575, 60] width 87 height 8
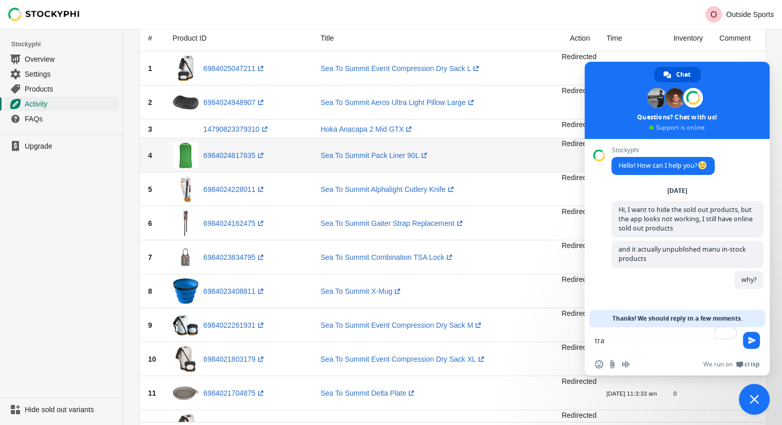
scroll to position [12, 0]
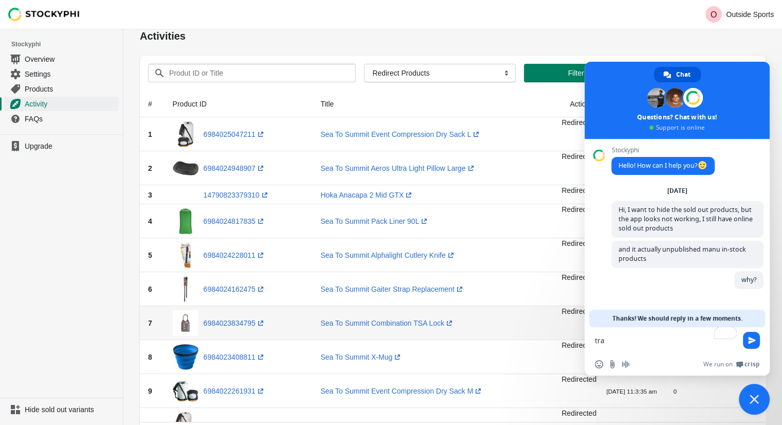
drag, startPoint x: 624, startPoint y: 340, endPoint x: 531, endPoint y: 333, distance: 92.9
click at [531, 333] on body "Skip to content O Outside Sports Stockyphi Overview Settings Products Activity …" at bounding box center [391, 200] width 782 height 425
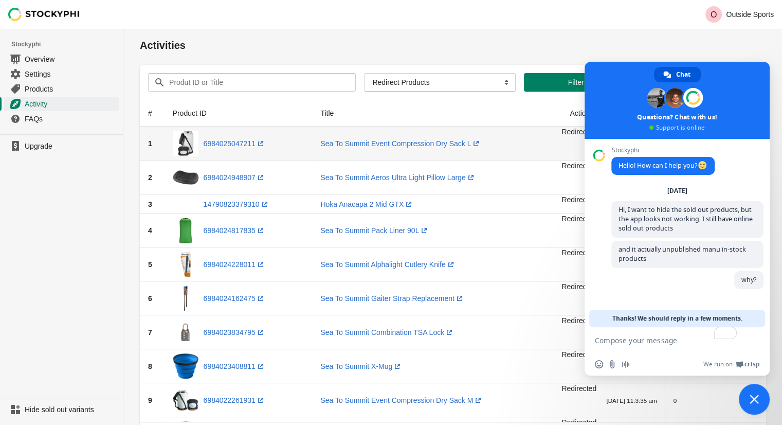
scroll to position [0, 0]
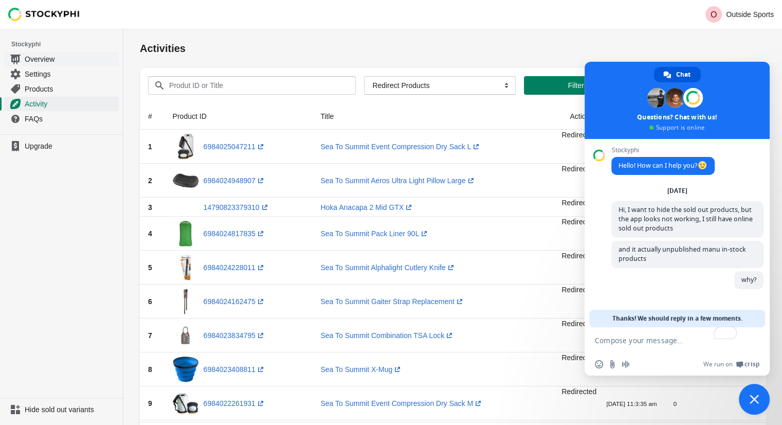
click at [49, 59] on span "Overview" at bounding box center [71, 59] width 92 height 10
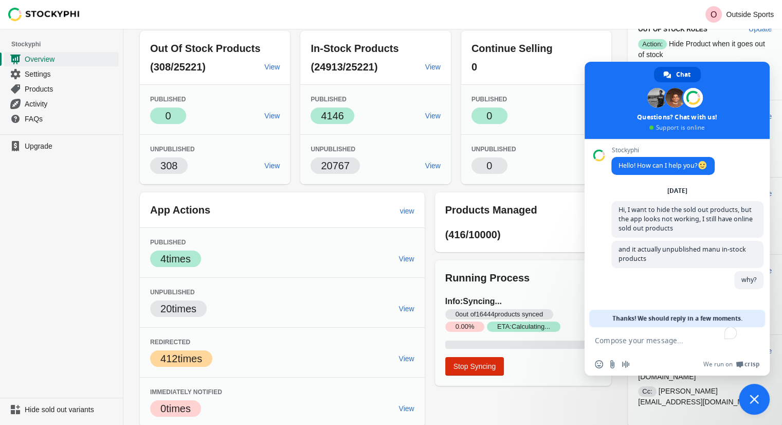
scroll to position [53, 0]
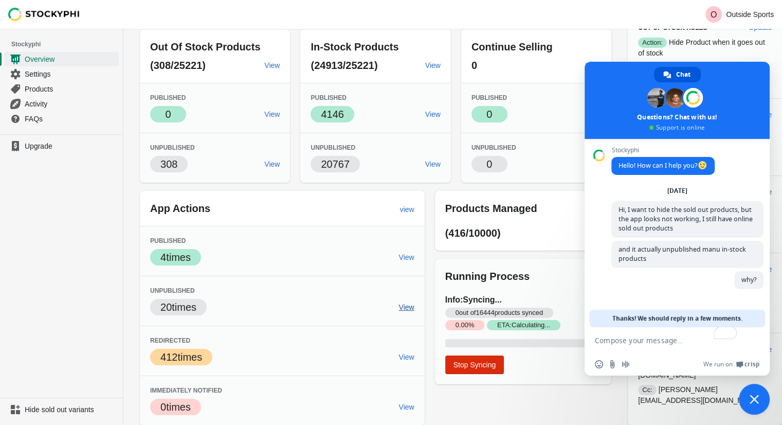
click at [410, 303] on span "View" at bounding box center [406, 307] width 15 height 8
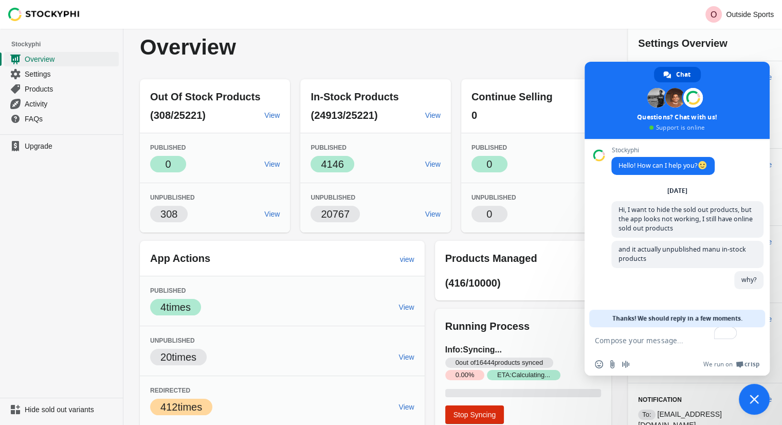
scroll to position [0, 0]
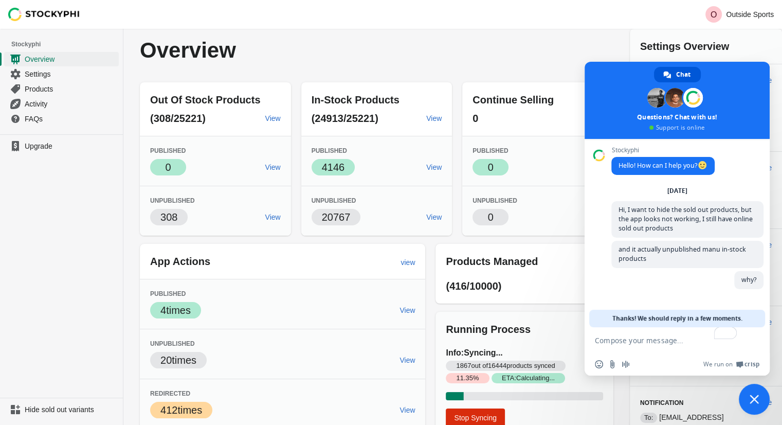
click at [675, 340] on textarea "To enrich screen reader interactions, please activate Accessibility in Grammarl…" at bounding box center [667, 340] width 144 height 26
type textarea "hello"
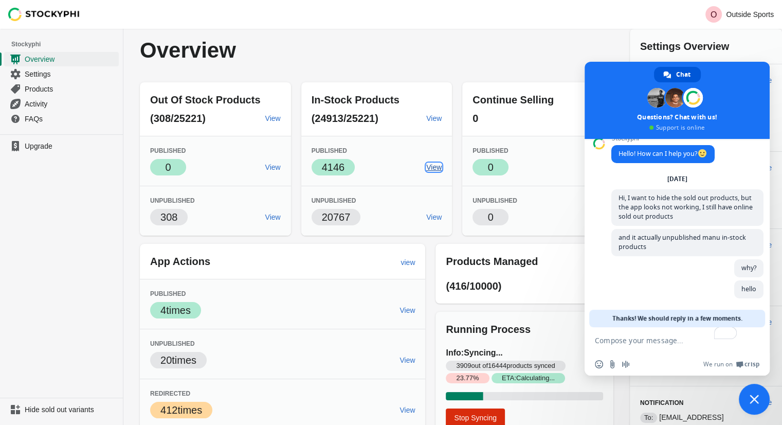
click at [439, 167] on span "View" at bounding box center [433, 167] width 15 height 8
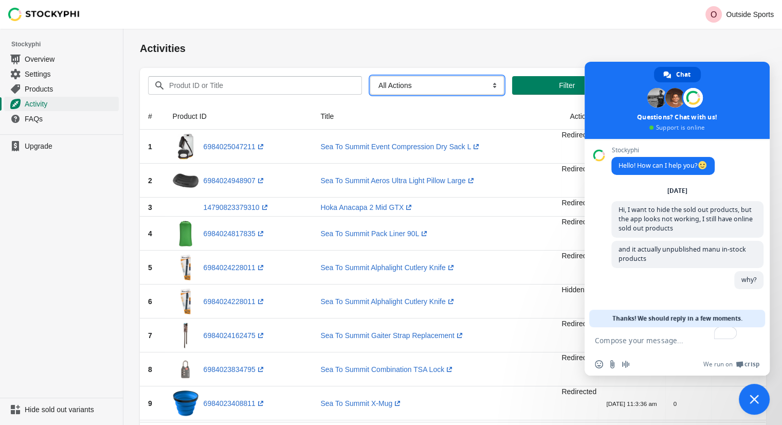
click at [399, 90] on select "All Actions Hide Products Show Products Redirect Products Send Notification" at bounding box center [437, 85] width 134 height 19
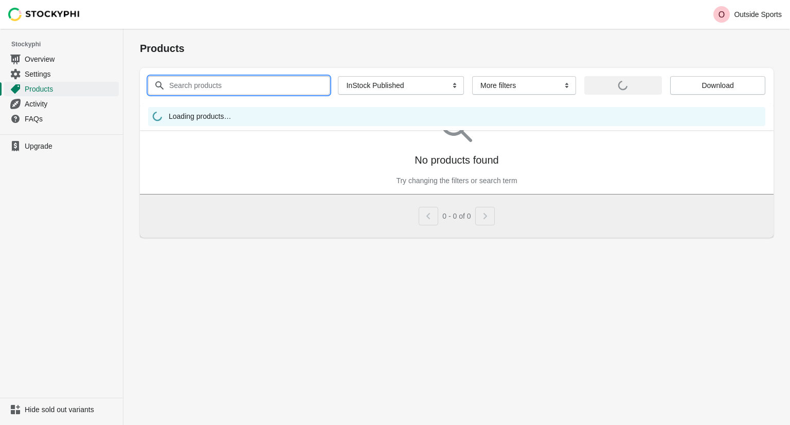
click at [239, 85] on input "Search products" at bounding box center [240, 85] width 142 height 19
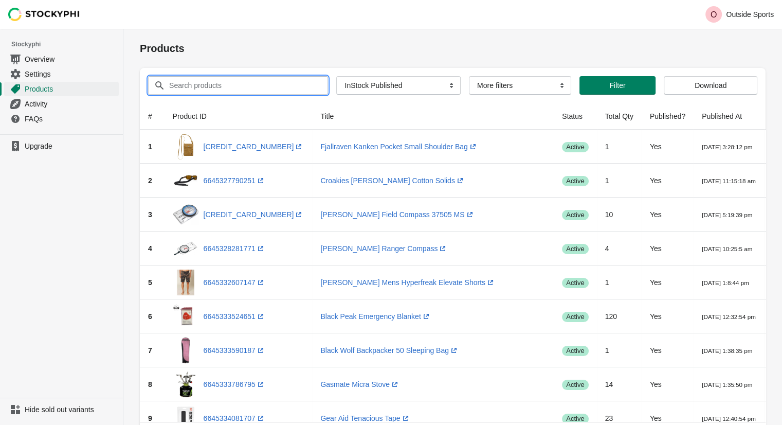
paste input "[PERSON_NAME] Men's XA Pro 3D V9 Trail Running Shoes"
type input "[PERSON_NAME] Men's XA Pro 3D V9 Trail Running Shoes"
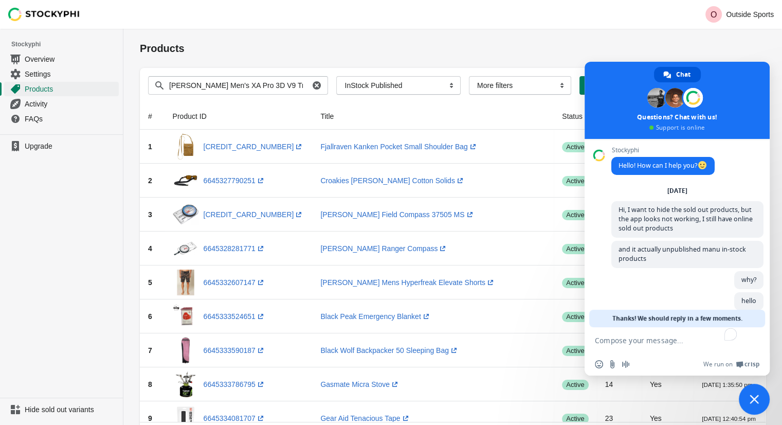
scroll to position [14, 0]
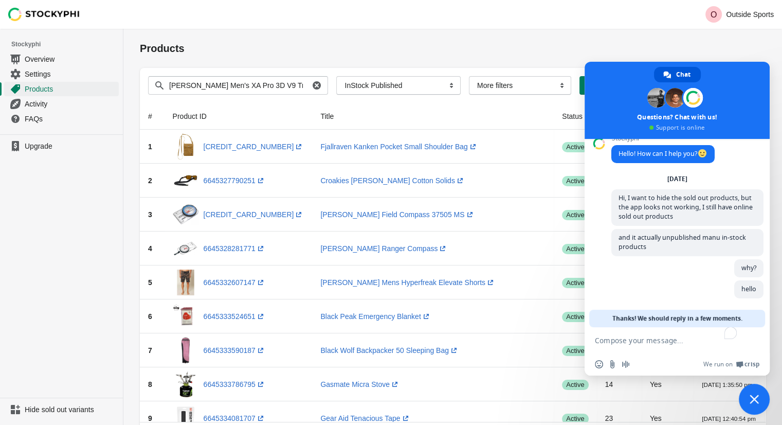
click at [443, 103] on th "Title" at bounding box center [433, 116] width 242 height 27
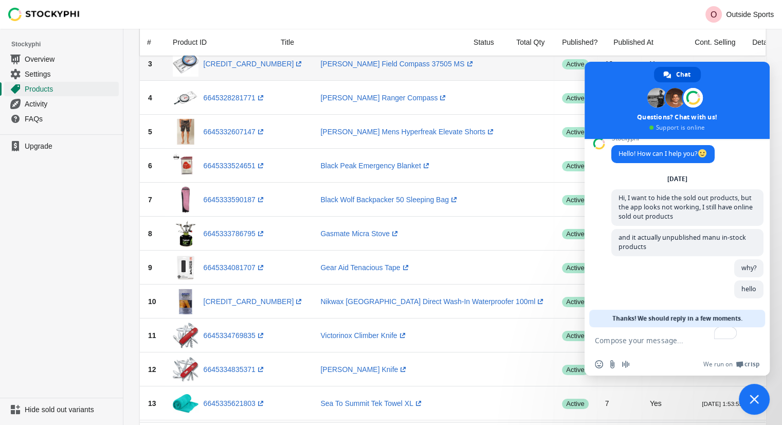
scroll to position [51, 0]
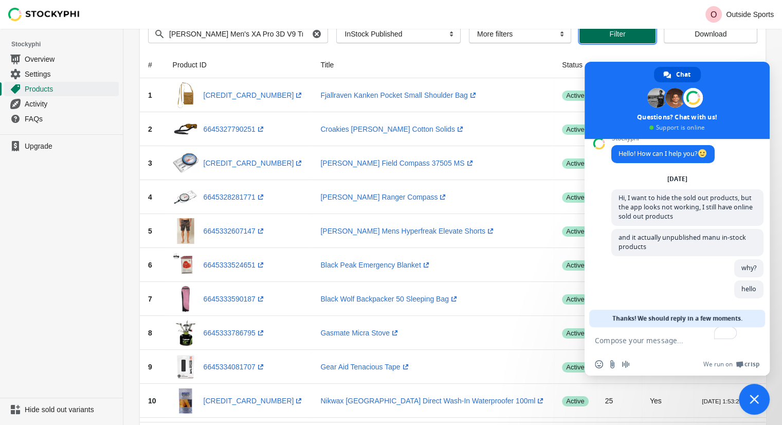
click at [588, 35] on span "Filter" at bounding box center [618, 34] width 60 height 8
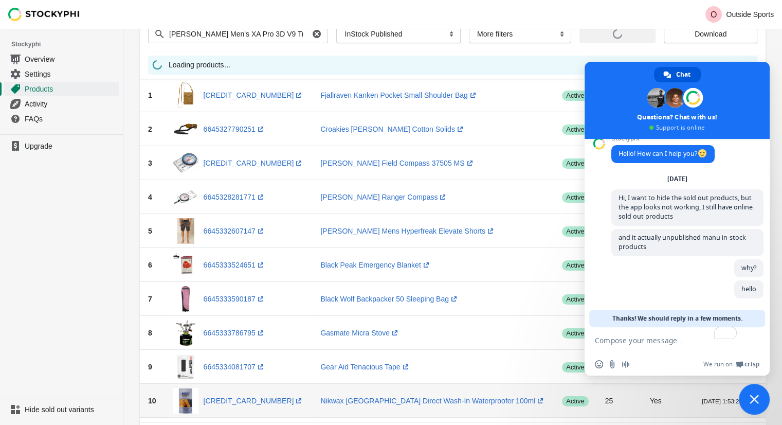
scroll to position [26, 0]
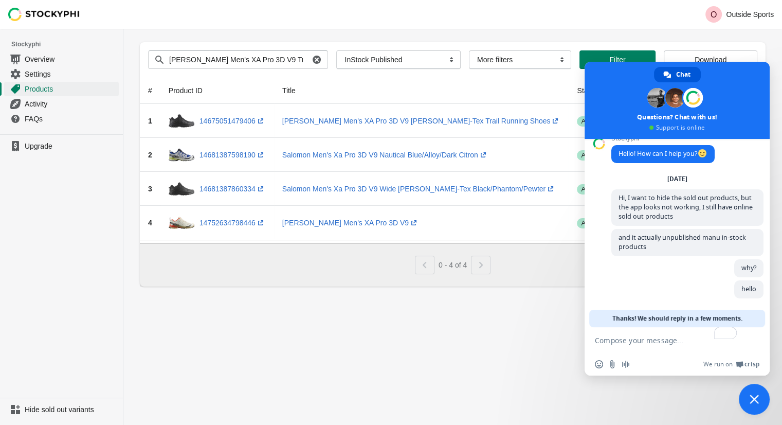
click at [763, 400] on span "Close chat" at bounding box center [754, 399] width 31 height 31
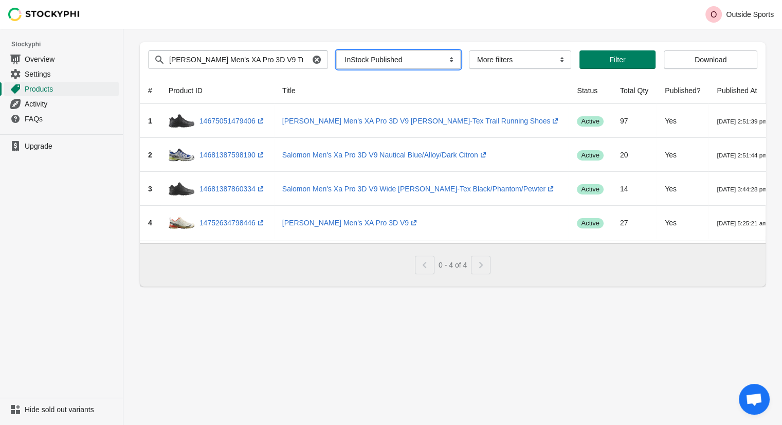
click at [376, 62] on select "All Products InStock InStock Published InStock Un-Published OOS OOS Published O…" at bounding box center [398, 59] width 124 height 19
select select
click at [336, 50] on select "All Products InStock InStock Published InStock Un-Published OOS OOS Published O…" at bounding box center [398, 59] width 124 height 19
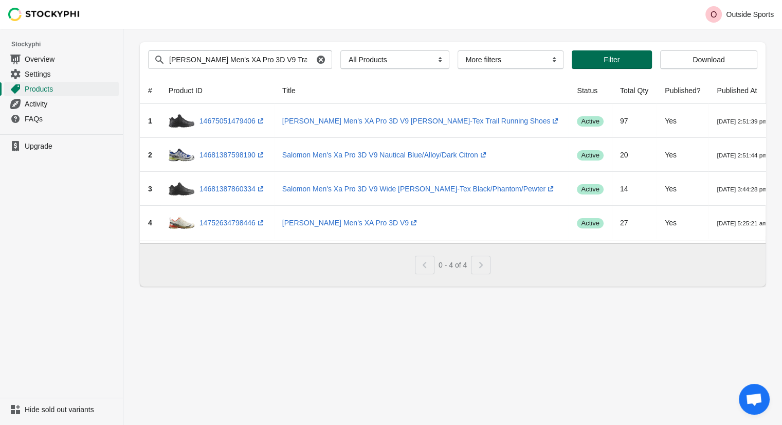
click at [596, 65] on button "Filter" at bounding box center [612, 59] width 80 height 19
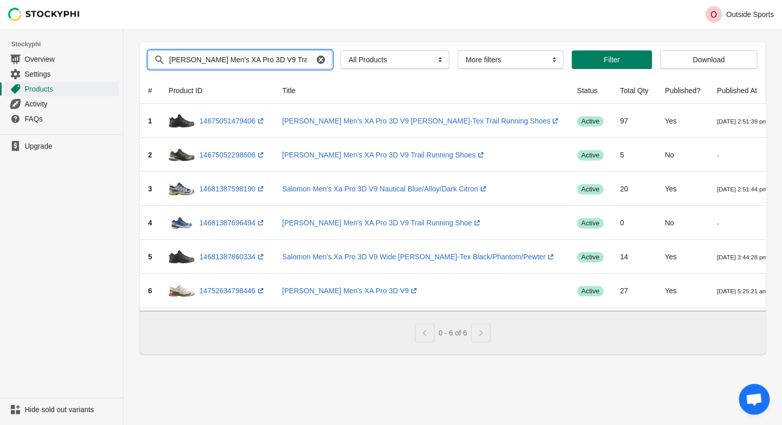
scroll to position [0, 27]
drag, startPoint x: 278, startPoint y: 60, endPoint x: 337, endPoint y: 60, distance: 59.7
click at [337, 60] on div "Search products Salomon Men's XA Pro 3D V9 Trail Running Shoes Clear All Produc…" at bounding box center [449, 55] width 618 height 27
click at [316, 56] on icon "button" at bounding box center [321, 60] width 10 height 10
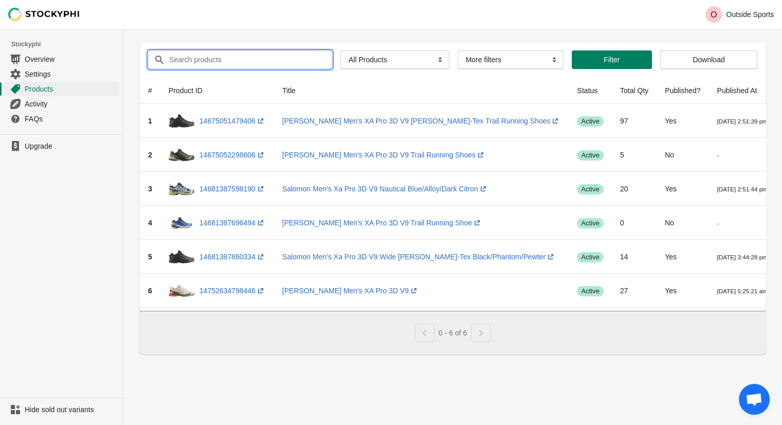
click at [289, 56] on input "Search products" at bounding box center [241, 59] width 145 height 19
paste input "[PERSON_NAME] Men's XA Pro 3D V9"
click at [299, 59] on input "[PERSON_NAME] Men's XA Pro 3D V9" at bounding box center [241, 59] width 145 height 19
click at [583, 54] on button "Filter" at bounding box center [612, 59] width 80 height 19
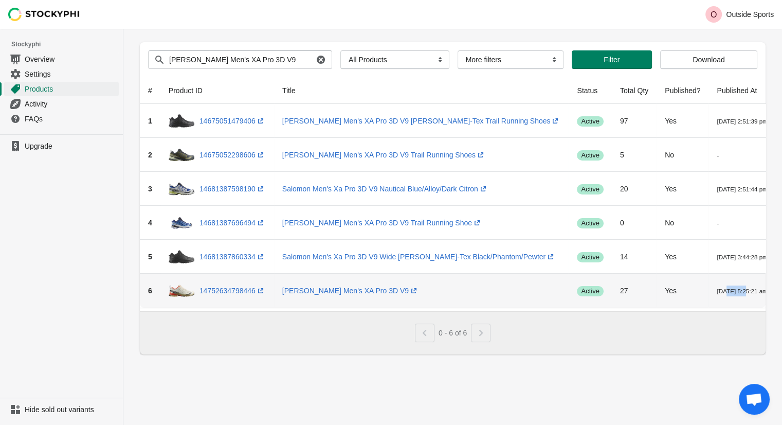
drag, startPoint x: 695, startPoint y: 292, endPoint x: 675, endPoint y: 293, distance: 20.1
click at [717, 293] on small "[DATE] 5:25:21 am" at bounding box center [742, 291] width 50 height 7
click at [717, 289] on small "[DATE] 5:25:21 am" at bounding box center [742, 291] width 50 height 7
drag, startPoint x: 717, startPoint y: 290, endPoint x: 661, endPoint y: 289, distance: 56.6
click at [709, 289] on td "[DATE] 5:25:21 am" at bounding box center [742, 291] width 67 height 34
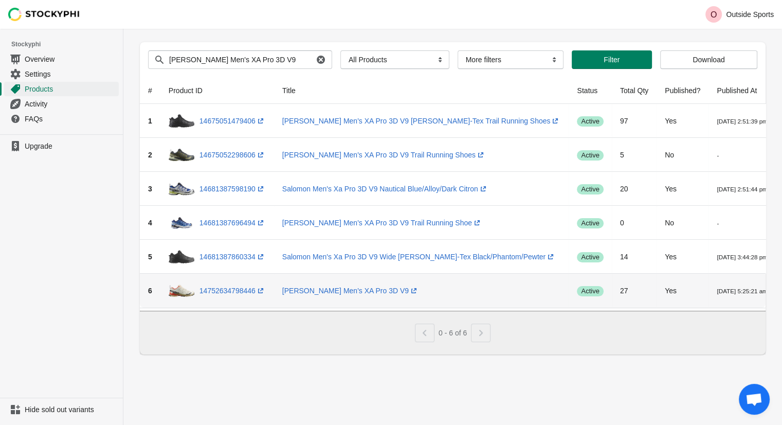
click at [709, 289] on td "[DATE] 5:25:21 am" at bounding box center [742, 291] width 67 height 34
drag, startPoint x: 721, startPoint y: 292, endPoint x: 669, endPoint y: 292, distance: 52.5
click at [717, 292] on small "[DATE] 5:25:21 am" at bounding box center [742, 291] width 50 height 7
click at [238, 291] on link "14752634798446 (opens a new window)" at bounding box center [233, 290] width 66 height 8
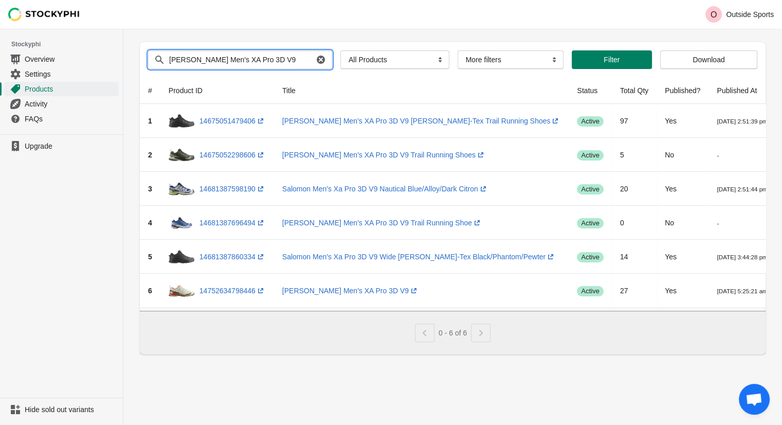
drag, startPoint x: 282, startPoint y: 58, endPoint x: 133, endPoint y: 58, distance: 149.2
click at [133, 58] on div "Submit Search products Salomon Men's XA Pro 3D V9 Clear All Products InStock In…" at bounding box center [448, 194] width 636 height 320
type input "altra women's superior 6 trail running shoes"
click at [140, 3] on button "Submit" at bounding box center [154, 8] width 29 height 11
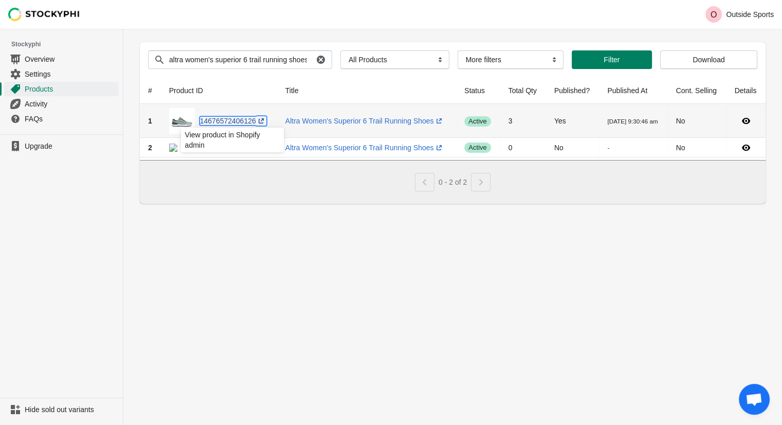
click at [233, 120] on link "14676572406126 (opens a new window)" at bounding box center [233, 121] width 66 height 8
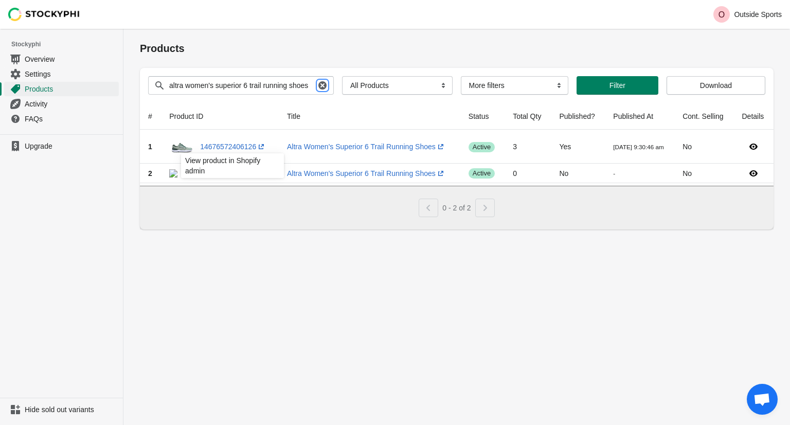
click at [317, 86] on icon "button" at bounding box center [322, 85] width 10 height 10
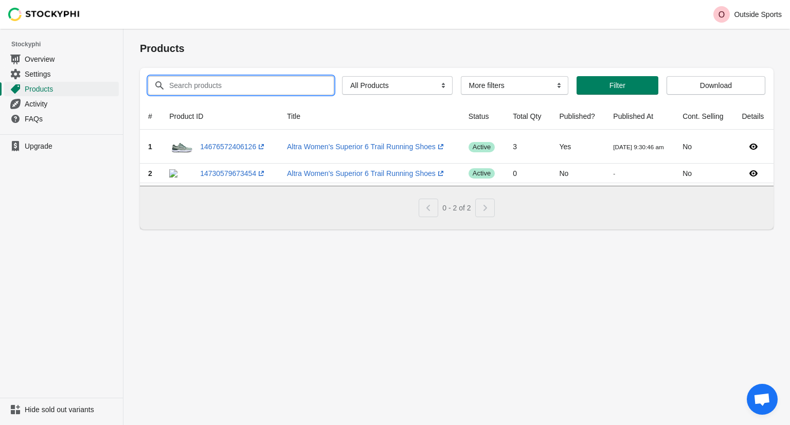
click at [220, 84] on input "Search products" at bounding box center [242, 85] width 147 height 19
paste input "Salomon Women's X Ultra 5 [PERSON_NAME]-Tex"
type input "Salomon Women's X Ultra 5 [PERSON_NAME]-Tex"
click at [610, 83] on span "Filter" at bounding box center [617, 85] width 16 height 8
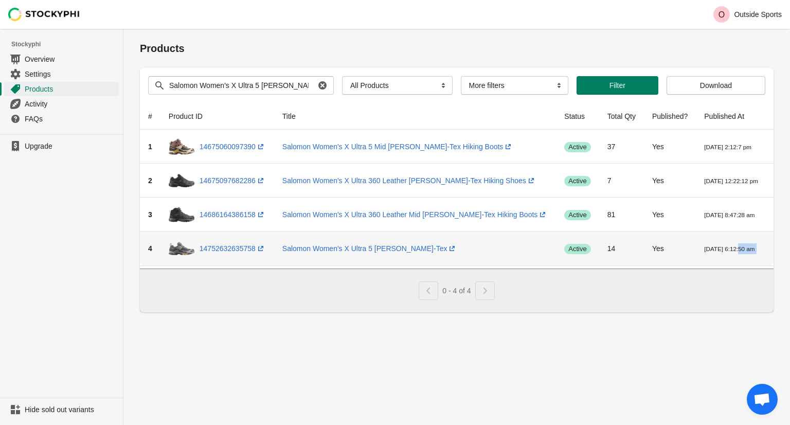
drag, startPoint x: 735, startPoint y: 248, endPoint x: 691, endPoint y: 249, distance: 43.7
click at [691, 249] on tr "4 14752632635758 (opens a new window) Salomon Women's X Ultra 5 [PERSON_NAME]-T…" at bounding box center [501, 248] width 722 height 34
click at [696, 264] on td "[DATE] 6:12:50 am" at bounding box center [731, 248] width 70 height 34
